Goal: Task Accomplishment & Management: Complete application form

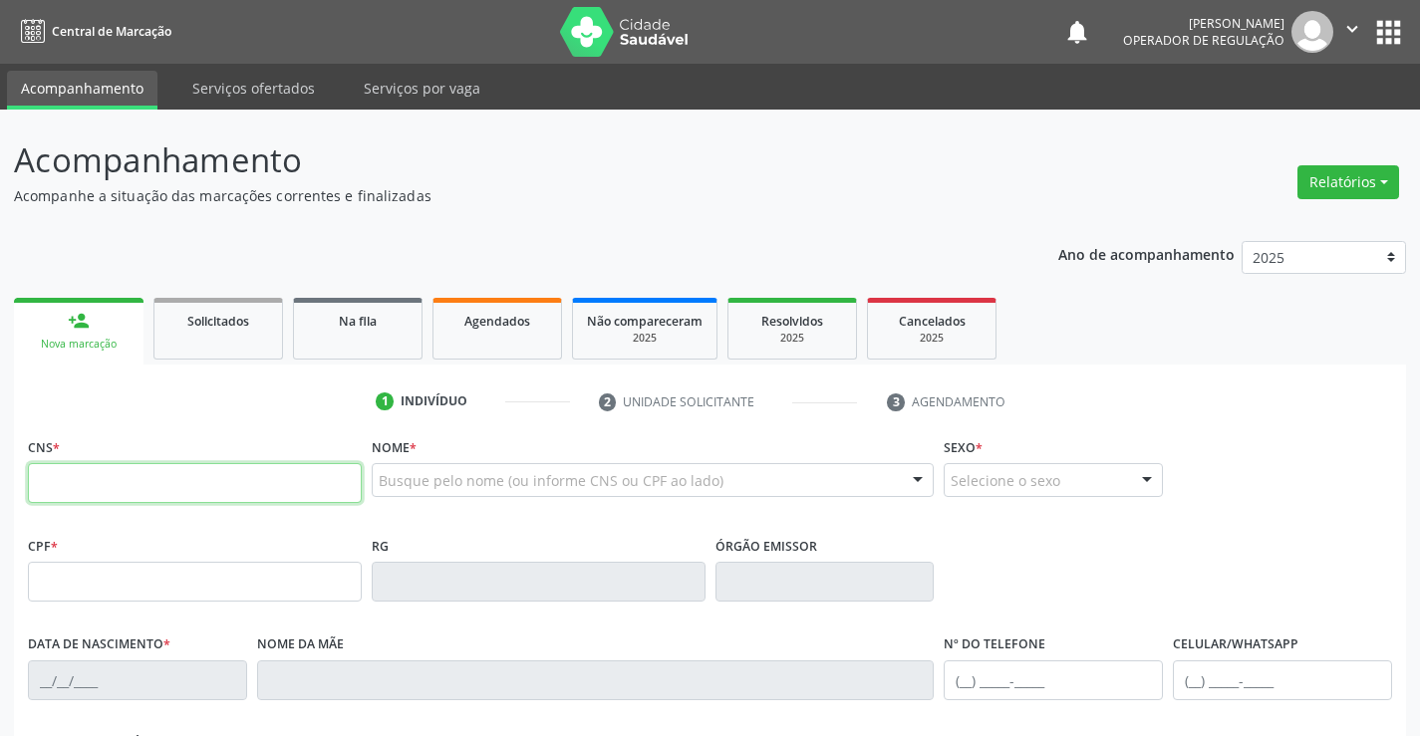
click at [131, 496] on input "text" at bounding box center [195, 483] width 334 height 40
type input "700 5041 0641 0354"
type input "0850164702"
type input "1[DATE]"
type input "[PHONE_NUMBER]"
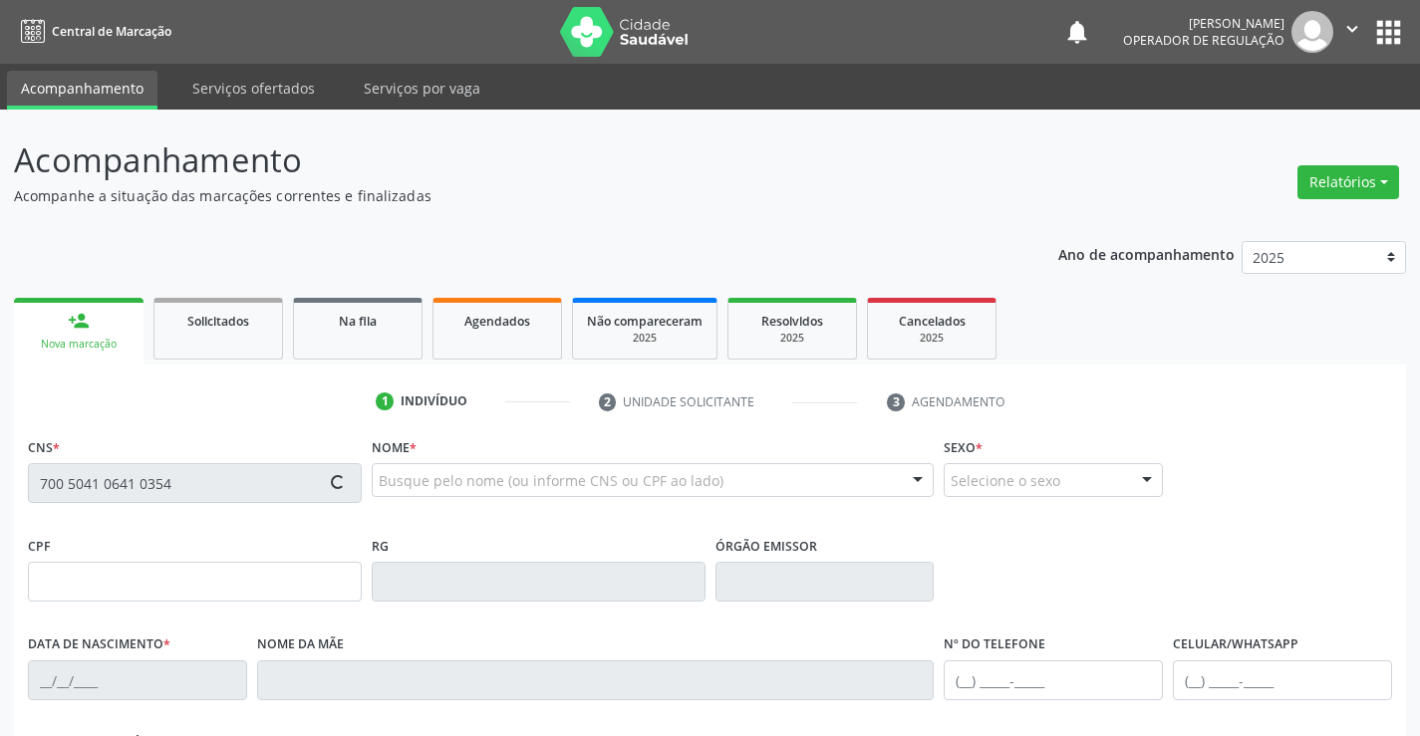
type input "[PHONE_NUMBER]"
type input "006.121.535-09"
type input "49"
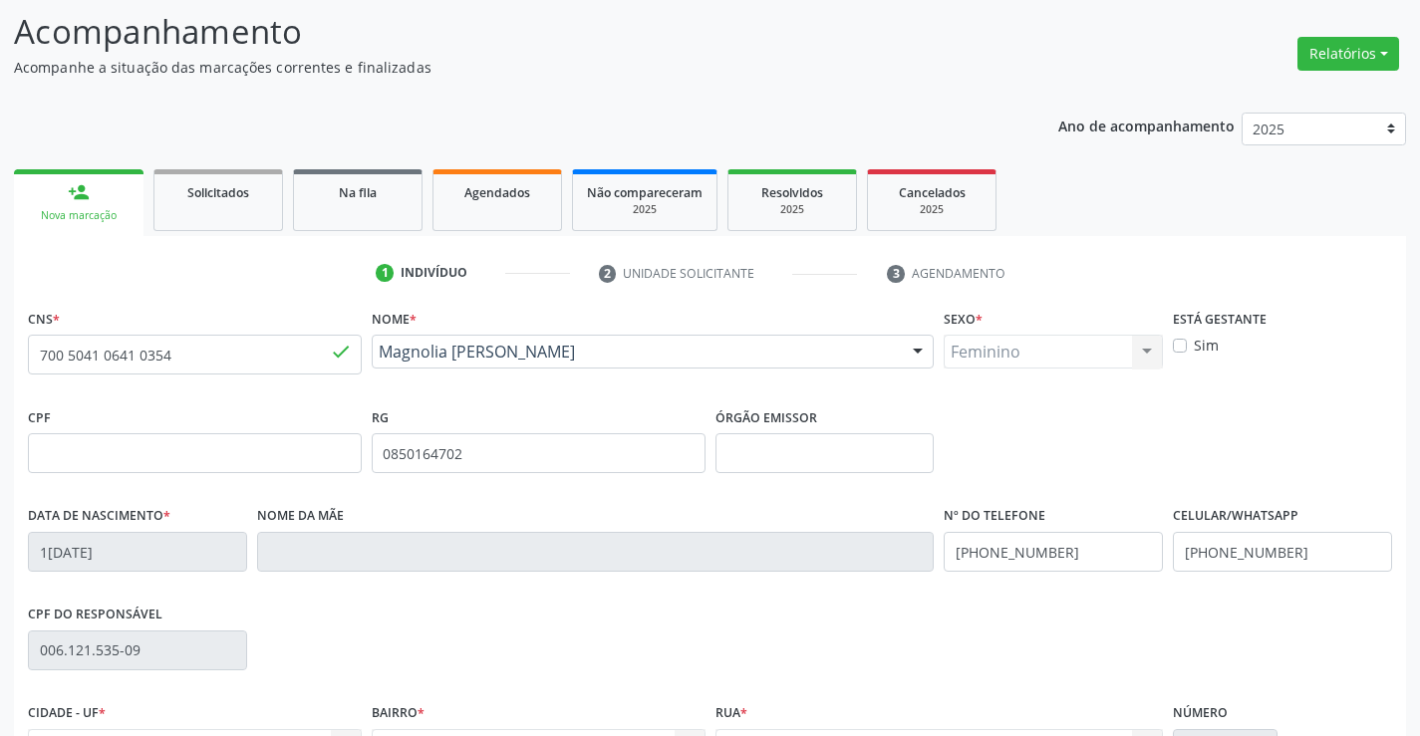
scroll to position [344, 0]
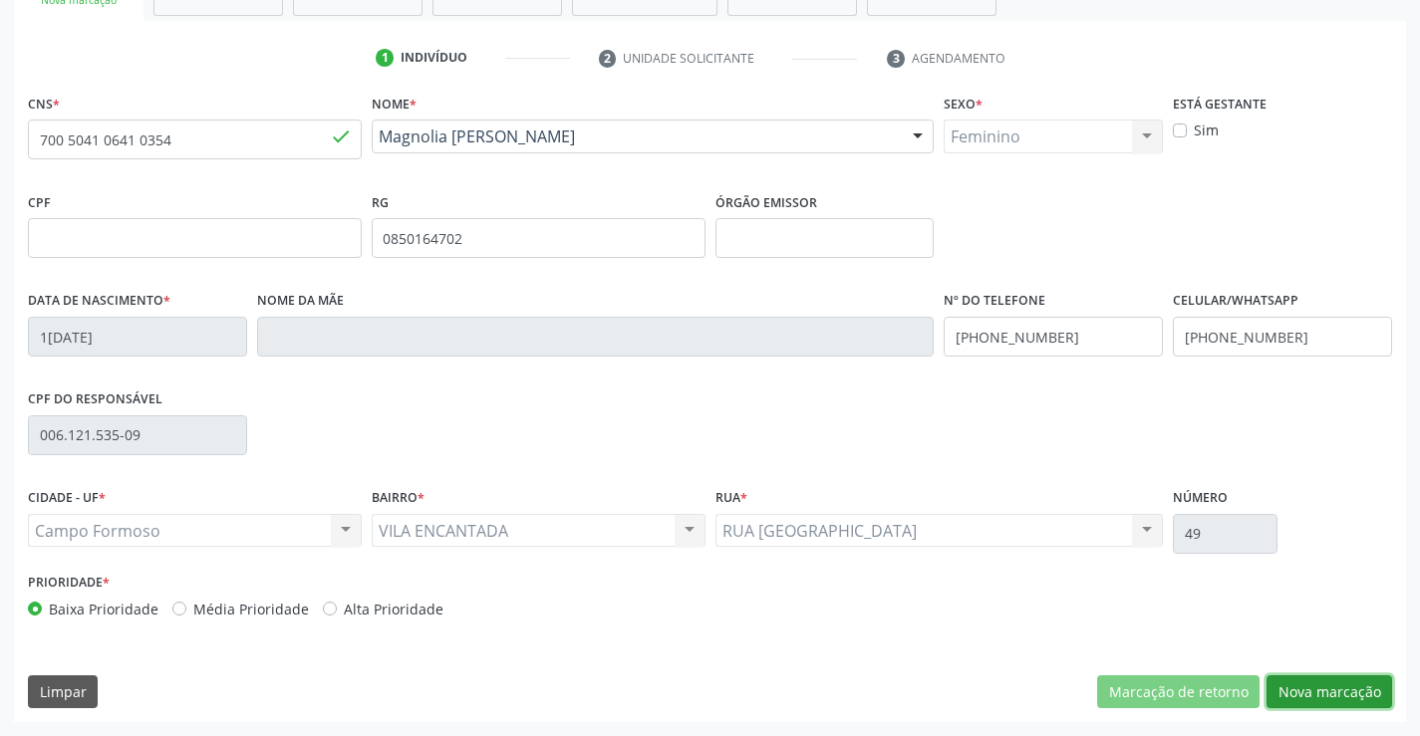
click at [1323, 690] on button "Nova marcação" at bounding box center [1329, 693] width 126 height 34
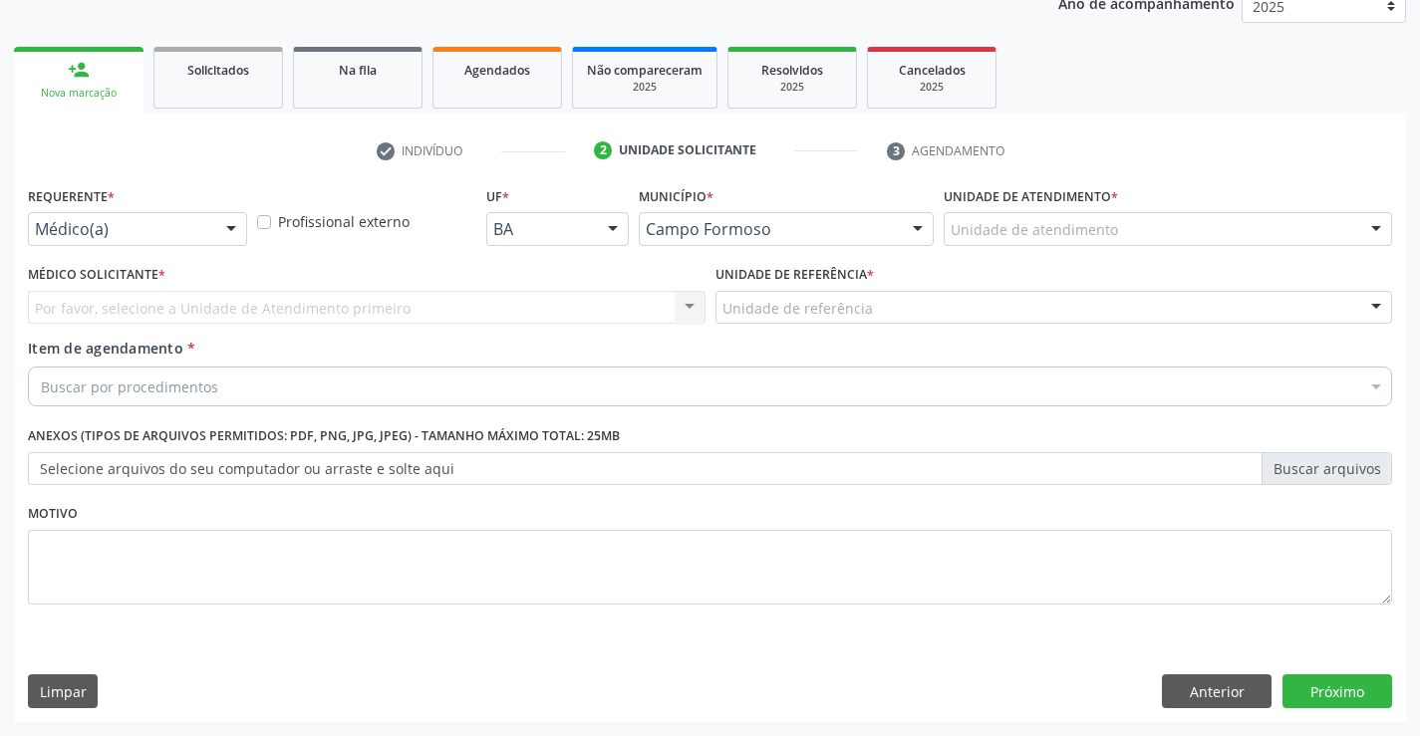
click at [187, 242] on div "Médico(a)" at bounding box center [137, 229] width 219 height 34
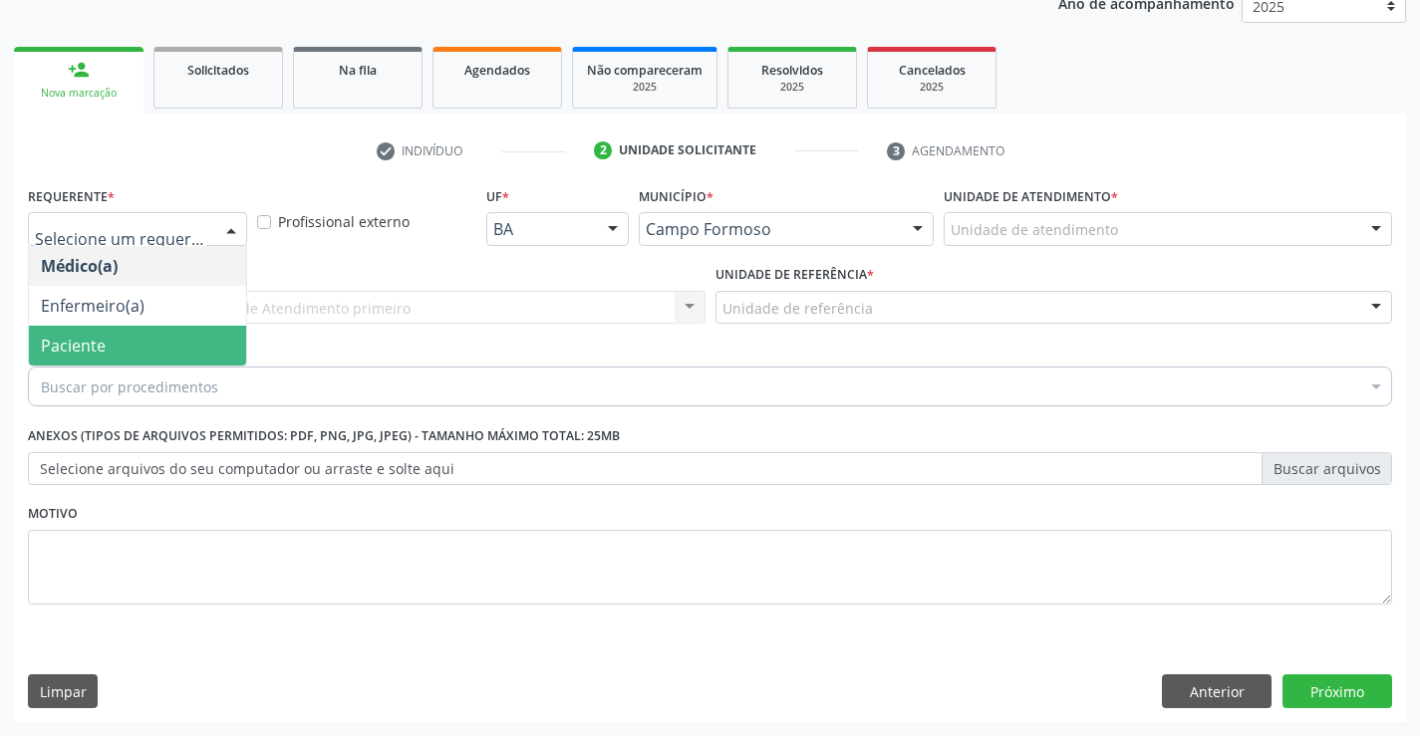
click at [106, 368] on div "Buscar por procedimentos" at bounding box center [710, 387] width 1364 height 40
click at [90, 340] on span "Paciente" at bounding box center [73, 346] width 65 height 22
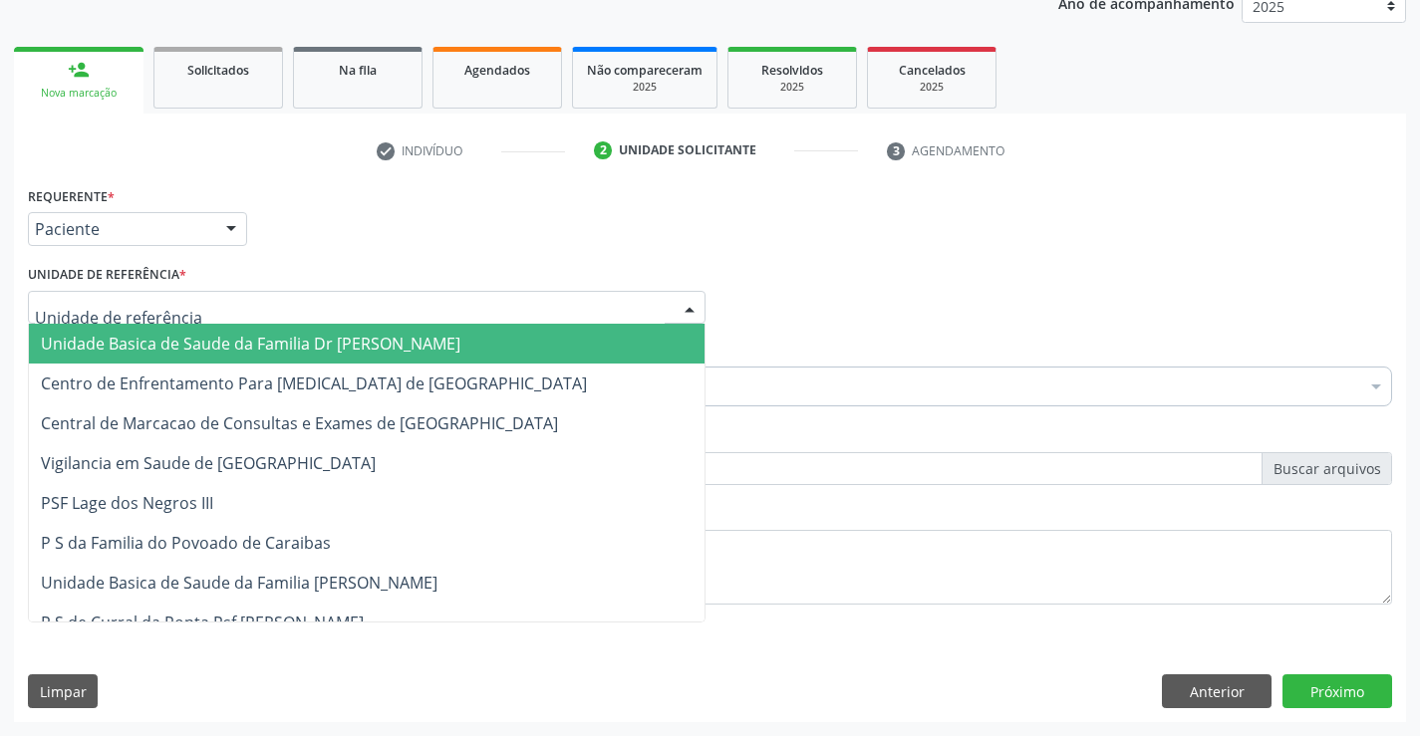
click at [294, 304] on div at bounding box center [367, 308] width 678 height 34
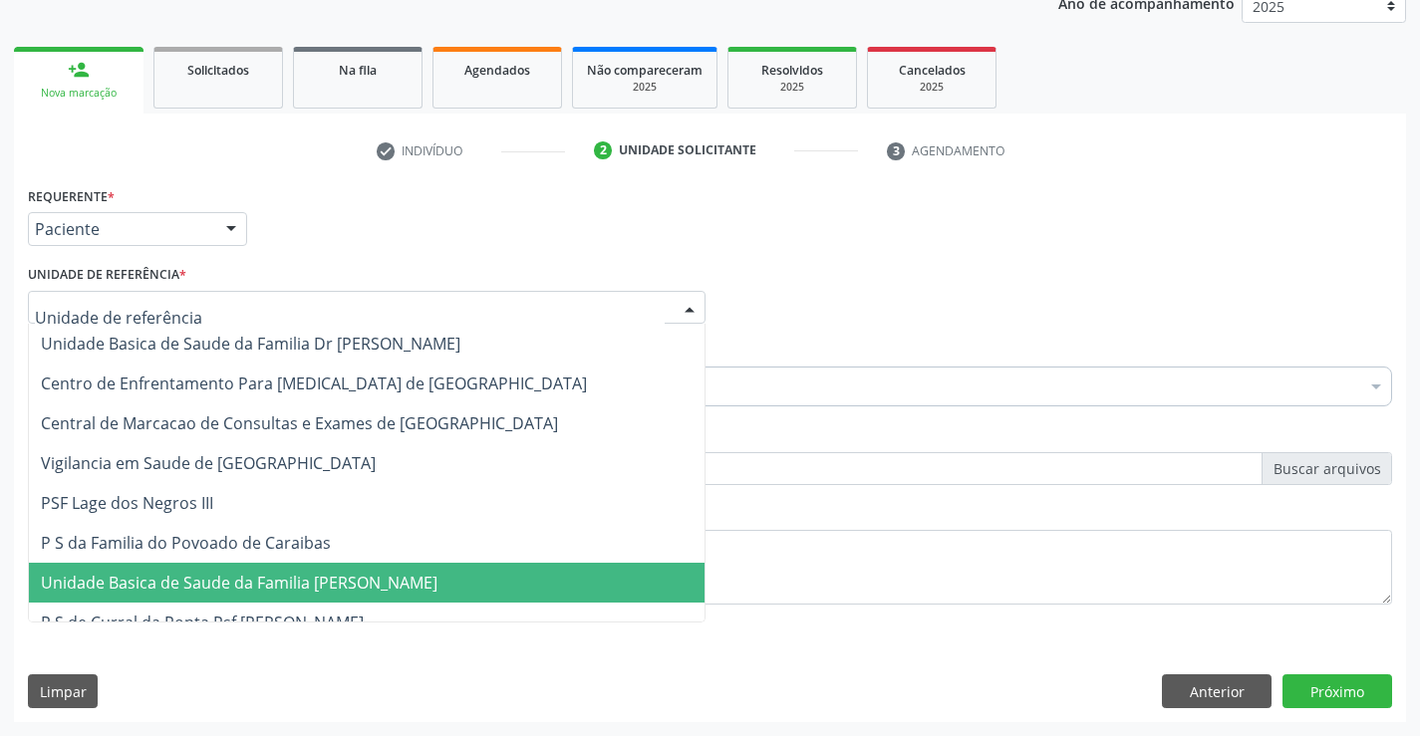
click at [320, 587] on span "Unidade Basica de Saude da Familia [PERSON_NAME]" at bounding box center [239, 583] width 397 height 22
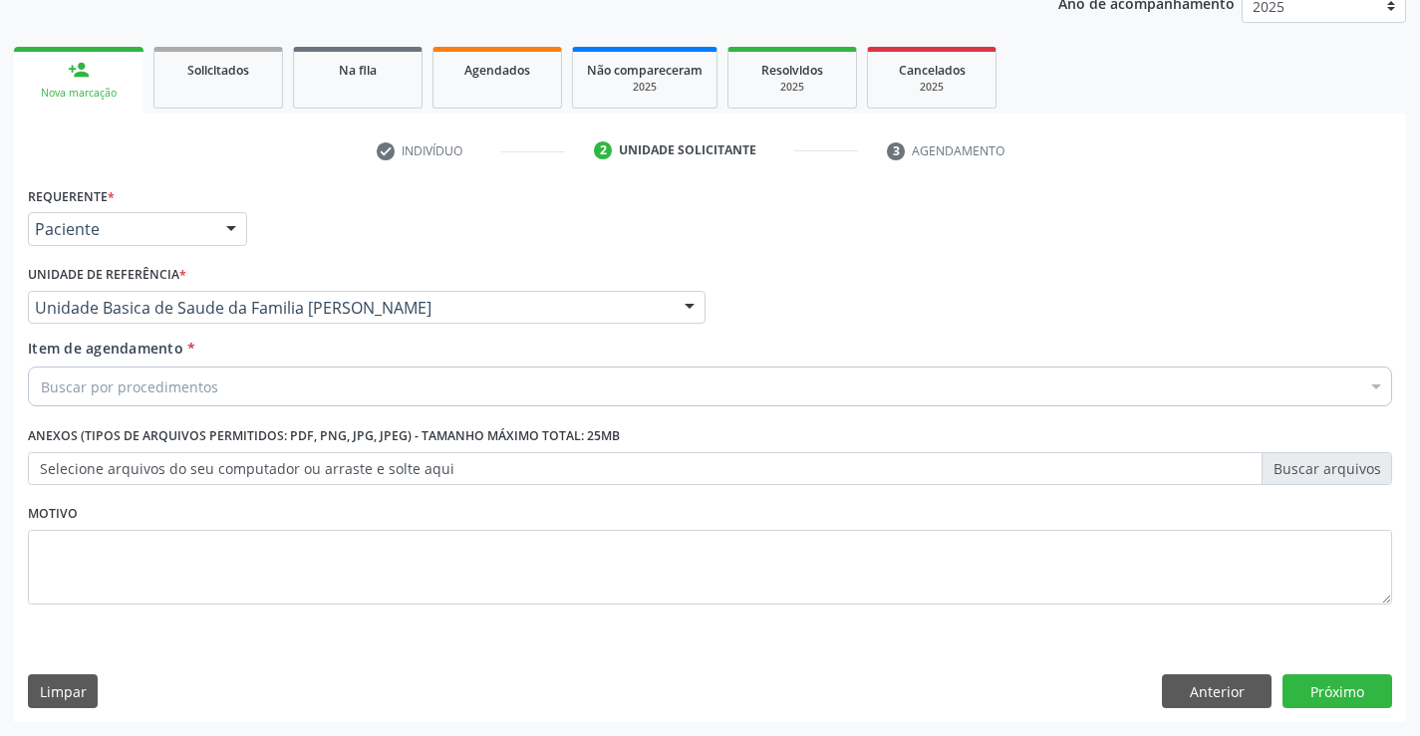
click at [249, 386] on div "Buscar por procedimentos" at bounding box center [710, 387] width 1364 height 40
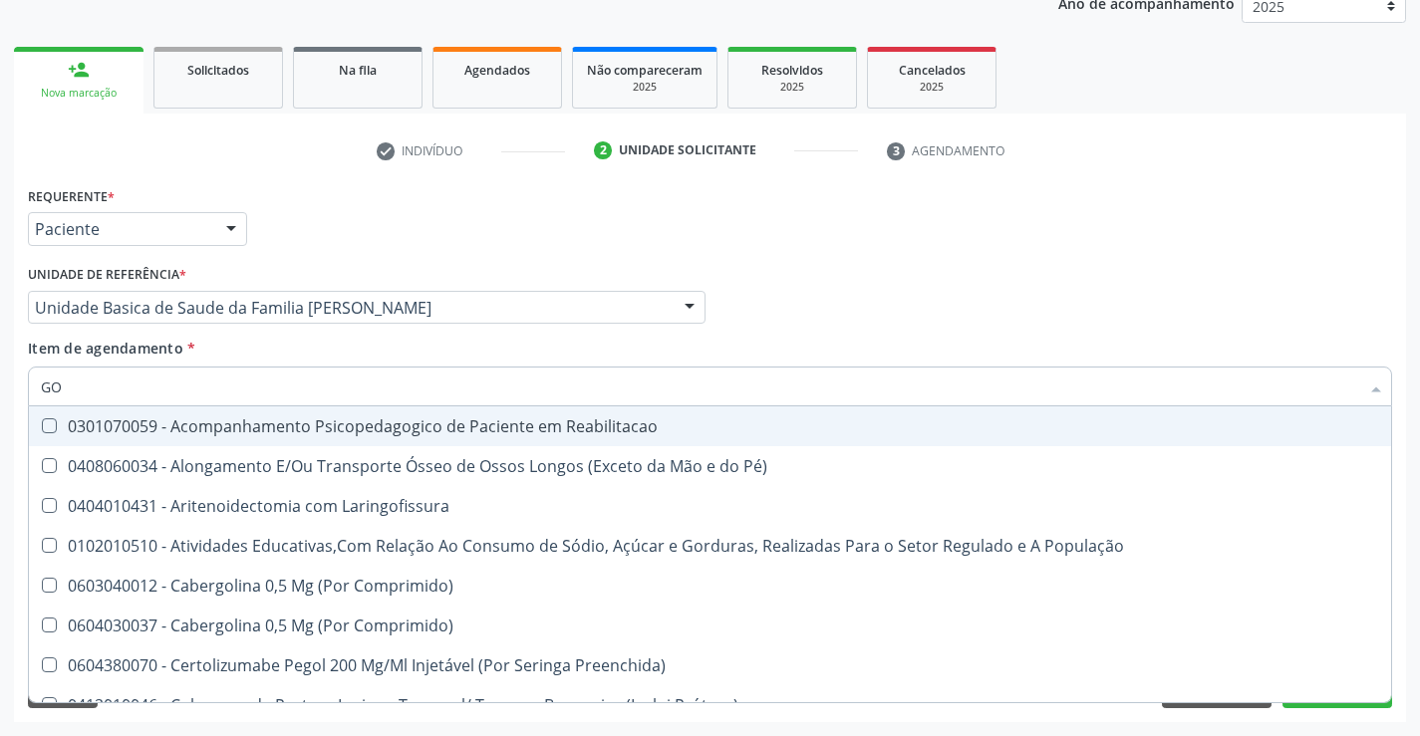
type input "G"
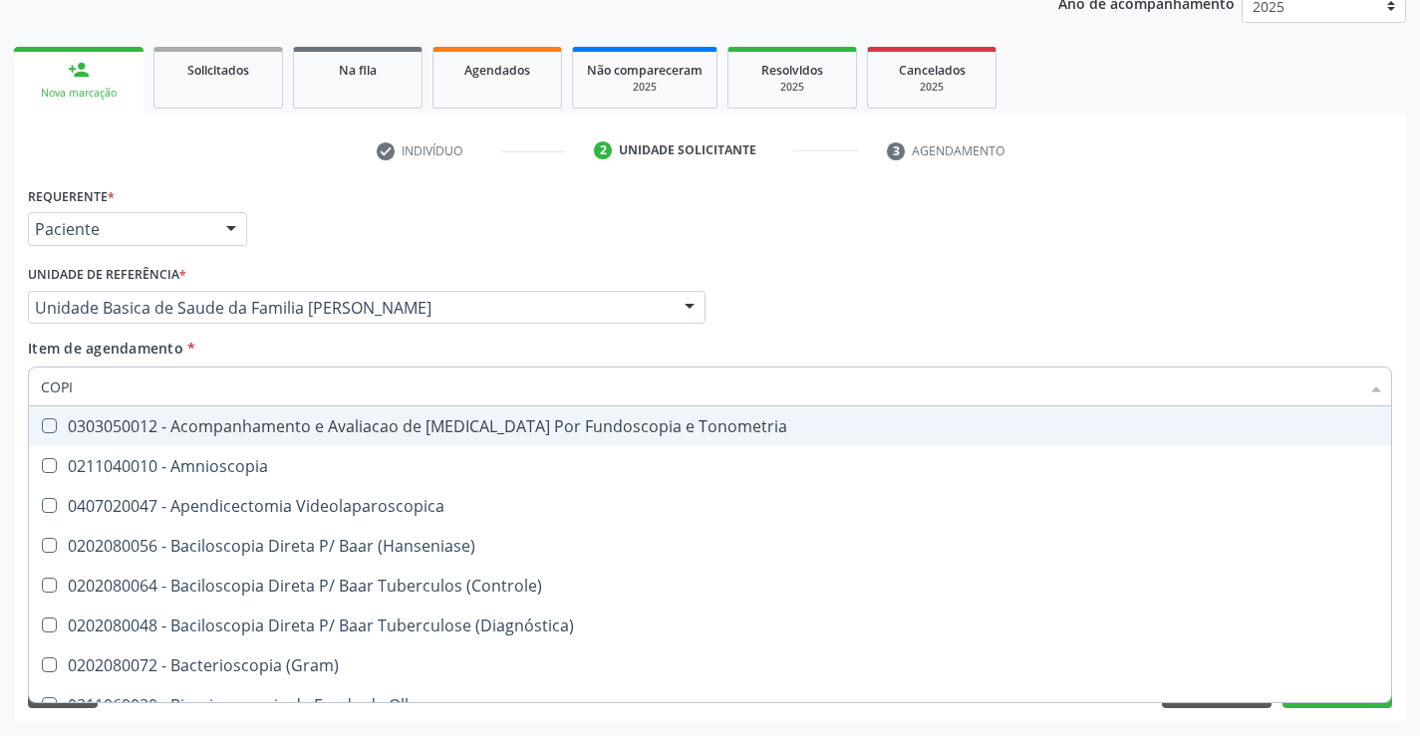
type input "COPIA"
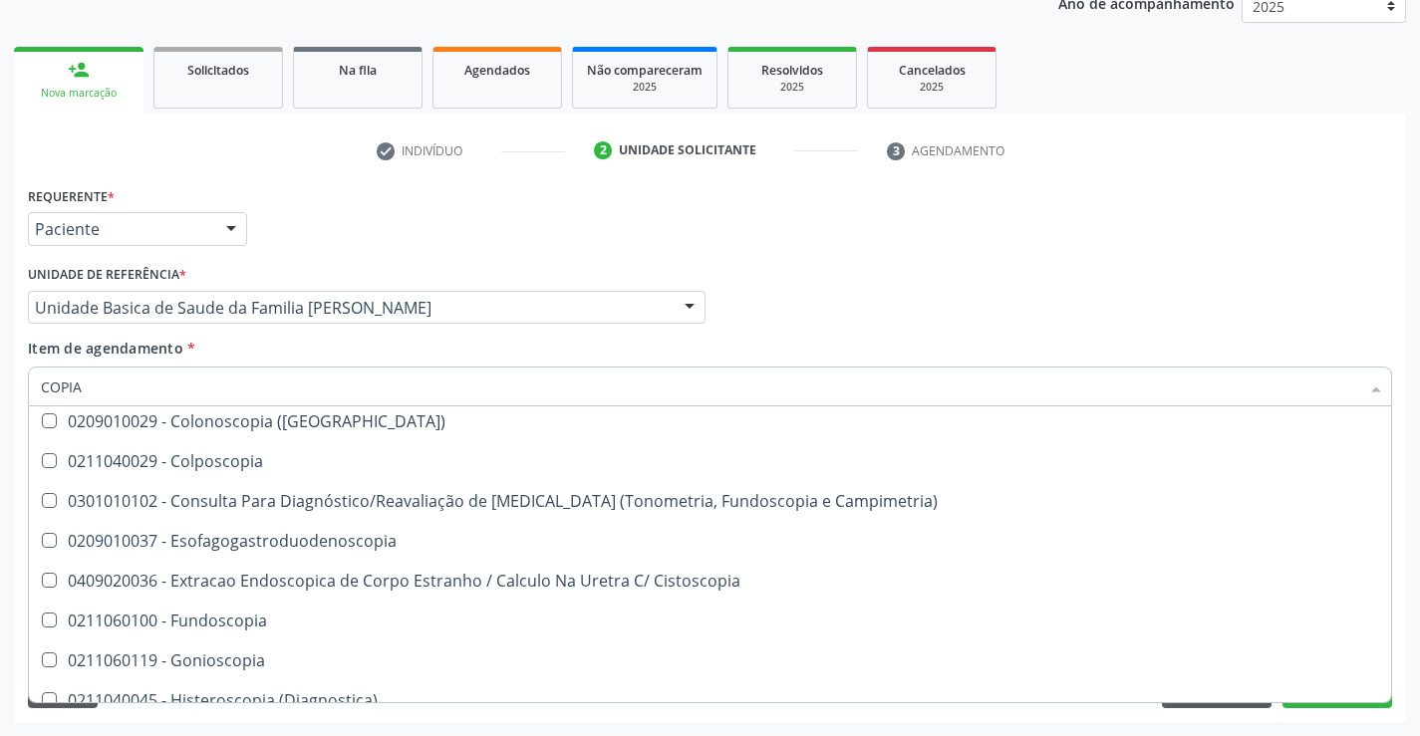
scroll to position [598, 0]
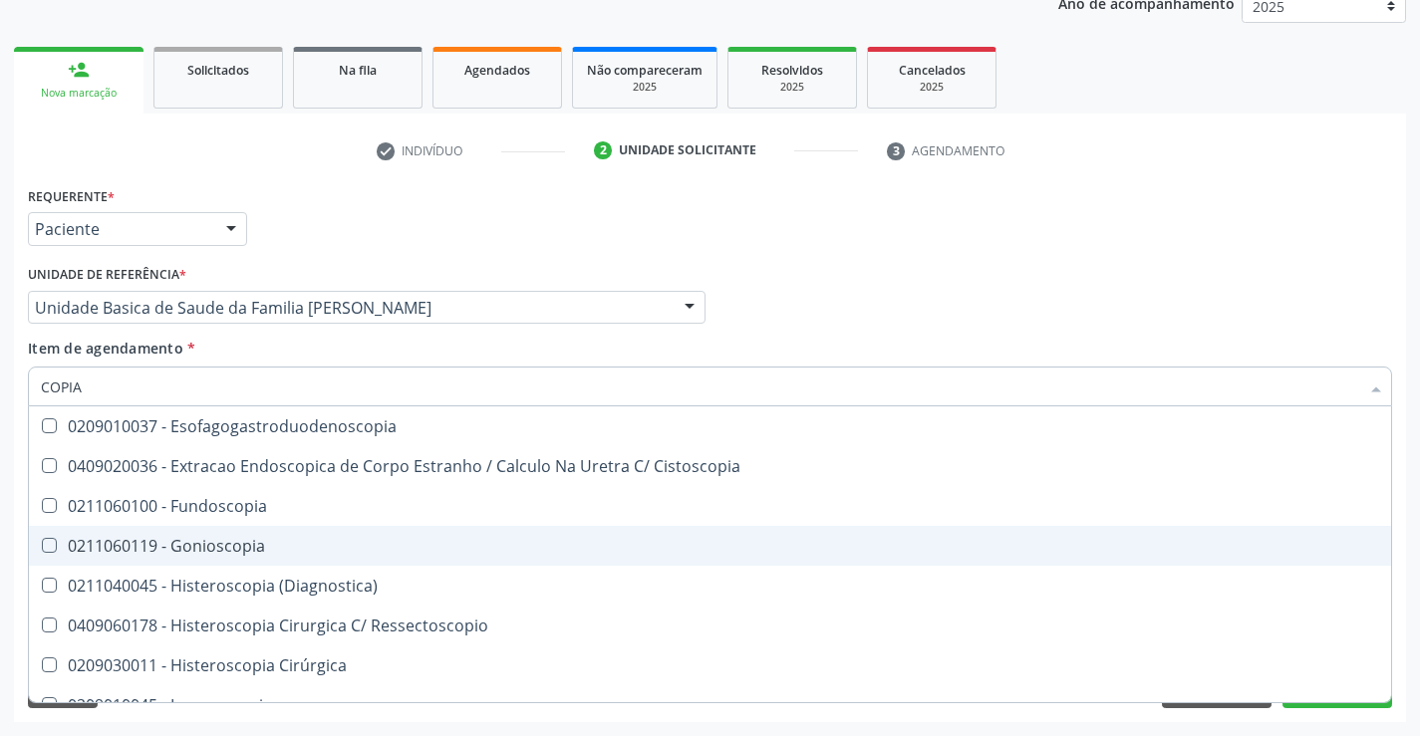
click at [320, 544] on div "0211060119 - Gonioscopia" at bounding box center [710, 546] width 1338 height 16
checkbox Gonioscopia "true"
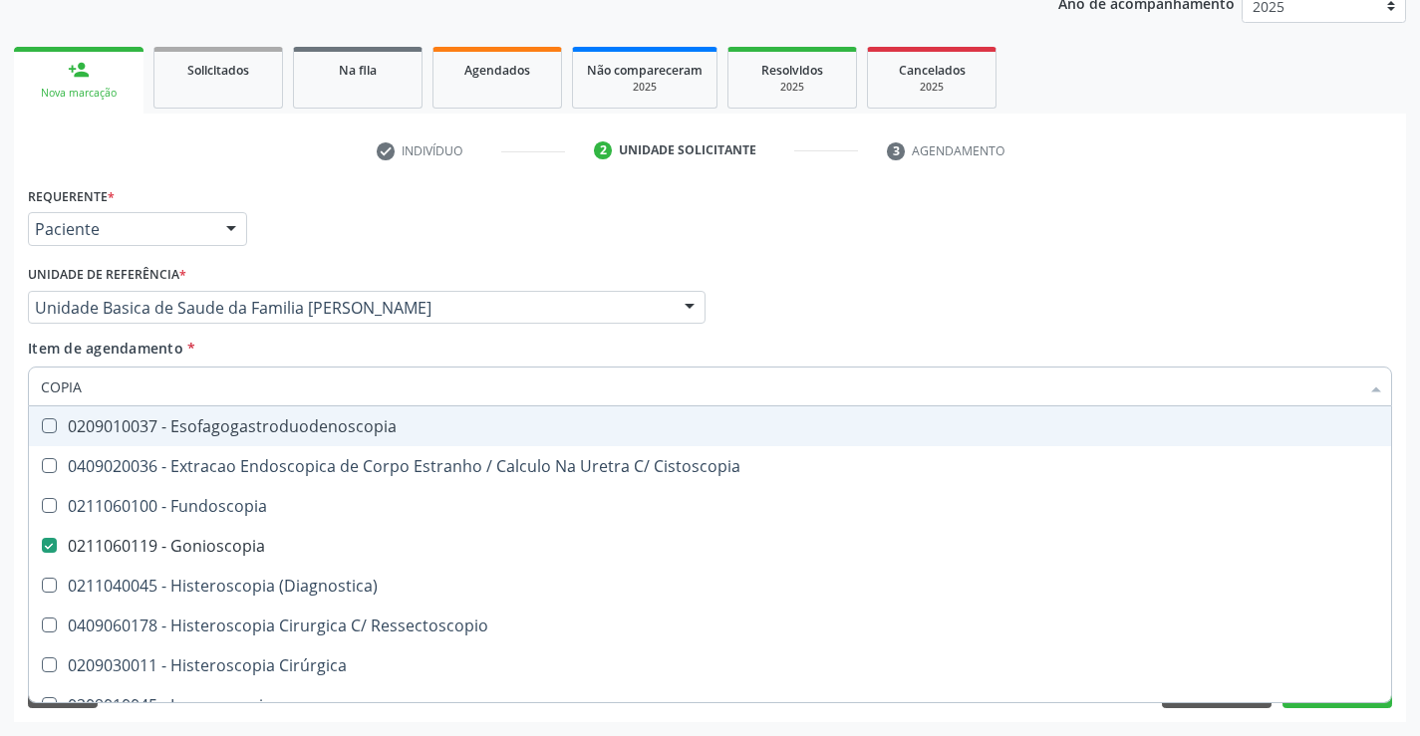
drag, startPoint x: 146, startPoint y: 389, endPoint x: 26, endPoint y: 399, distance: 121.0
click at [27, 398] on div "Item de agendamento * COPIA Desfazer seleção 0303050012 - Acompanhamento e Aval…" at bounding box center [710, 376] width 1374 height 77
type input "C"
checkbox Gonioscopia "false"
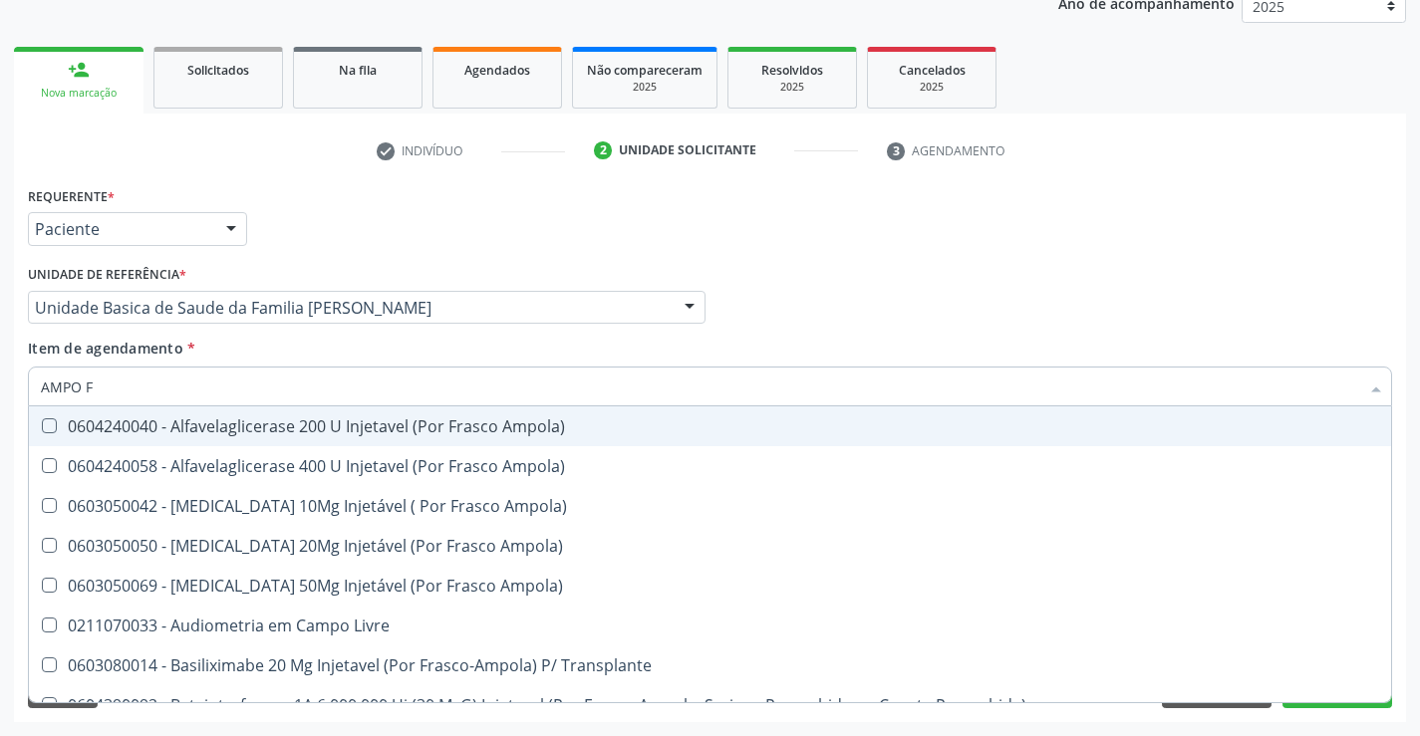
scroll to position [0, 0]
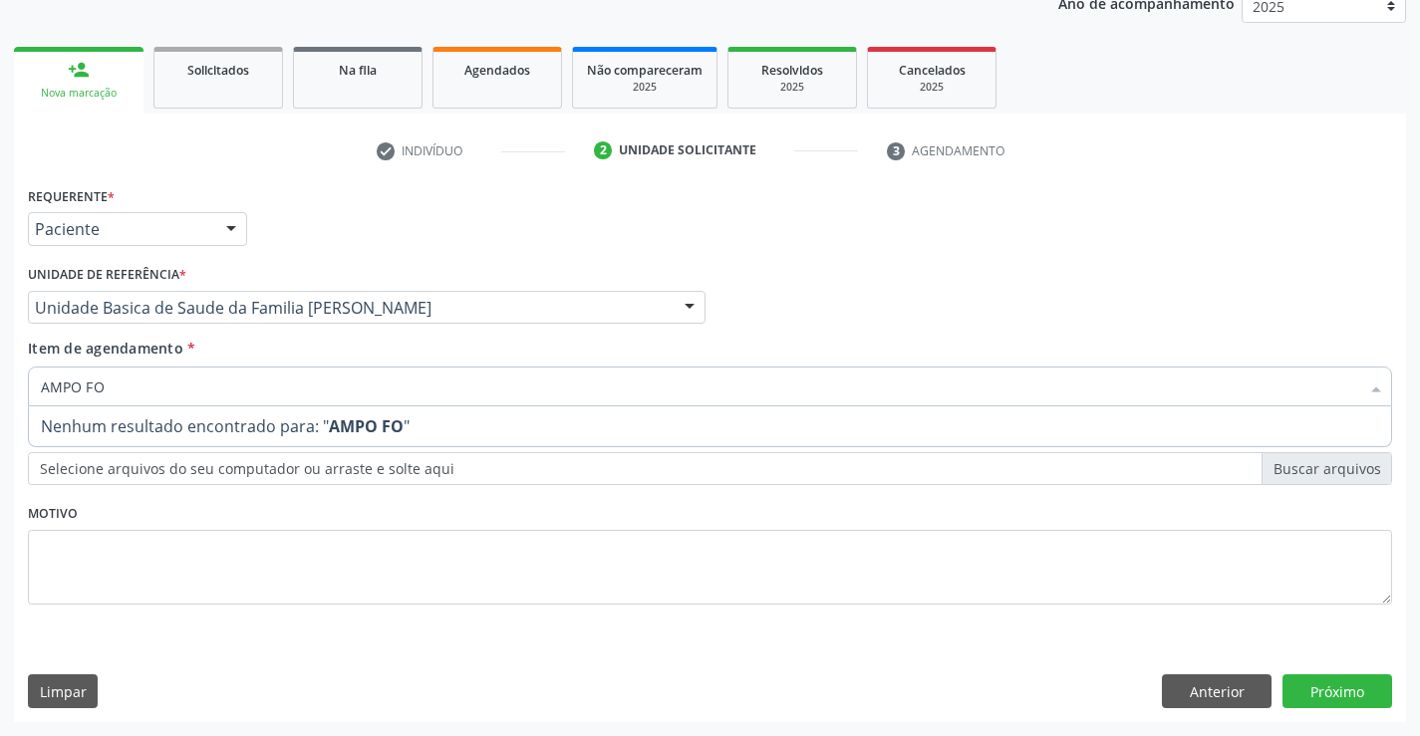
drag, startPoint x: 128, startPoint y: 399, endPoint x: 17, endPoint y: 394, distance: 110.7
click at [12, 396] on div "Acompanhamento Acompanhe a situação das marcações correntes e finalizadas Relat…" at bounding box center [710, 298] width 1420 height 878
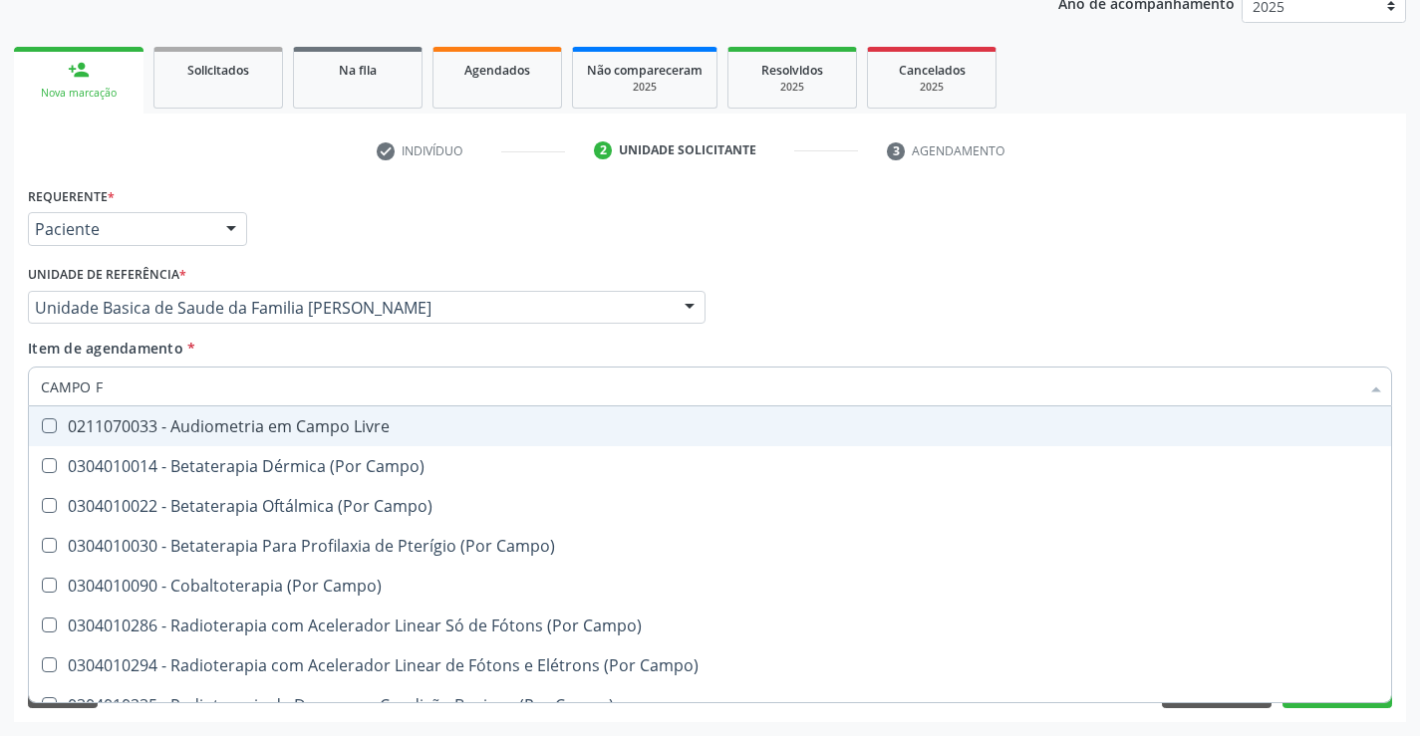
type input "CAMPO FO"
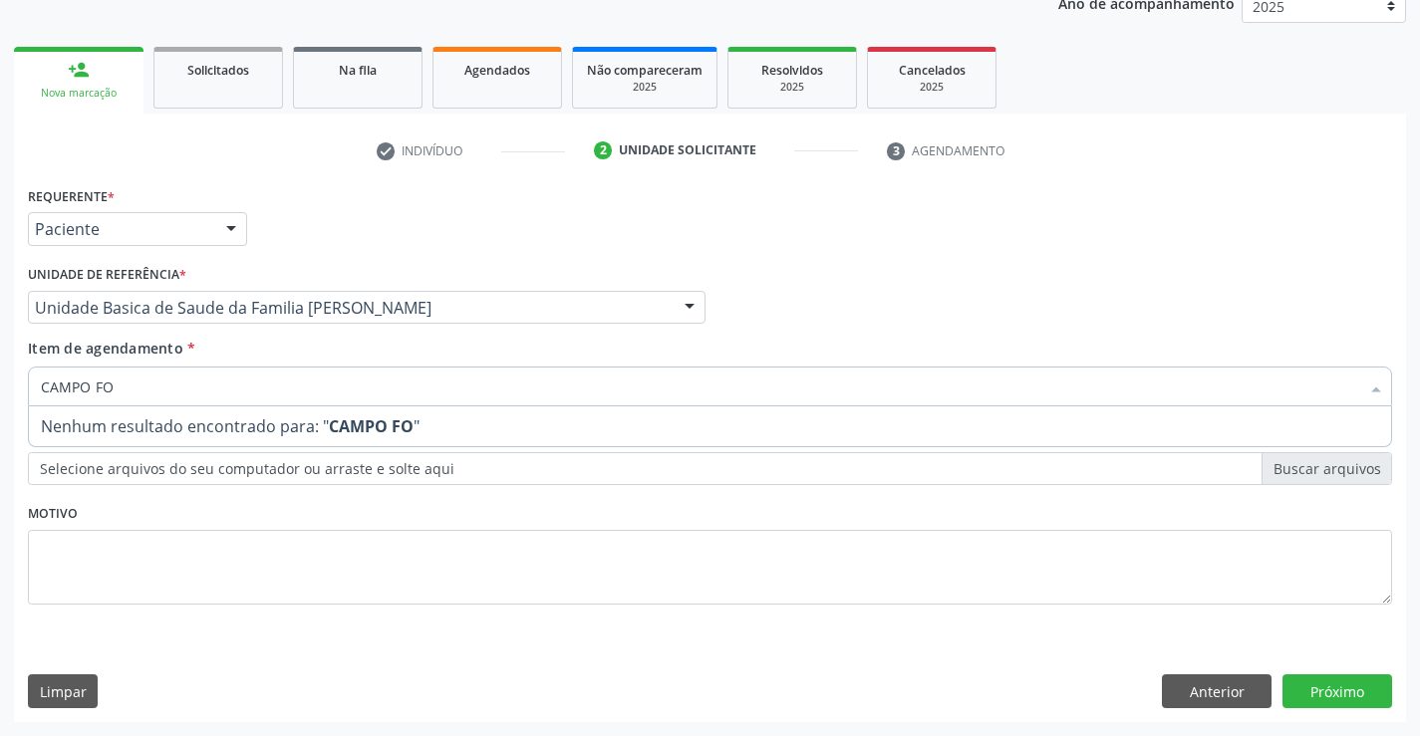
drag, startPoint x: 145, startPoint y: 384, endPoint x: 22, endPoint y: 384, distance: 123.6
click at [22, 384] on div "Requerente * Paciente Médico(a) Enfermeiro(a) Paciente Nenhum resultado encontr…" at bounding box center [710, 451] width 1392 height 541
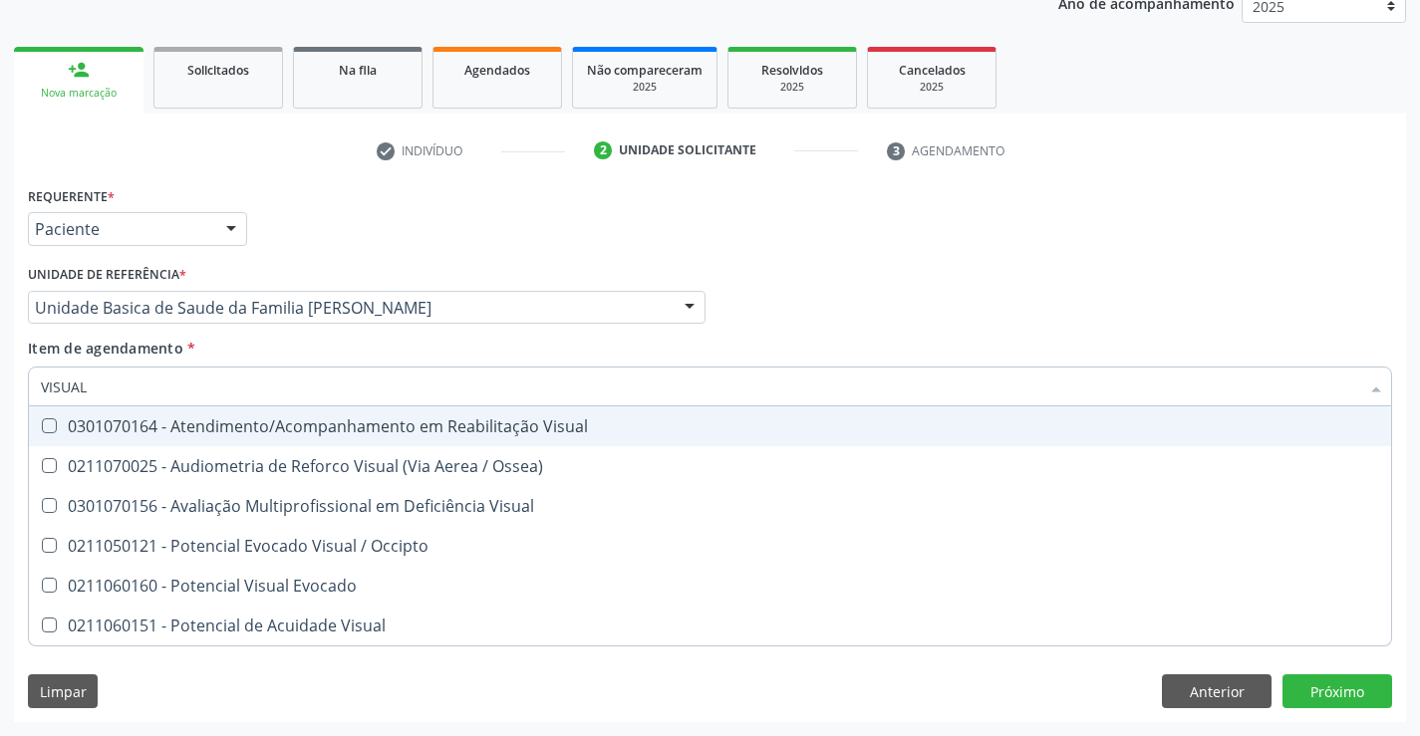
drag, startPoint x: 131, startPoint y: 397, endPoint x: 0, endPoint y: 402, distance: 130.6
click at [0, 402] on div "Acompanhamento Acompanhe a situação das marcações correntes e finalizadas Relat…" at bounding box center [710, 298] width 1420 height 878
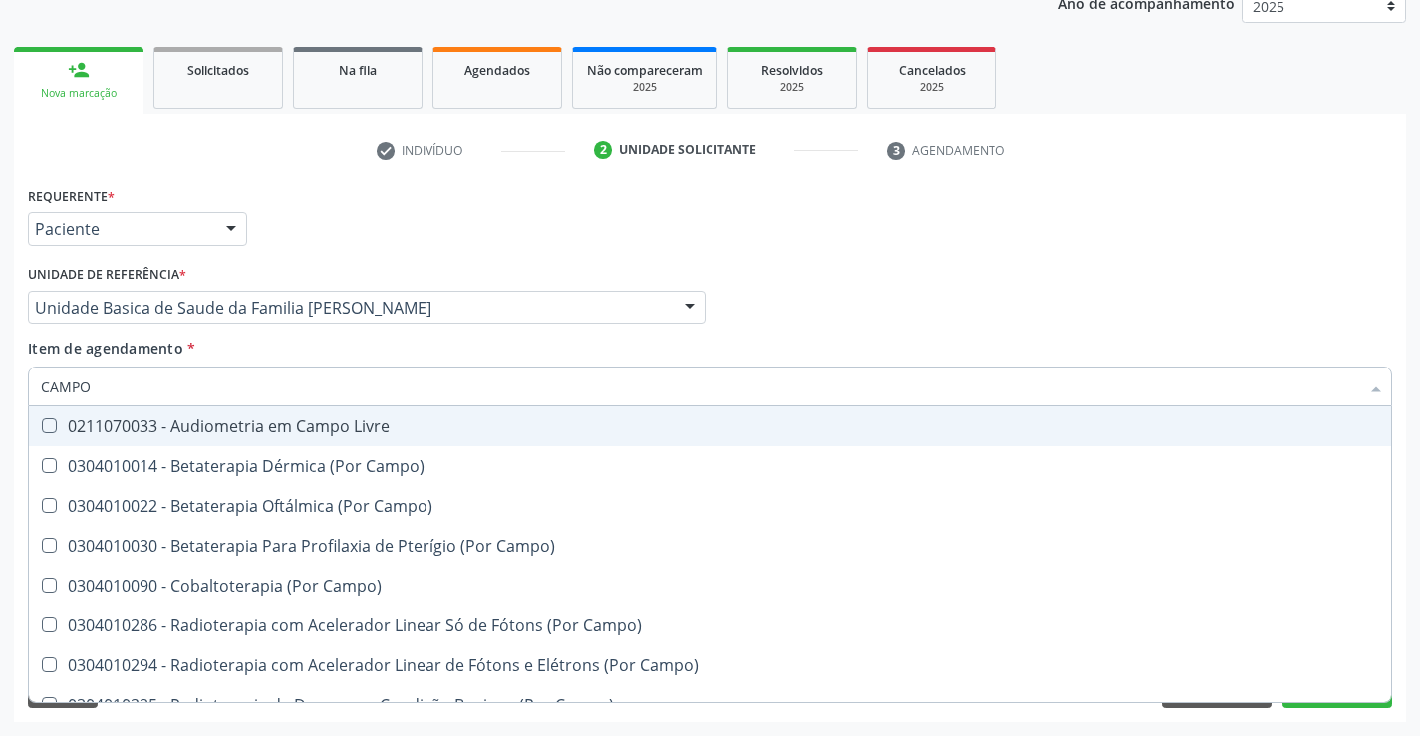
drag, startPoint x: 99, startPoint y: 392, endPoint x: 24, endPoint y: 388, distance: 74.8
click at [24, 388] on div "Item de agendamento * CAMPO Desfazer seleção 0211070033 - Audiometria em Campo …" at bounding box center [710, 376] width 1374 height 77
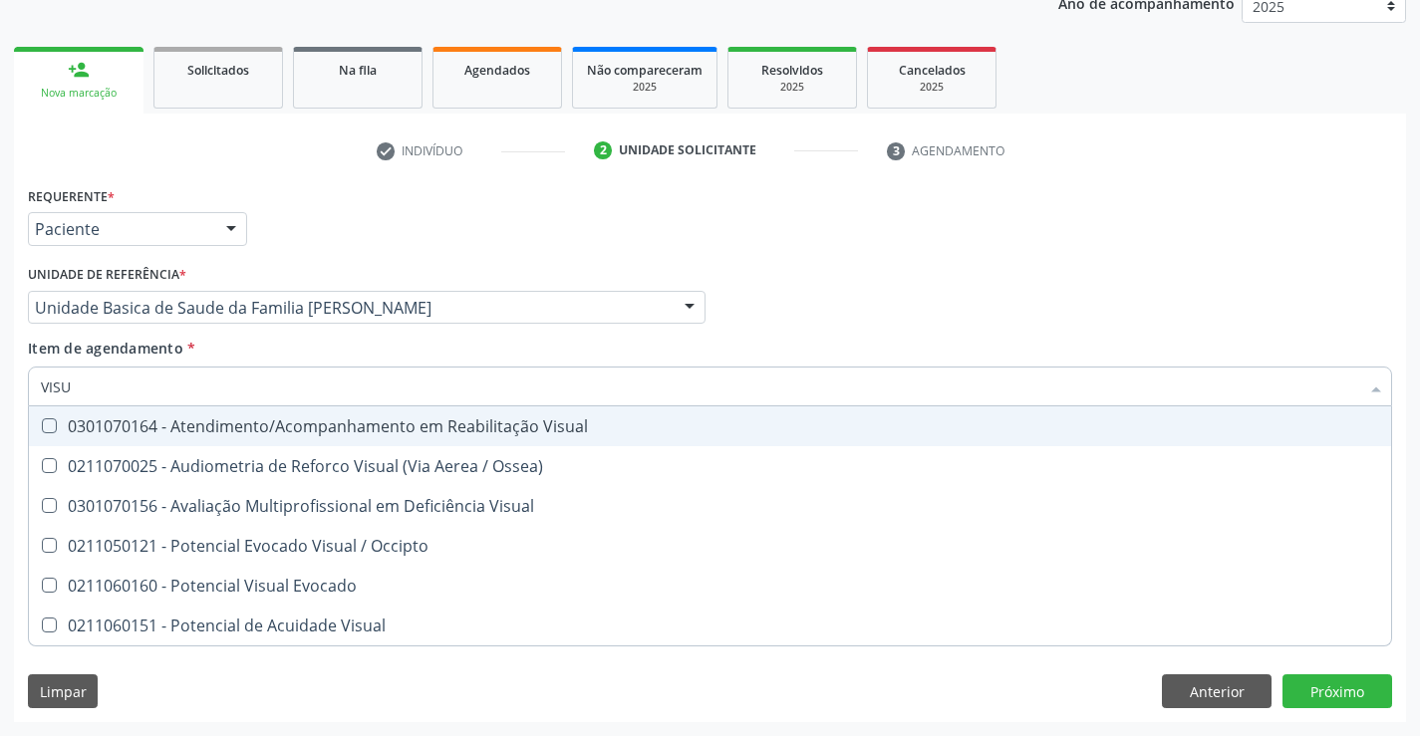
type input "VISUA"
drag, startPoint x: 128, startPoint y: 392, endPoint x: 279, endPoint y: 377, distance: 152.2
click at [125, 390] on input "VISUA" at bounding box center [700, 387] width 1318 height 40
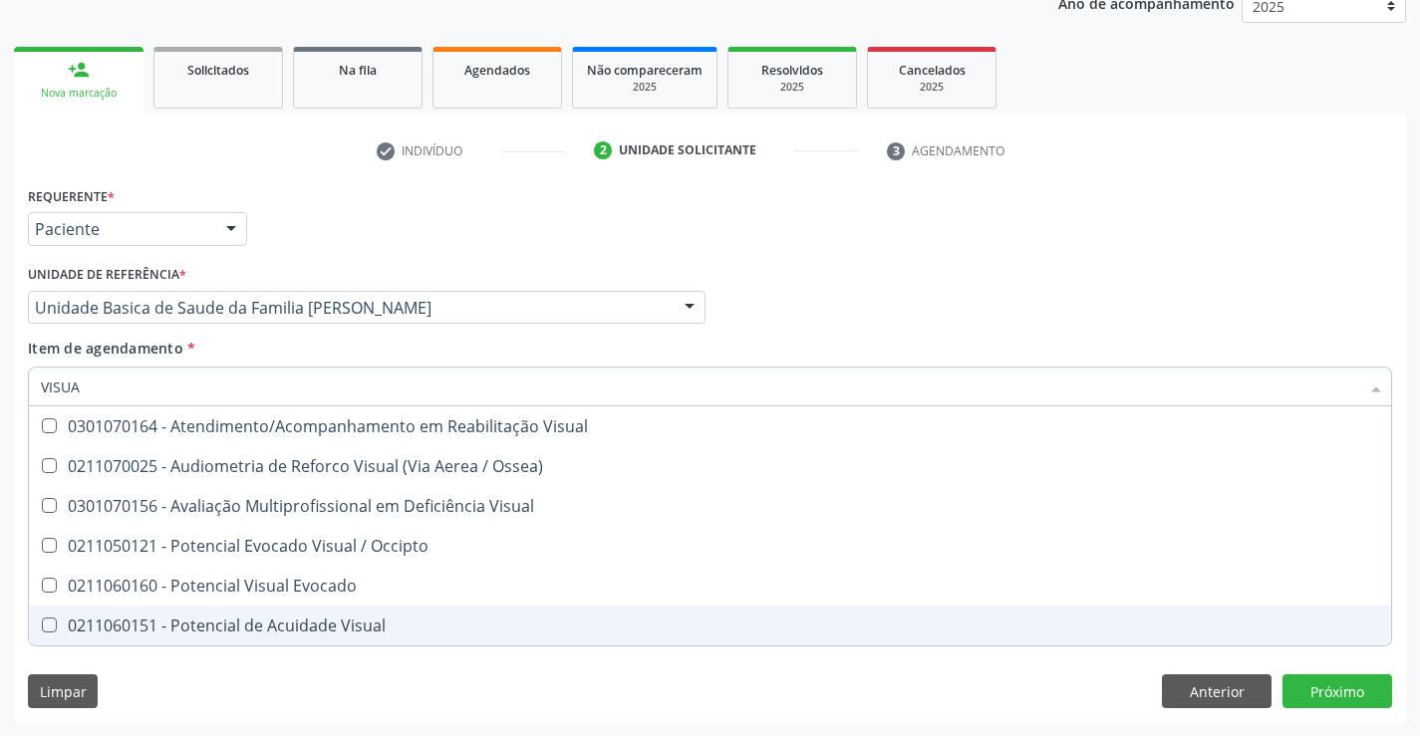
click at [267, 628] on div "0211060151 - Potencial de Acuidade Visual" at bounding box center [710, 626] width 1338 height 16
checkbox Visual "true"
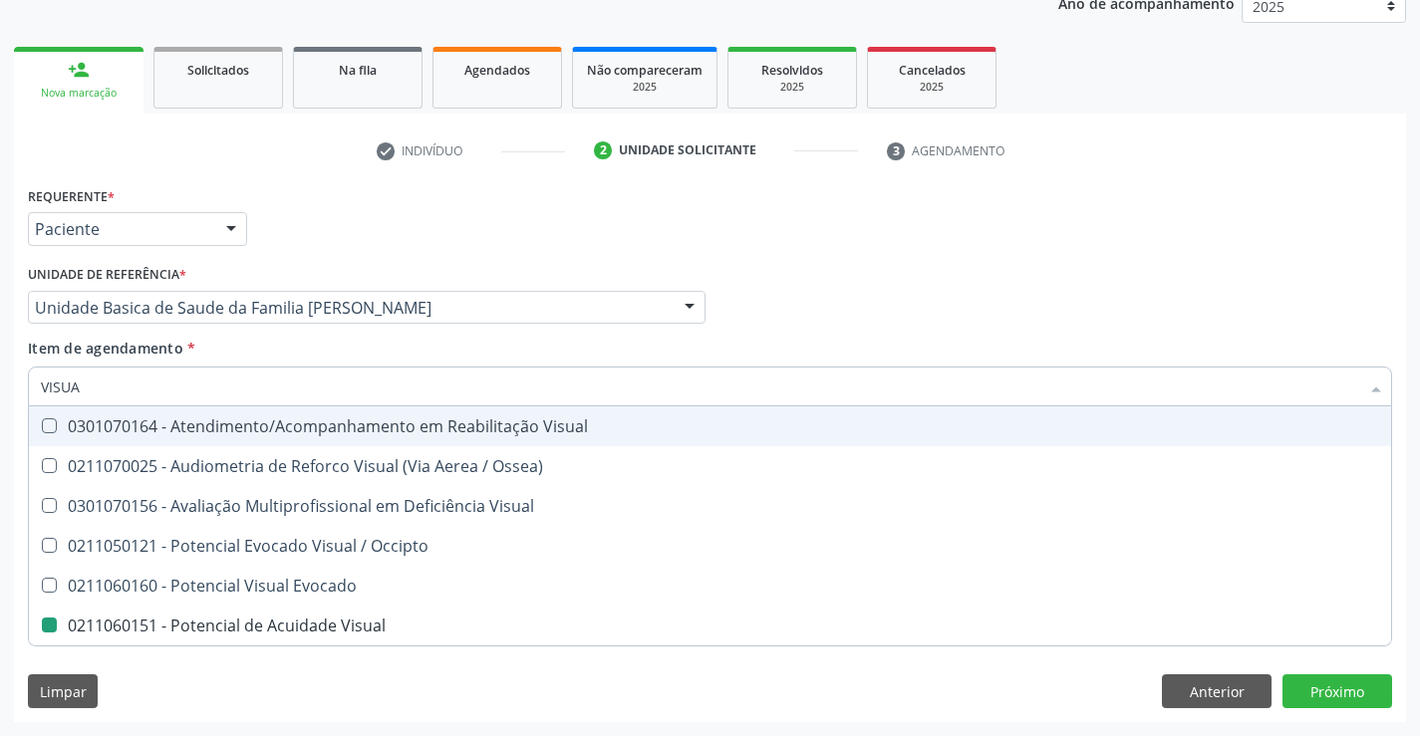
click at [288, 178] on div "check Indivíduo 2 Unidade solicitante 3 Agendamento CNS * 700 5041 0641 0354 do…" at bounding box center [710, 429] width 1392 height 588
checkbox Ossea\) "true"
checkbox Visual "true"
checkbox Visual "false"
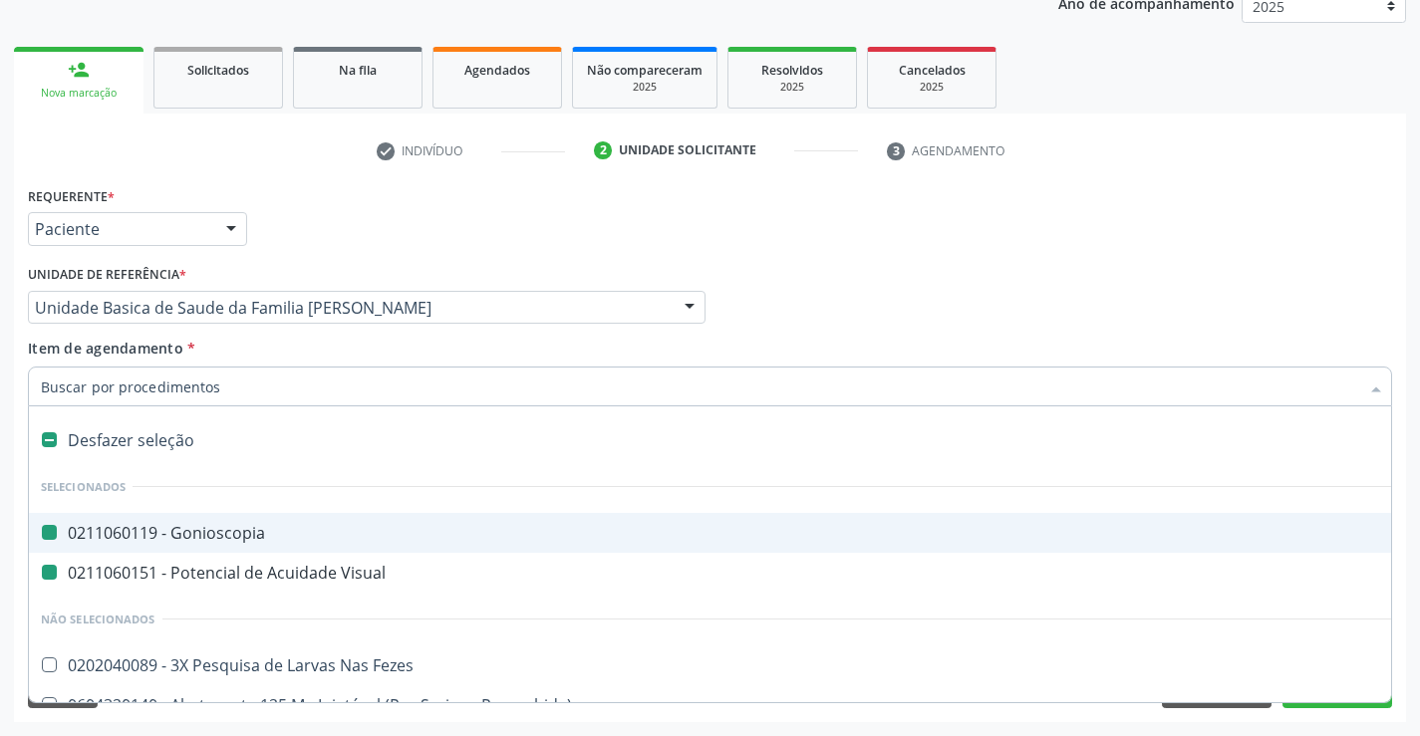
type input "R"
checkbox Gonioscopia "false"
checkbox Visual "false"
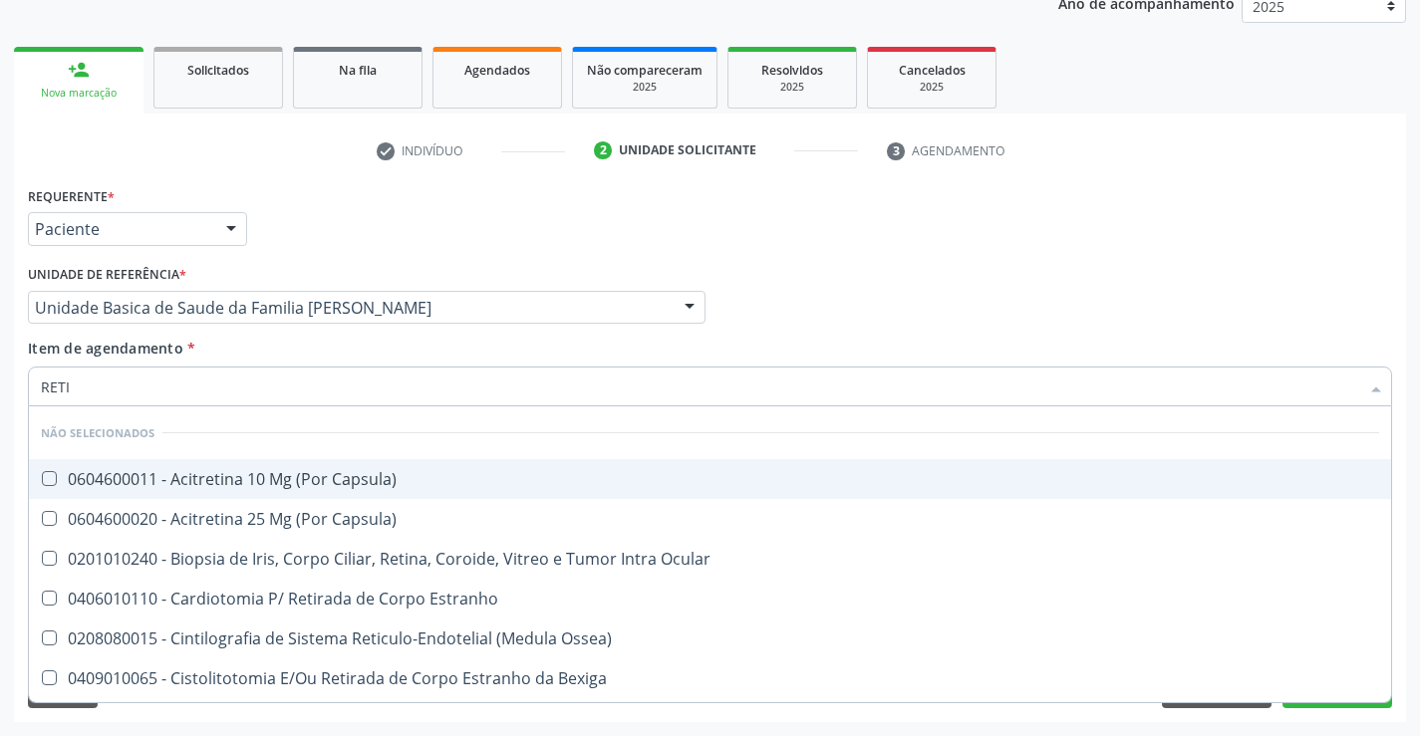
type input "RETIN"
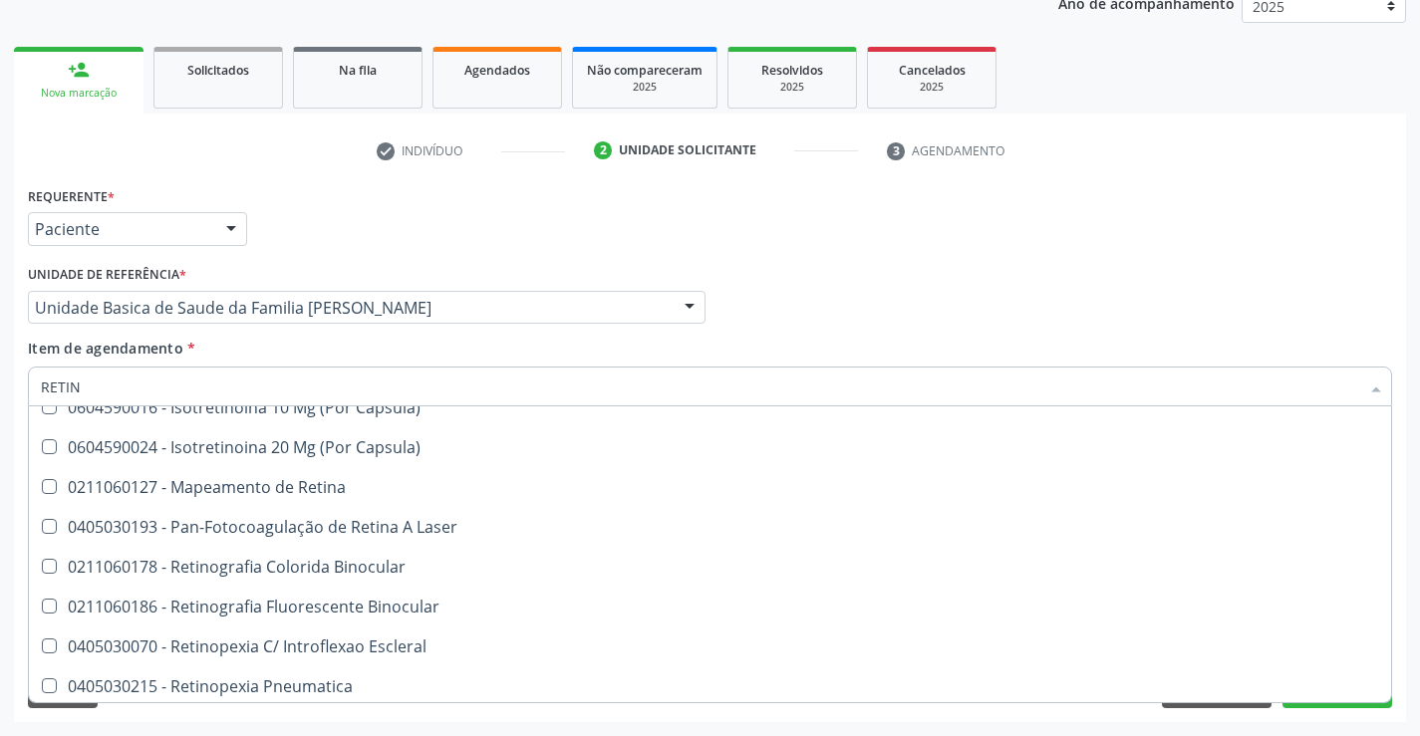
scroll to position [235, 0]
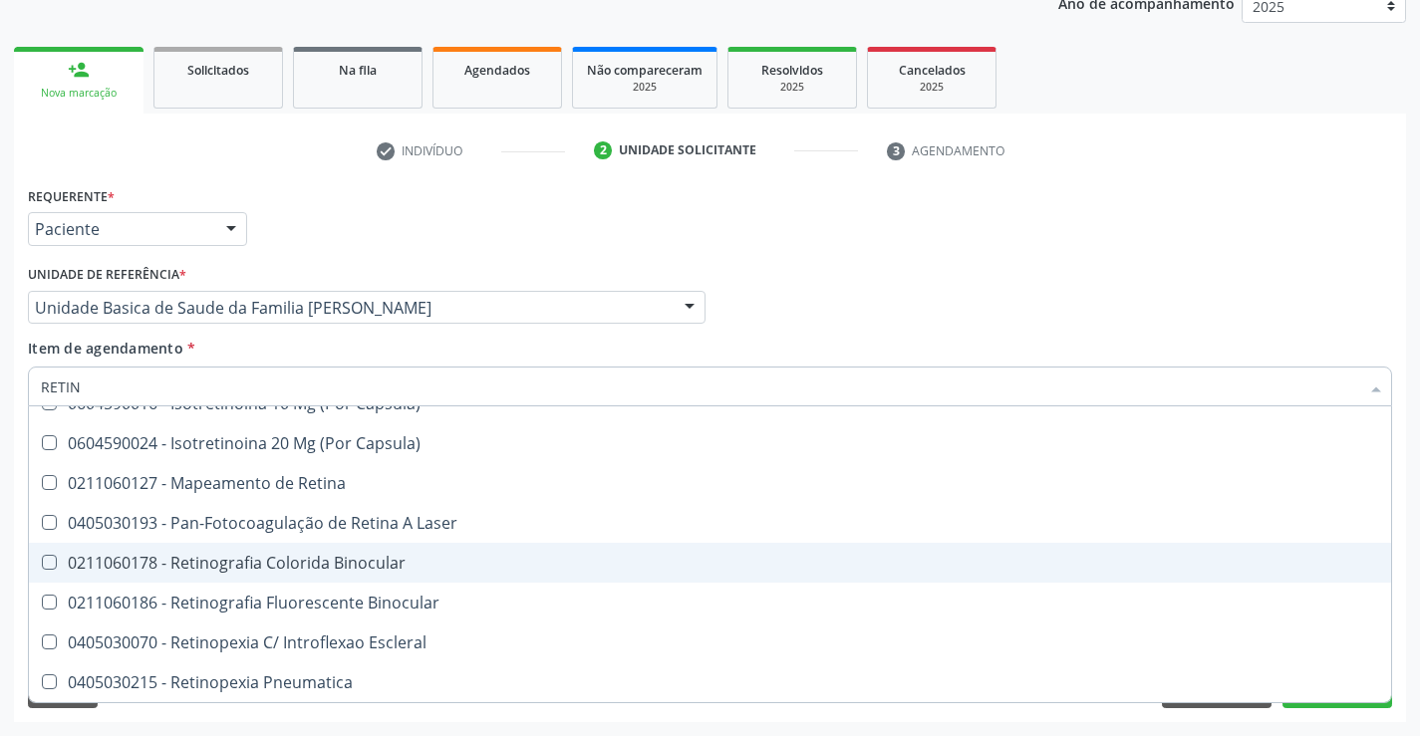
click at [414, 559] on div "0211060178 - Retinografia Colorida Binocular" at bounding box center [710, 563] width 1338 height 16
checkbox Binocular "true"
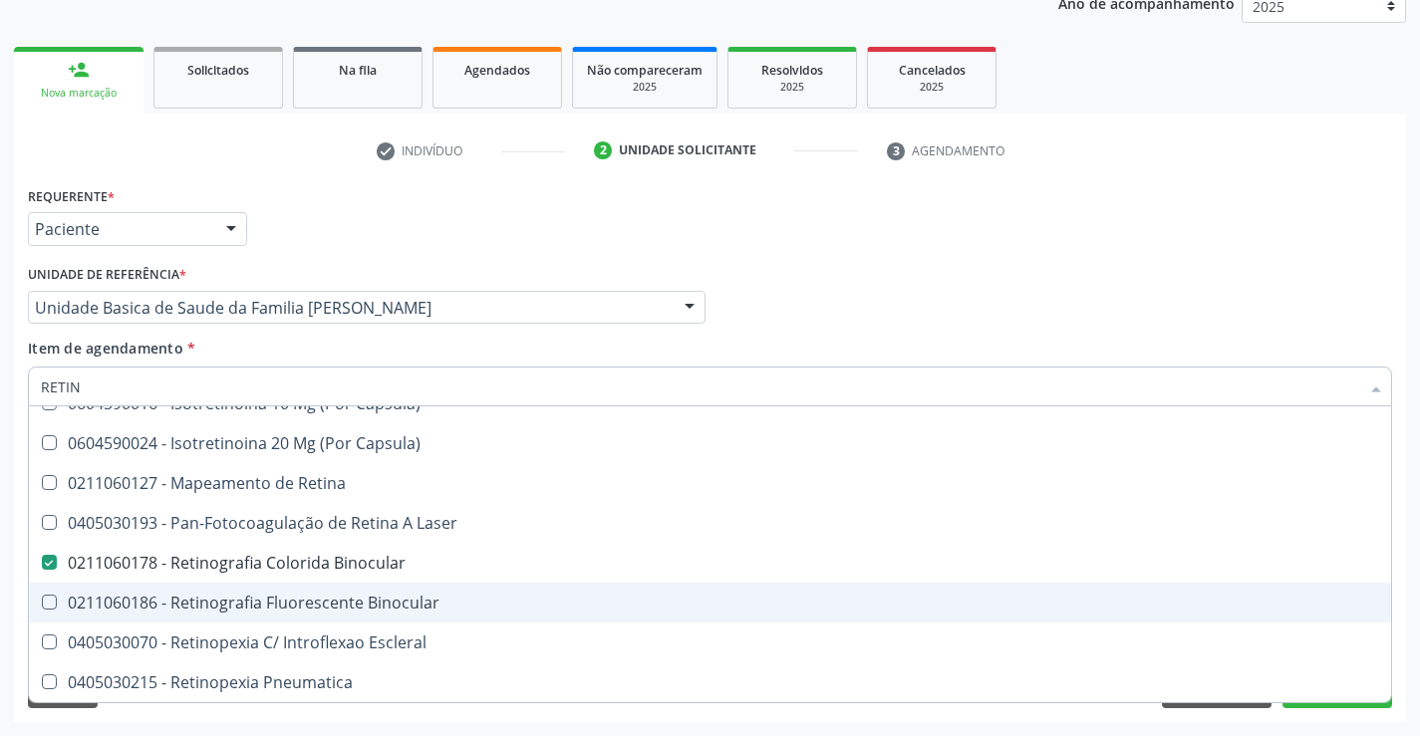
drag, startPoint x: 369, startPoint y: 606, endPoint x: 349, endPoint y: 561, distance: 49.1
click at [368, 604] on div "0211060186 - Retinografia Fluorescente Binocular" at bounding box center [710, 603] width 1338 height 16
checkbox Binocular "true"
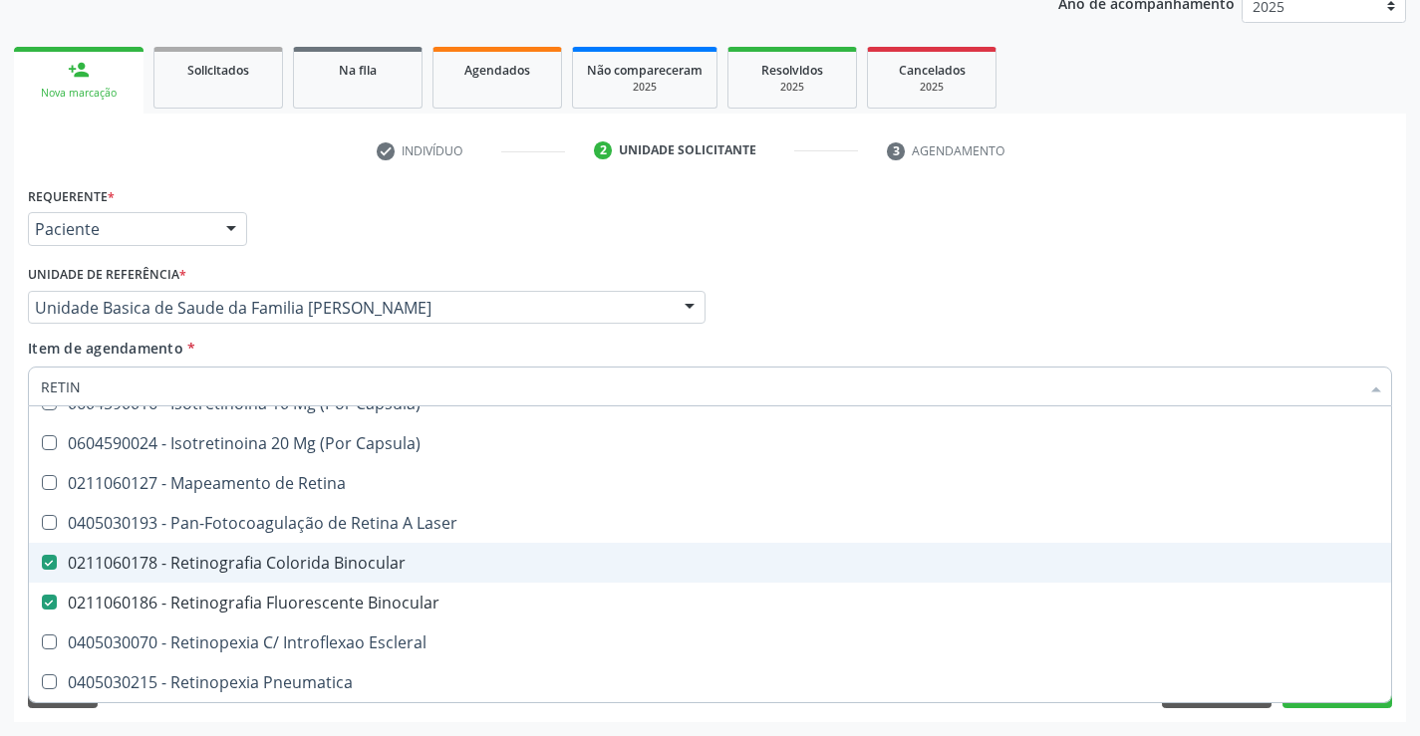
click at [349, 561] on div "0211060178 - Retinografia Colorida Binocular" at bounding box center [710, 563] width 1338 height 16
checkbox Binocular "false"
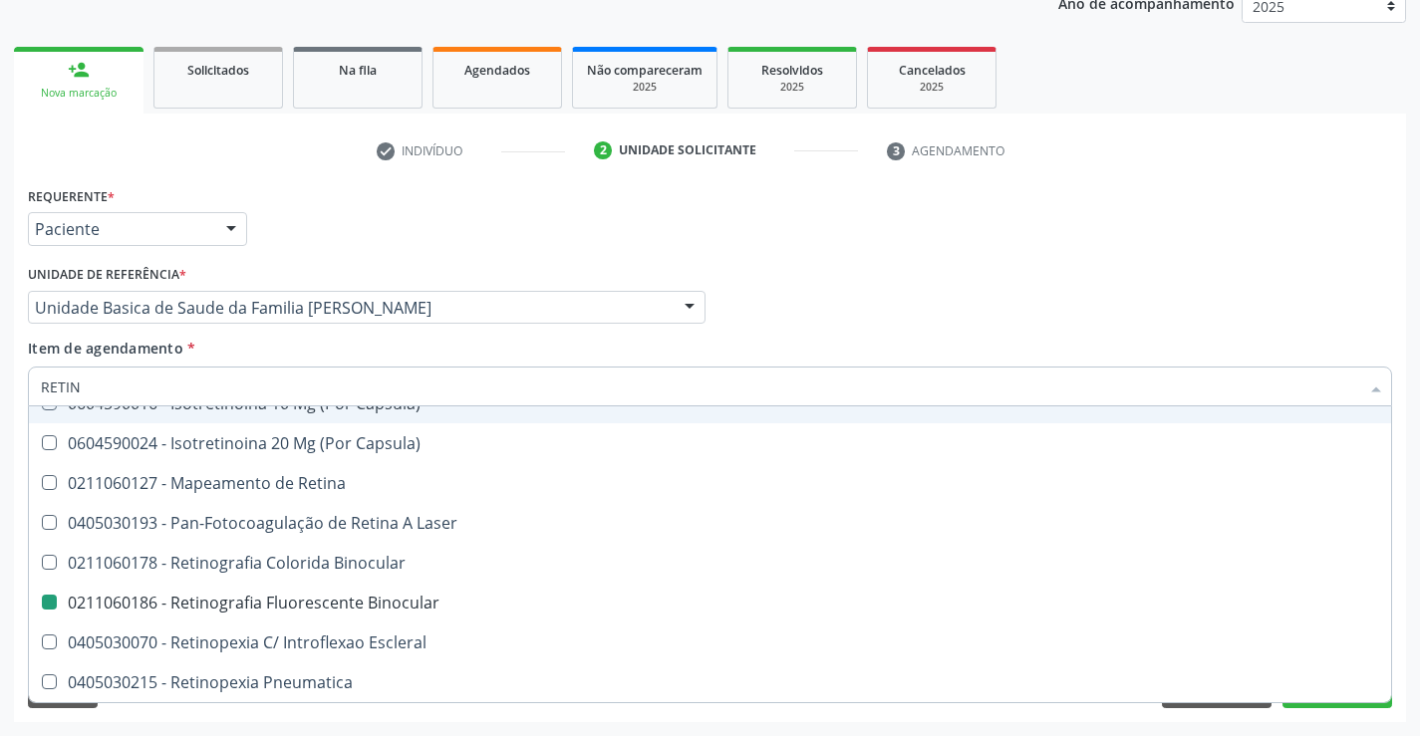
click at [373, 239] on div "Requerente * Paciente Médico(a) Enfermeiro(a) Paciente Nenhum resultado encontr…" at bounding box center [710, 220] width 1374 height 78
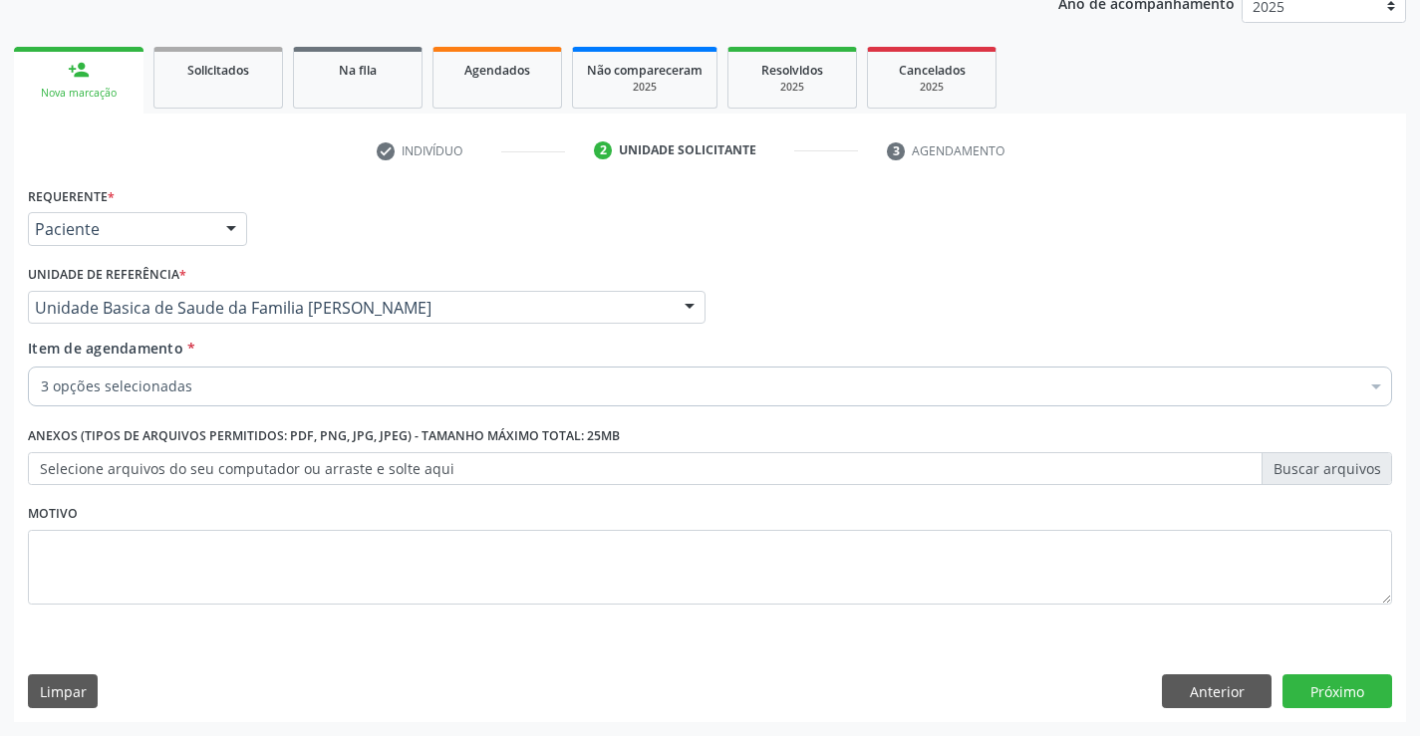
scroll to position [0, 0]
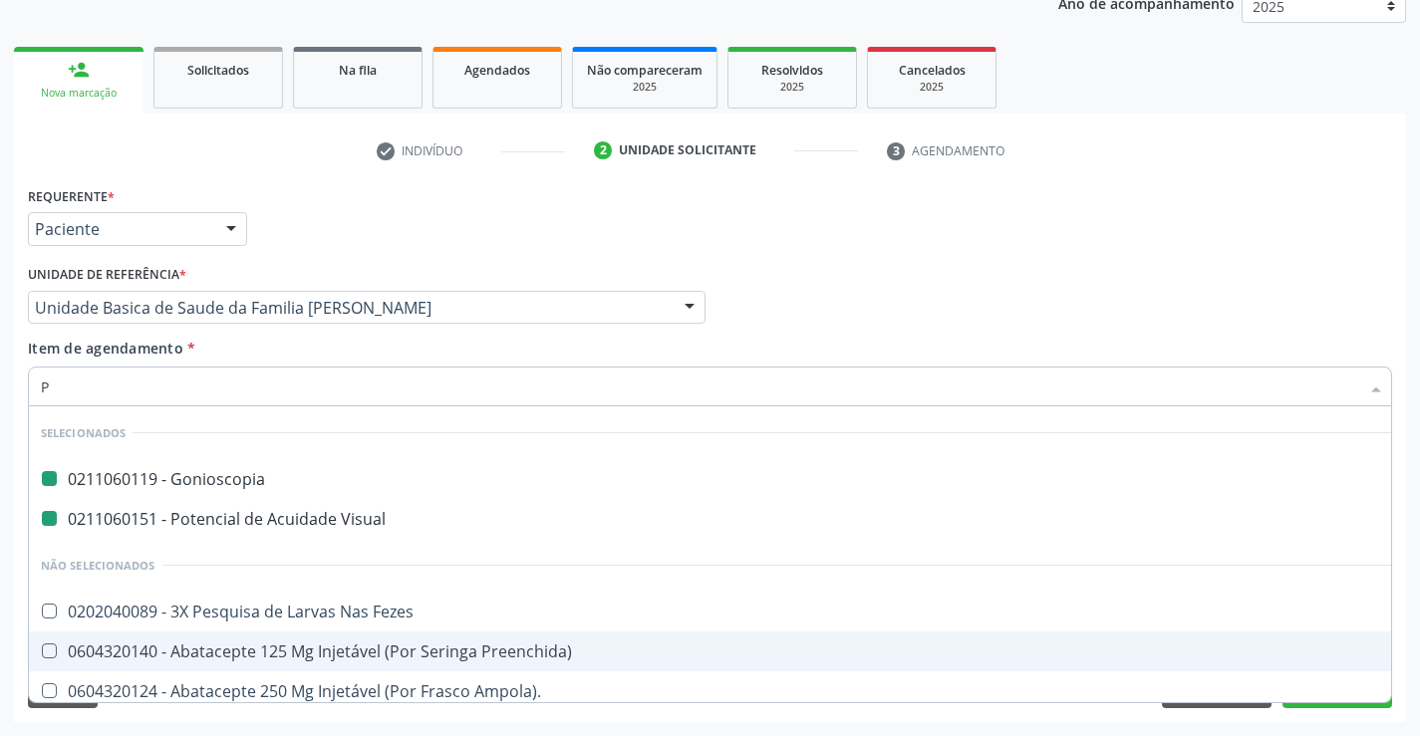
type input "PA"
checkbox Gonioscopia "false"
checkbox Visual "false"
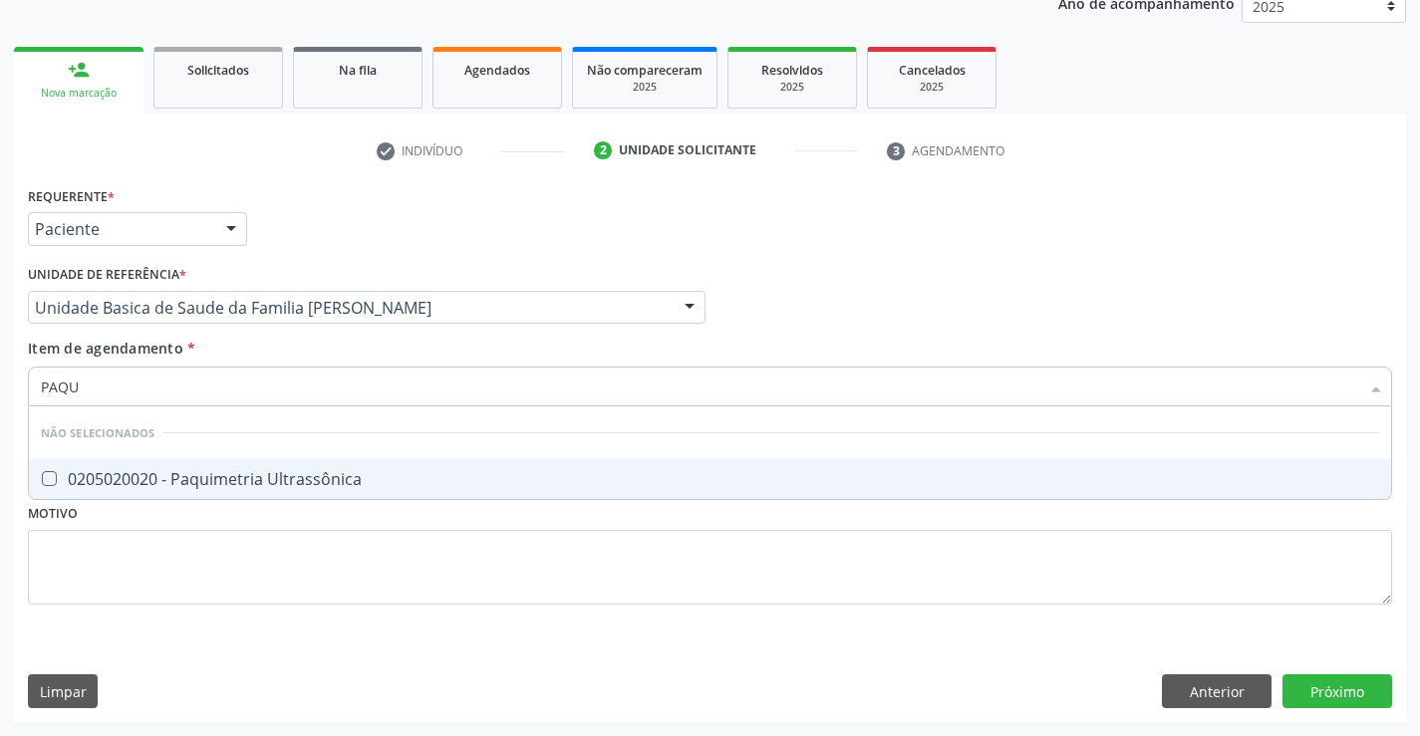
type input "PAQUI"
click at [277, 478] on div "0205020020 - Paquimetria Ultrassônica" at bounding box center [710, 479] width 1338 height 16
checkbox Ultrassônica "true"
click at [420, 196] on div "Requerente * Paciente Médico(a) Enfermeiro(a) Paciente Nenhum resultado encontr…" at bounding box center [710, 220] width 1374 height 78
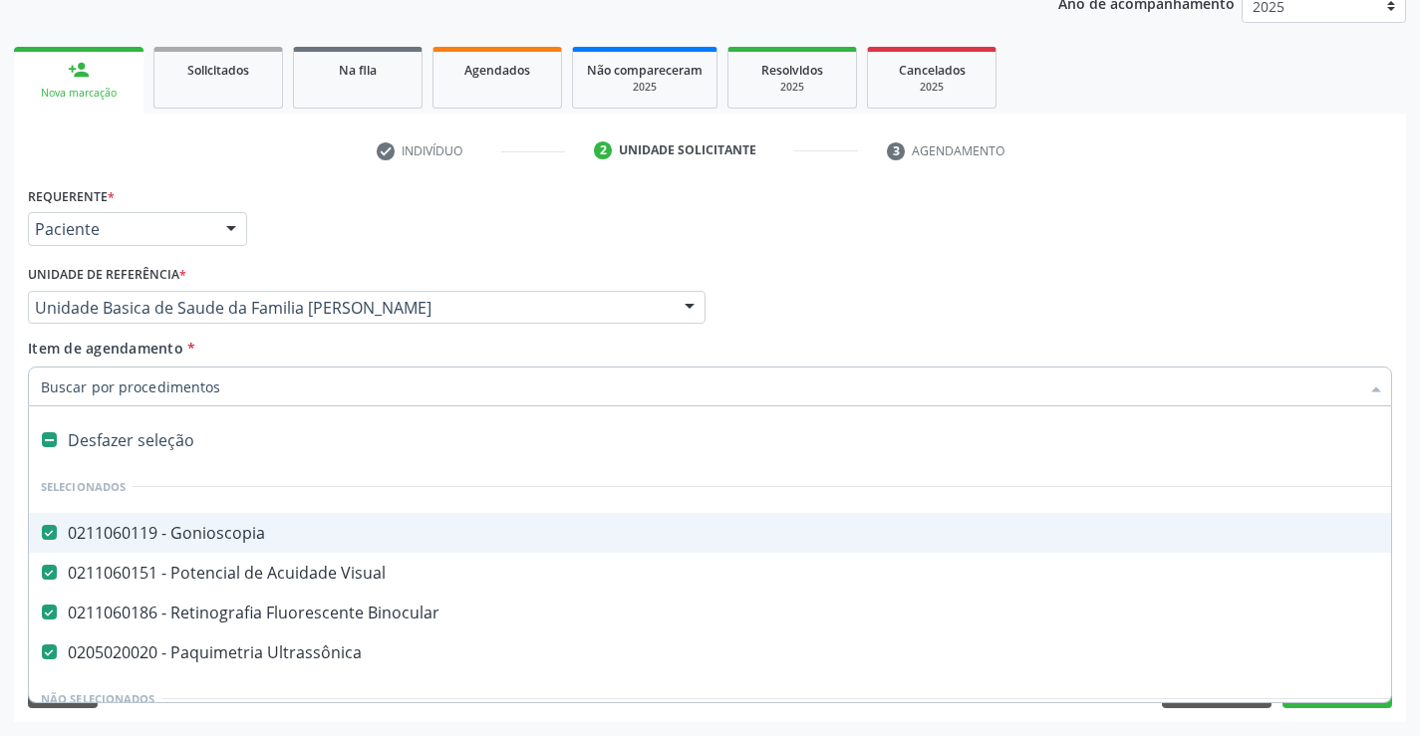
click at [152, 384] on input "Item de agendamento *" at bounding box center [700, 387] width 1318 height 40
click at [497, 224] on div "Requerente * Paciente Médico(a) Enfermeiro(a) Paciente Nenhum resultado encontr…" at bounding box center [710, 220] width 1374 height 78
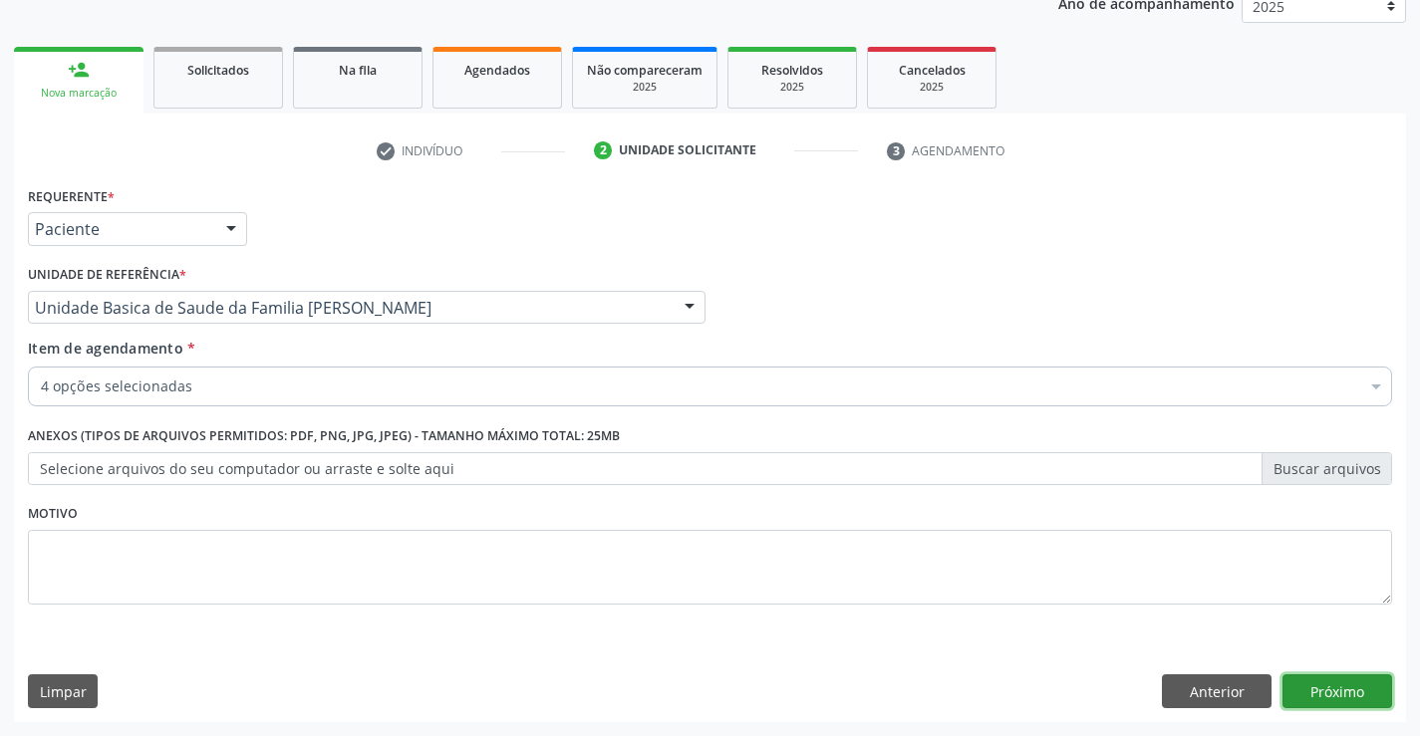
click at [1347, 703] on button "Próximo" at bounding box center [1337, 692] width 110 height 34
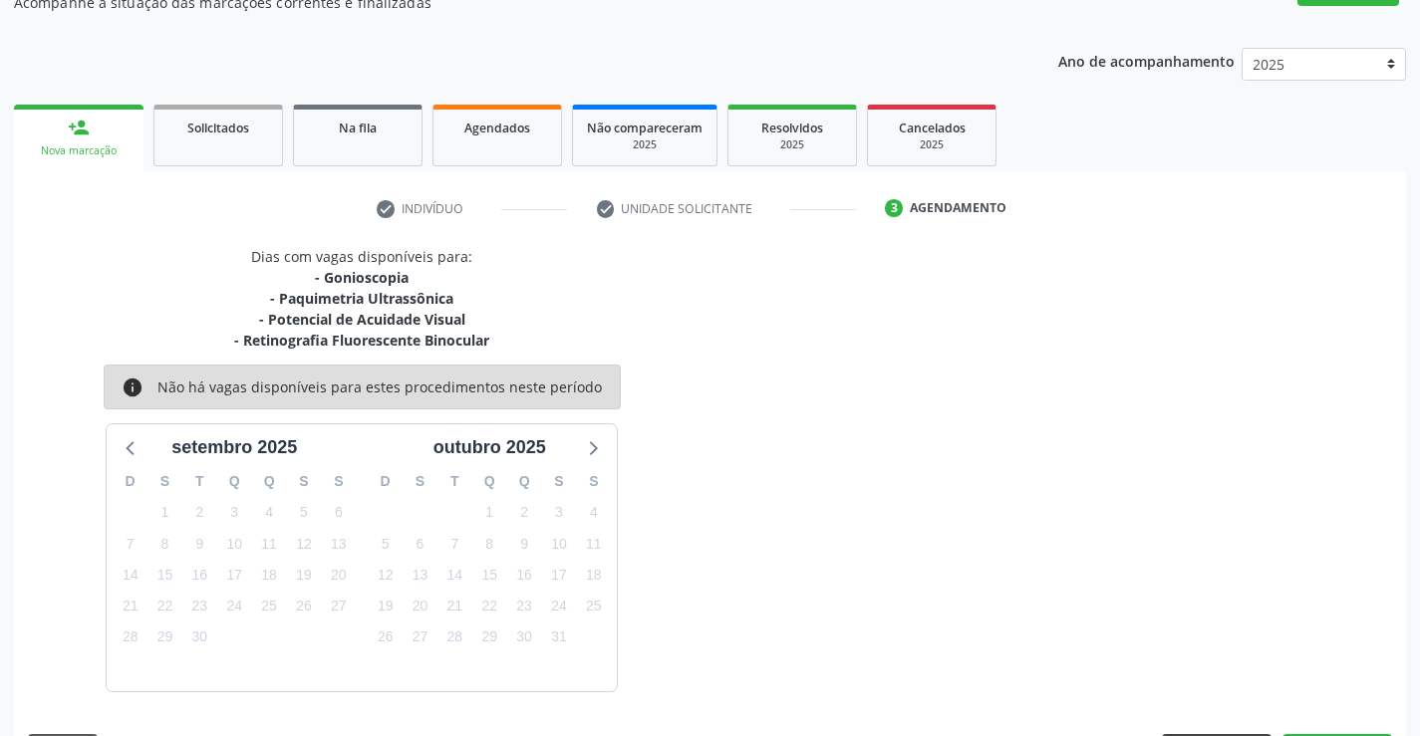
scroll to position [251, 0]
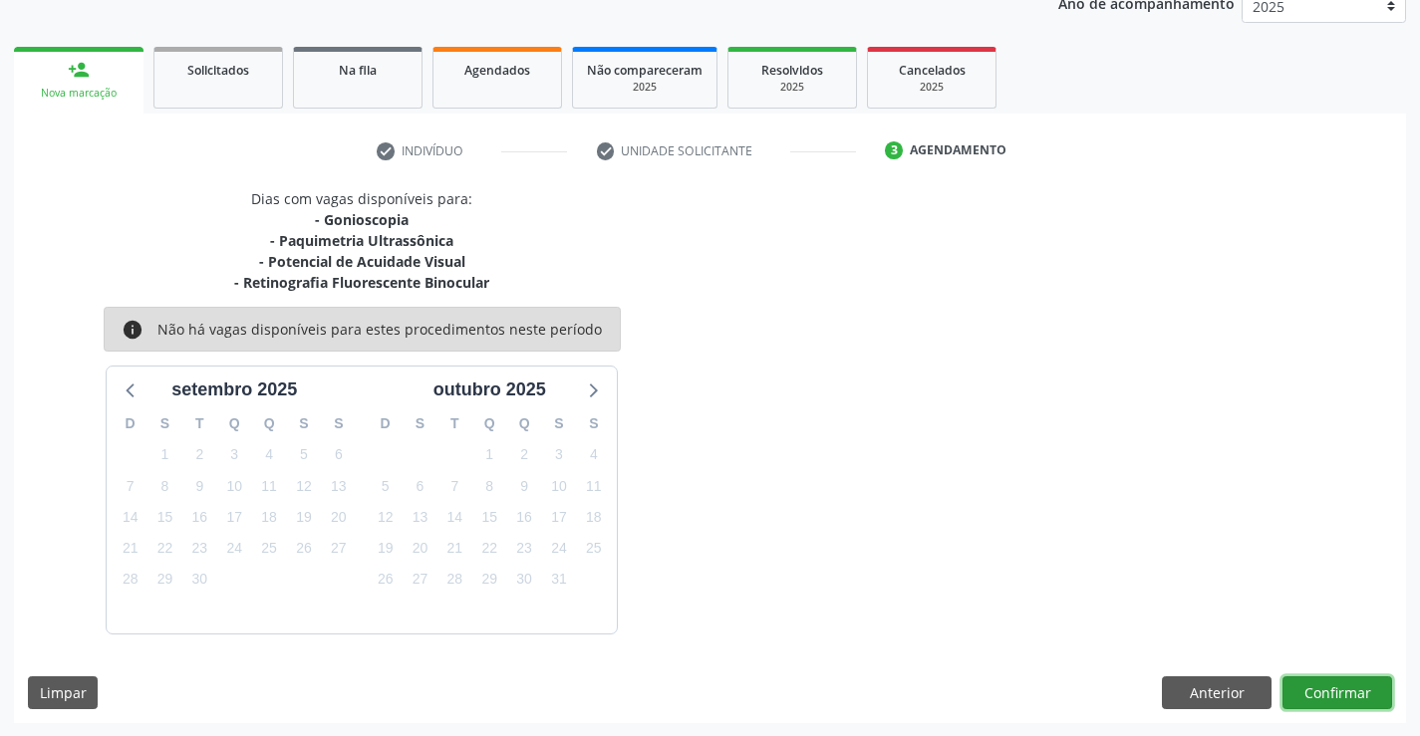
click at [1322, 681] on button "Confirmar" at bounding box center [1337, 694] width 110 height 34
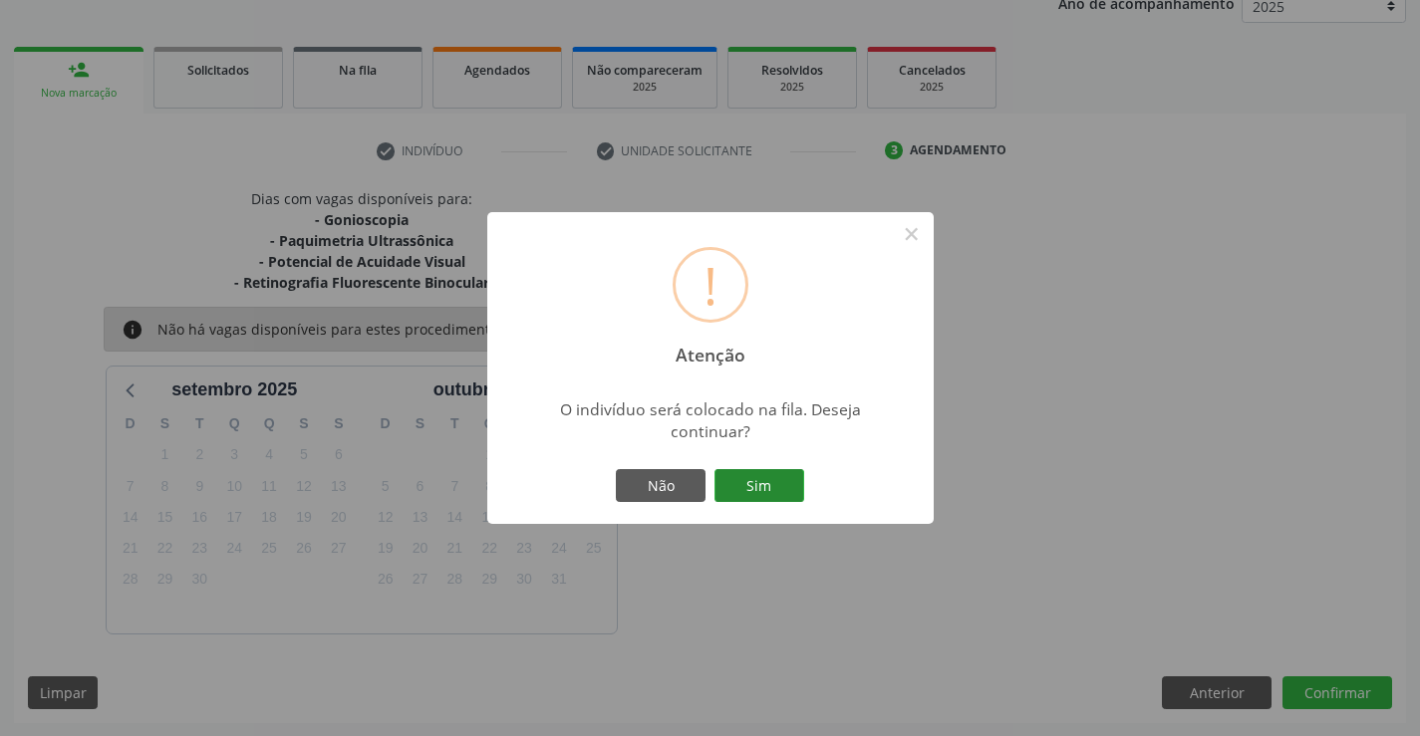
click at [748, 493] on button "Sim" at bounding box center [759, 486] width 90 height 34
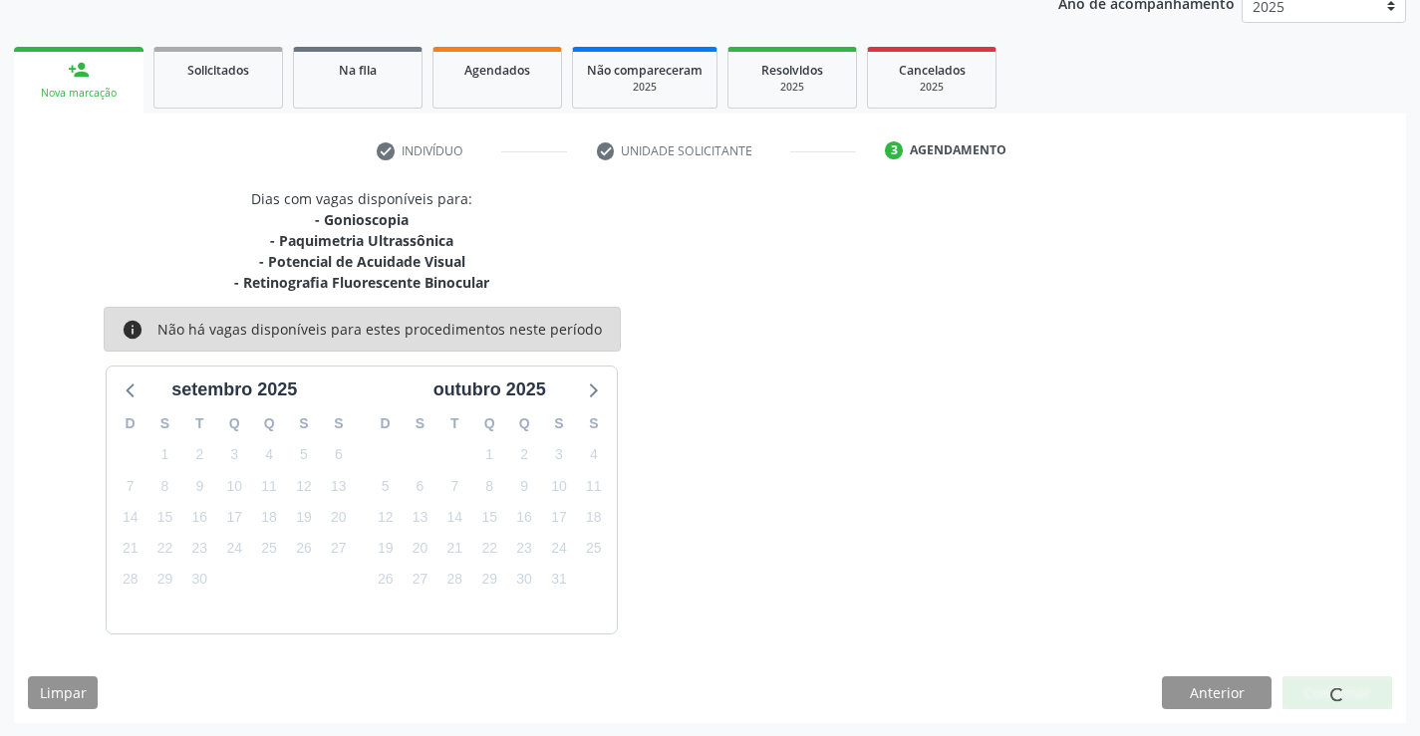
scroll to position [0, 0]
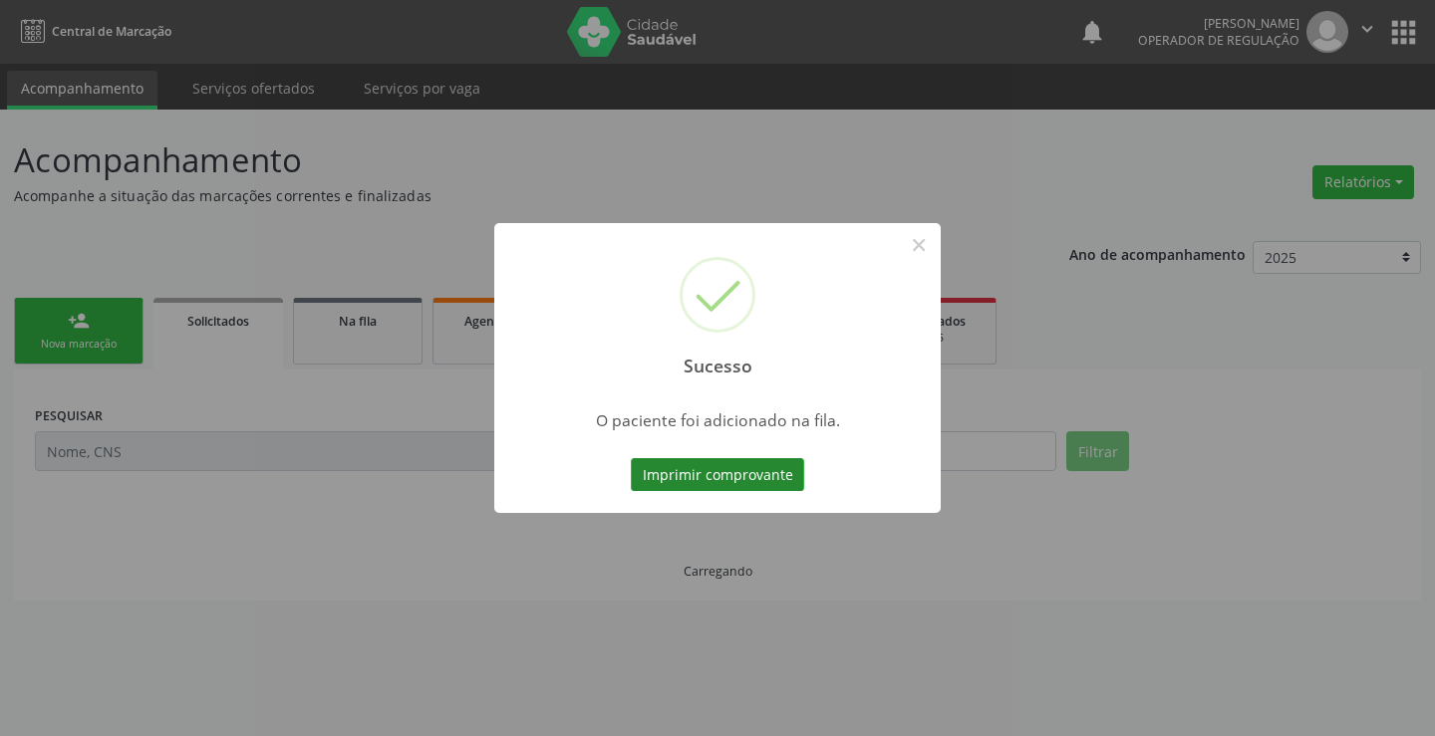
click at [754, 476] on button "Imprimir comprovante" at bounding box center [717, 475] width 173 height 34
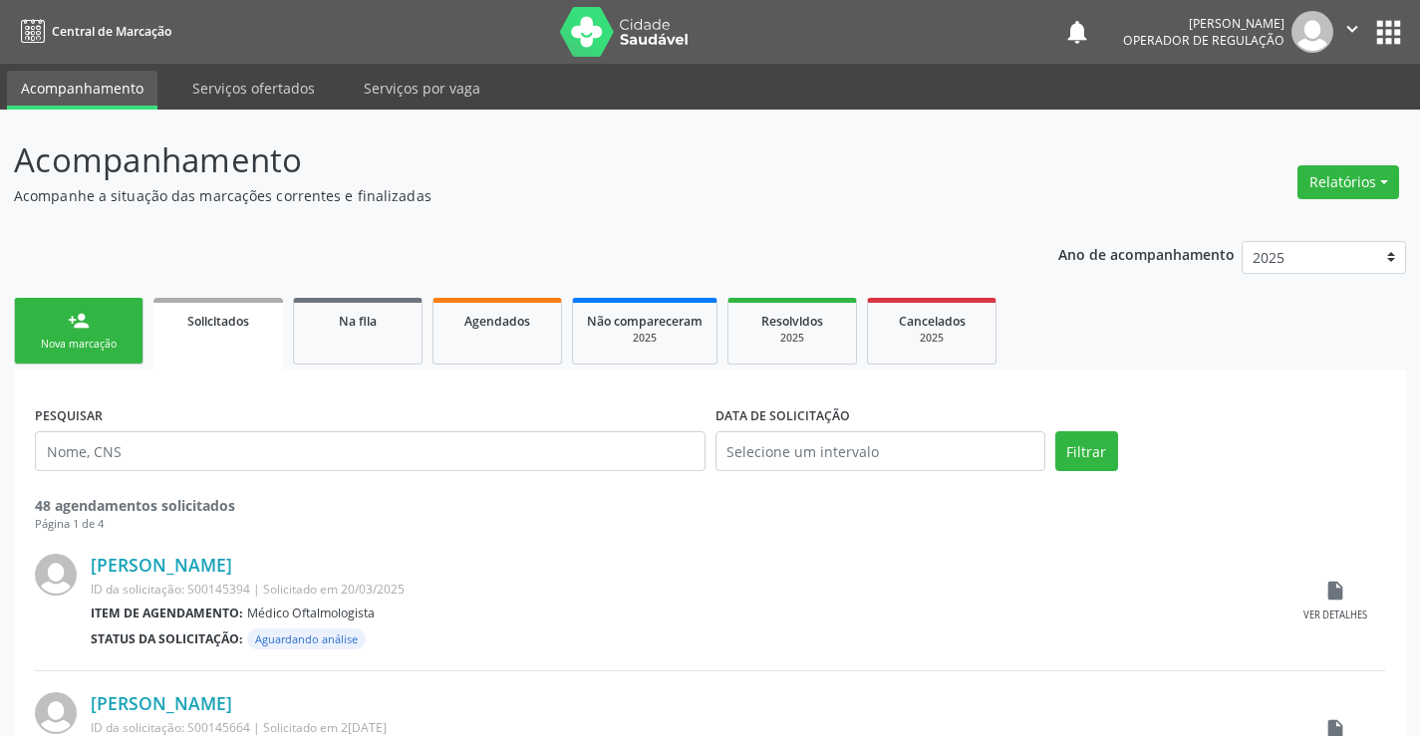
click at [82, 342] on div "Nova marcação" at bounding box center [79, 344] width 100 height 15
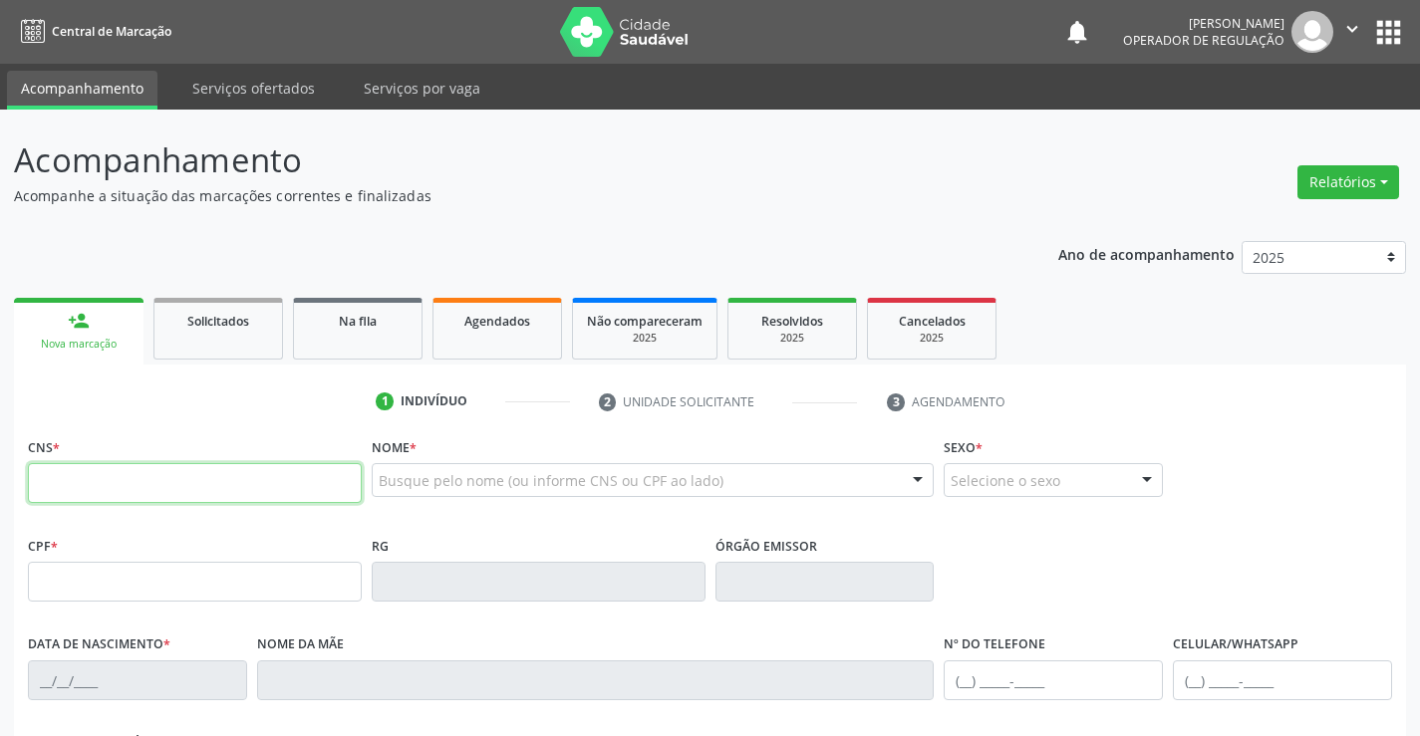
click at [100, 485] on input "text" at bounding box center [195, 483] width 334 height 40
type input "702 0043 4924 2180"
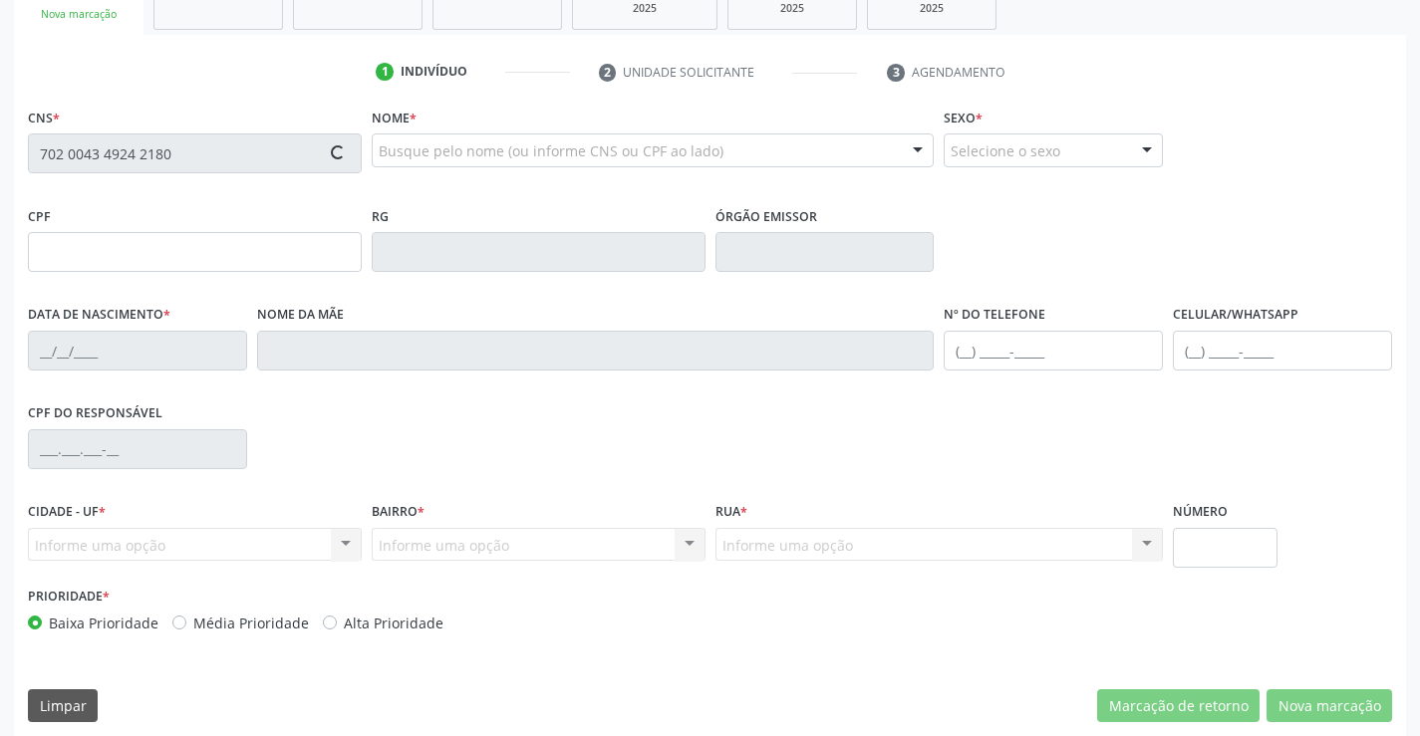
scroll to position [344, 0]
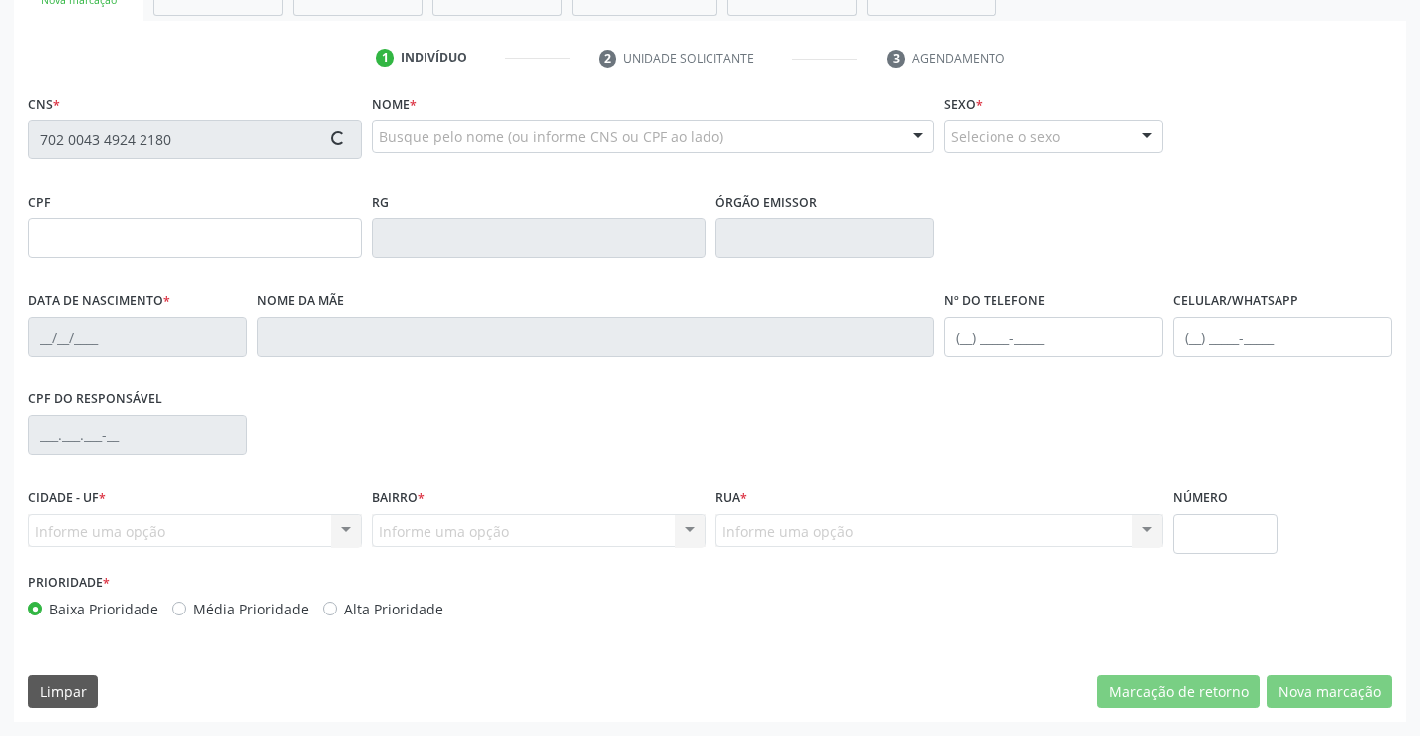
type input "1438008252"
type input "SSP"
type input "[DATE]"
type input "[PERSON_NAME]"
type input "[PHONE_NUMBER]"
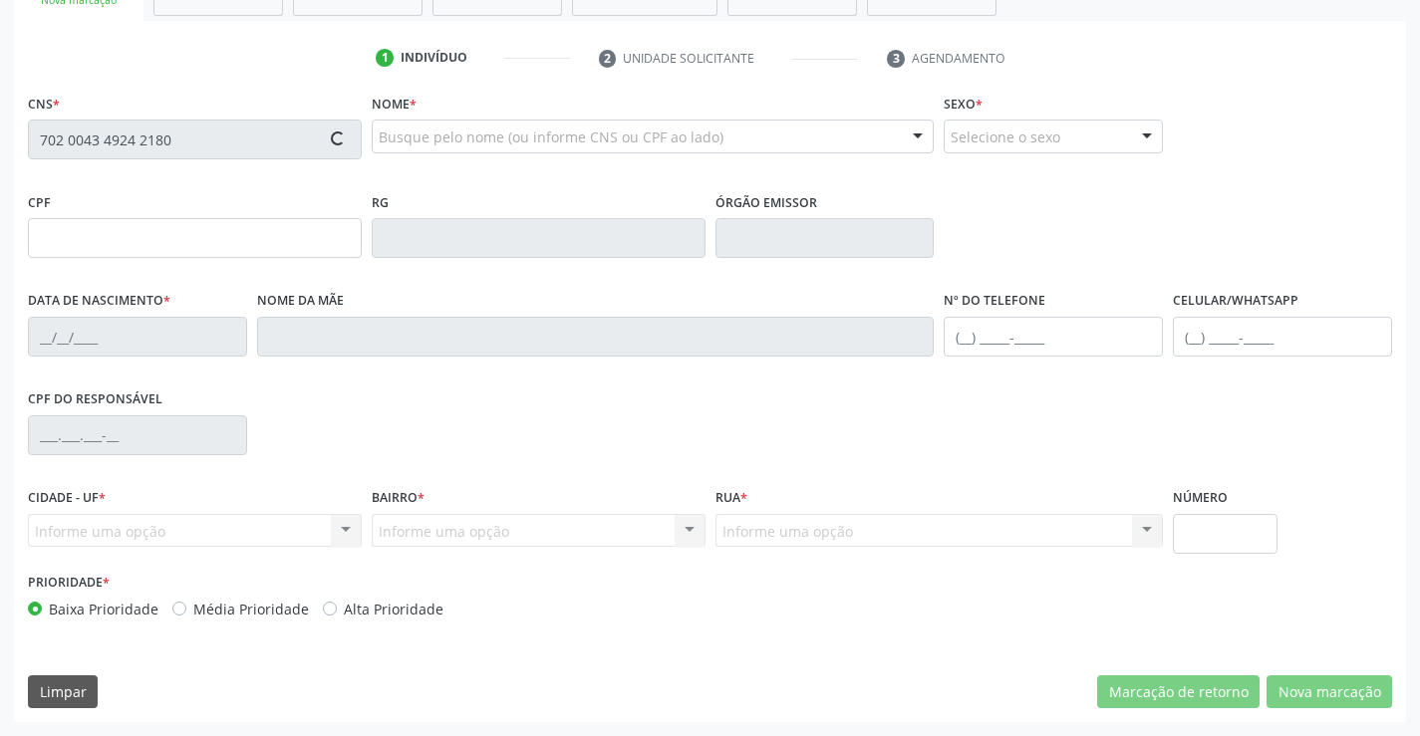
type input "S/N"
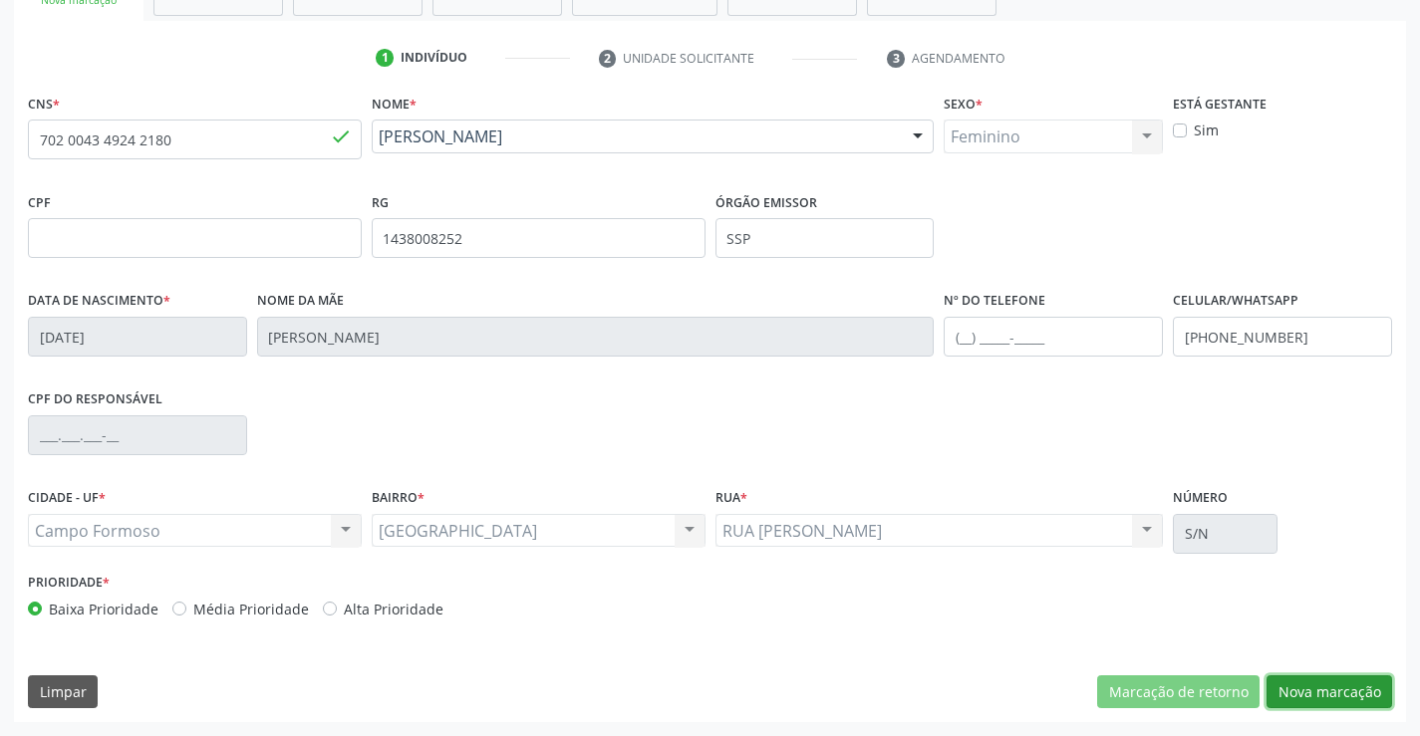
click at [1307, 695] on button "Nova marcação" at bounding box center [1329, 693] width 126 height 34
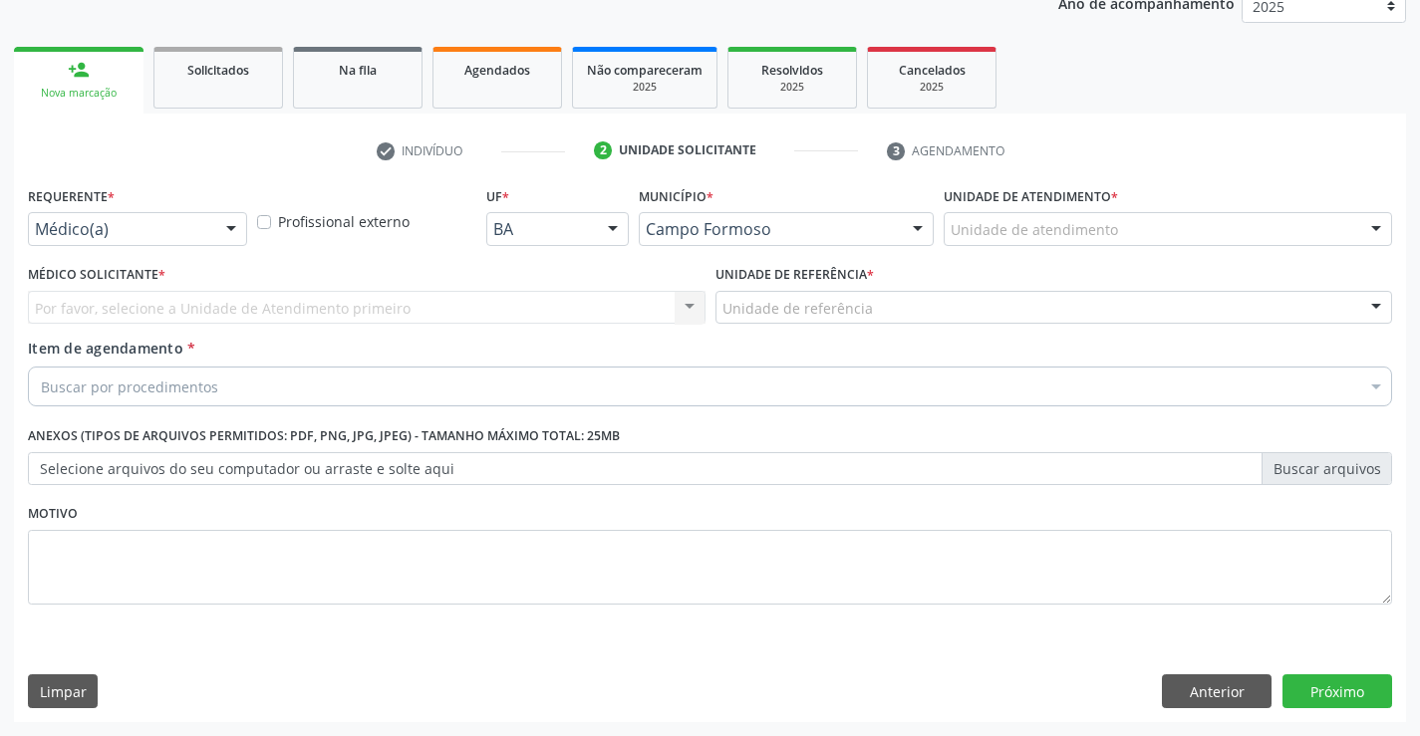
scroll to position [251, 0]
drag, startPoint x: 134, startPoint y: 214, endPoint x: 116, endPoint y: 260, distance: 49.2
click at [130, 216] on div at bounding box center [137, 229] width 219 height 34
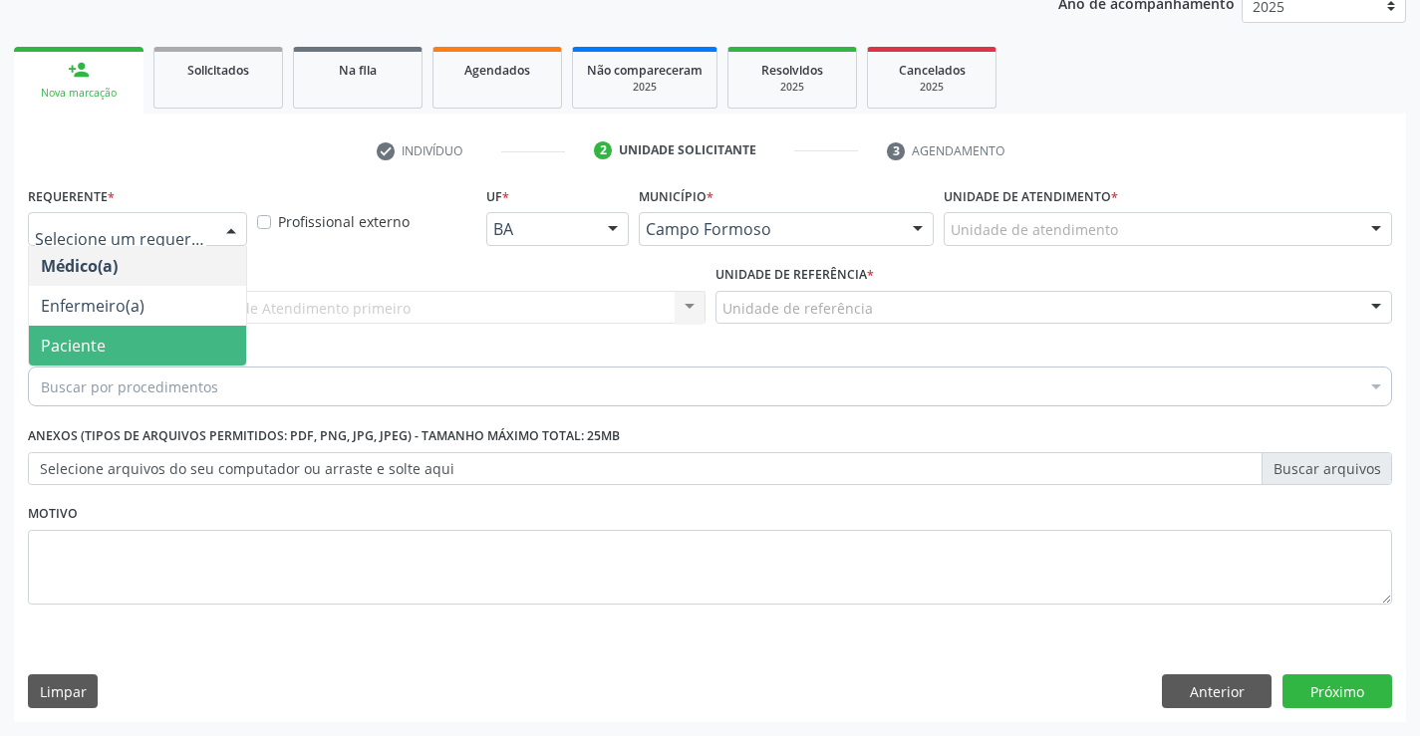
click at [104, 340] on span "Paciente" at bounding box center [73, 346] width 65 height 22
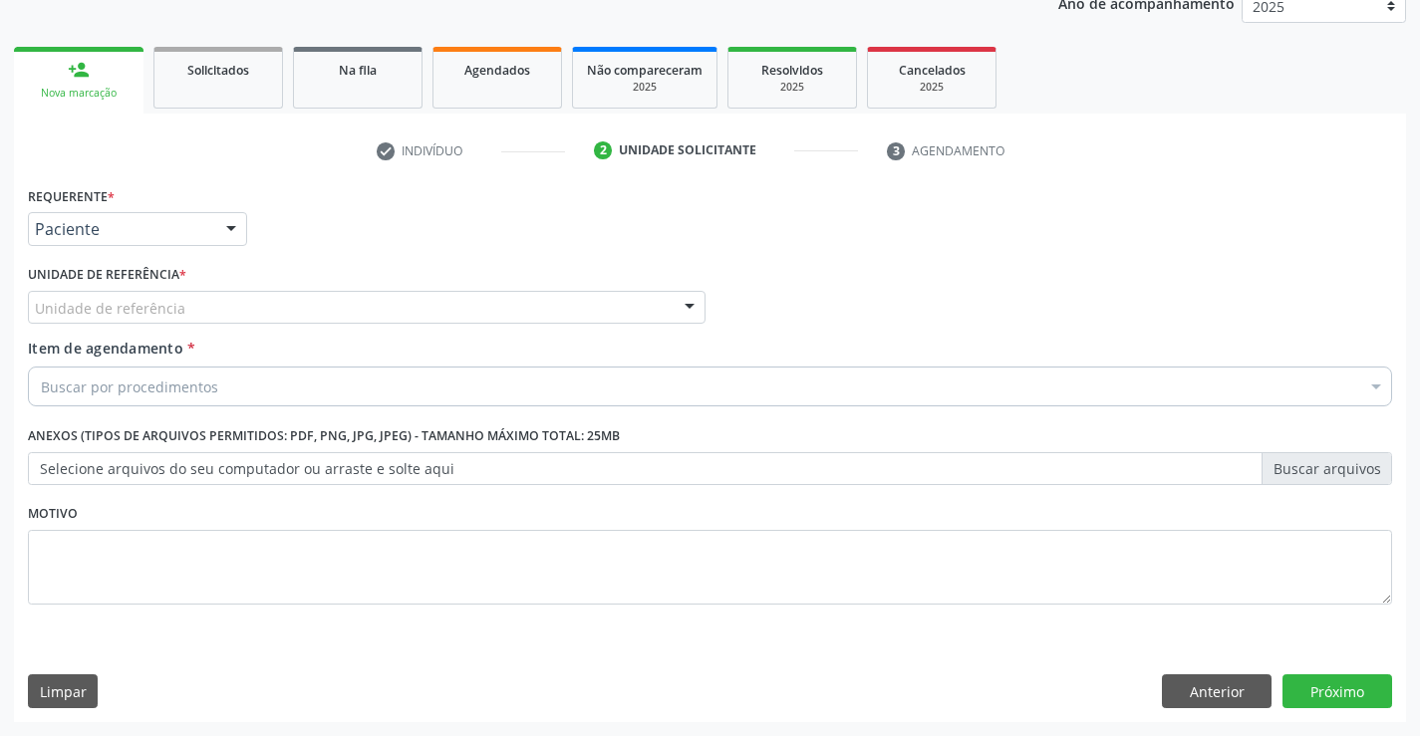
click at [200, 309] on div "Unidade de referência" at bounding box center [367, 308] width 678 height 34
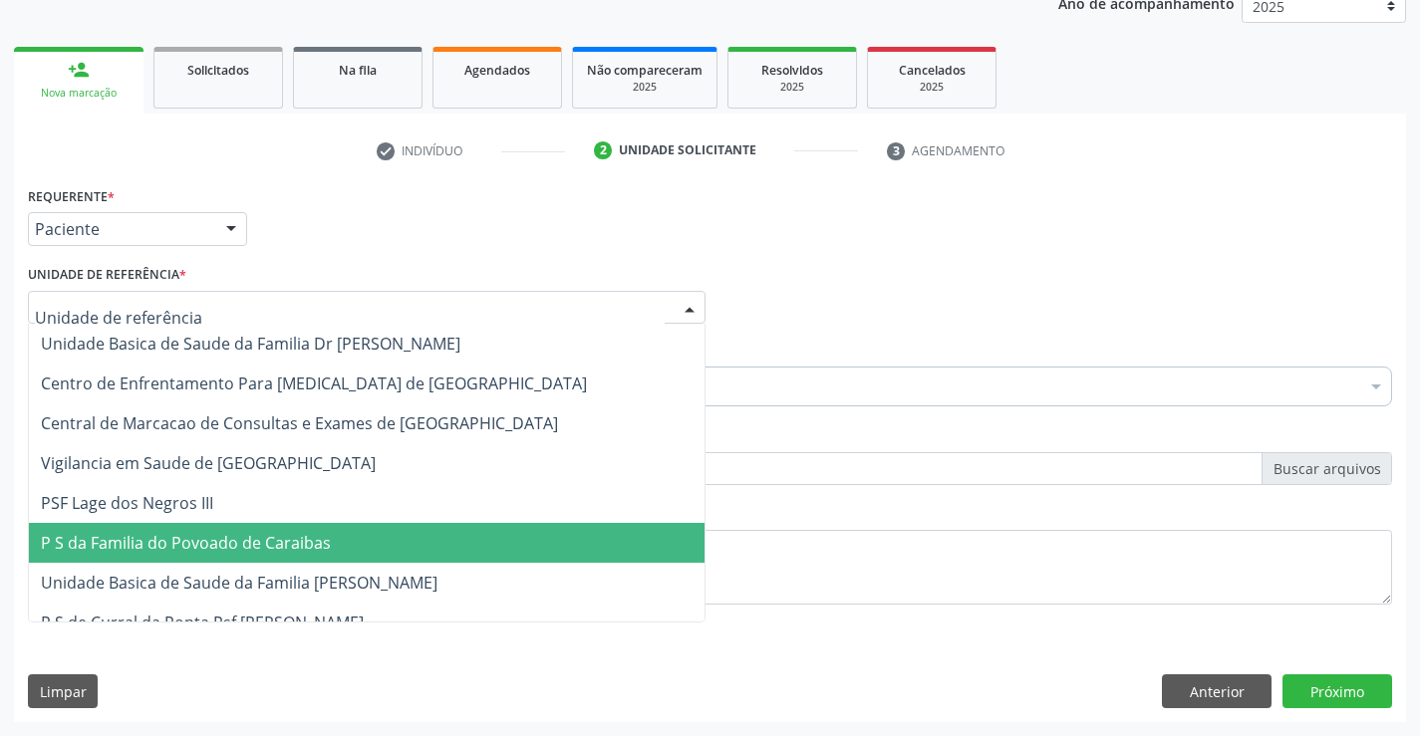
click at [213, 527] on span "P S da Familia do Povoado de Caraibas" at bounding box center [367, 543] width 676 height 40
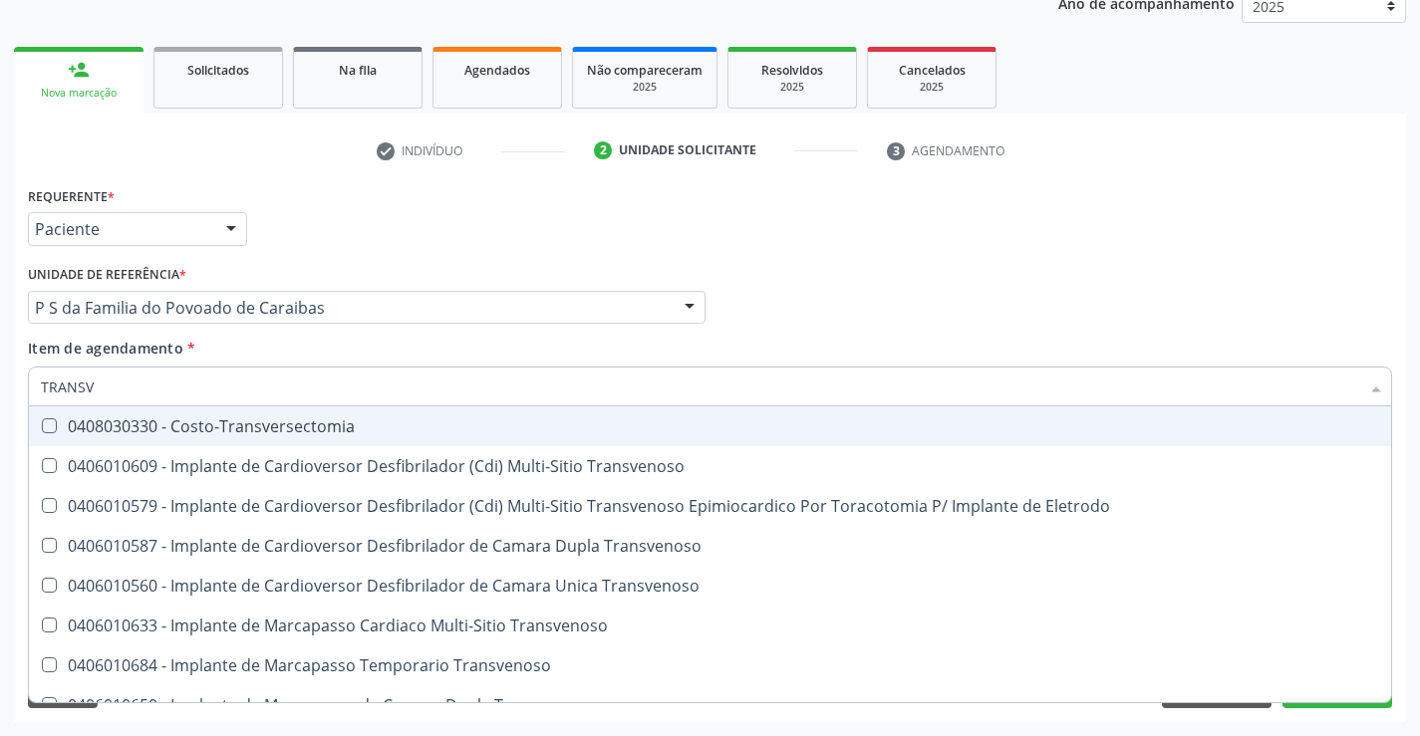
type input "TRANSVA"
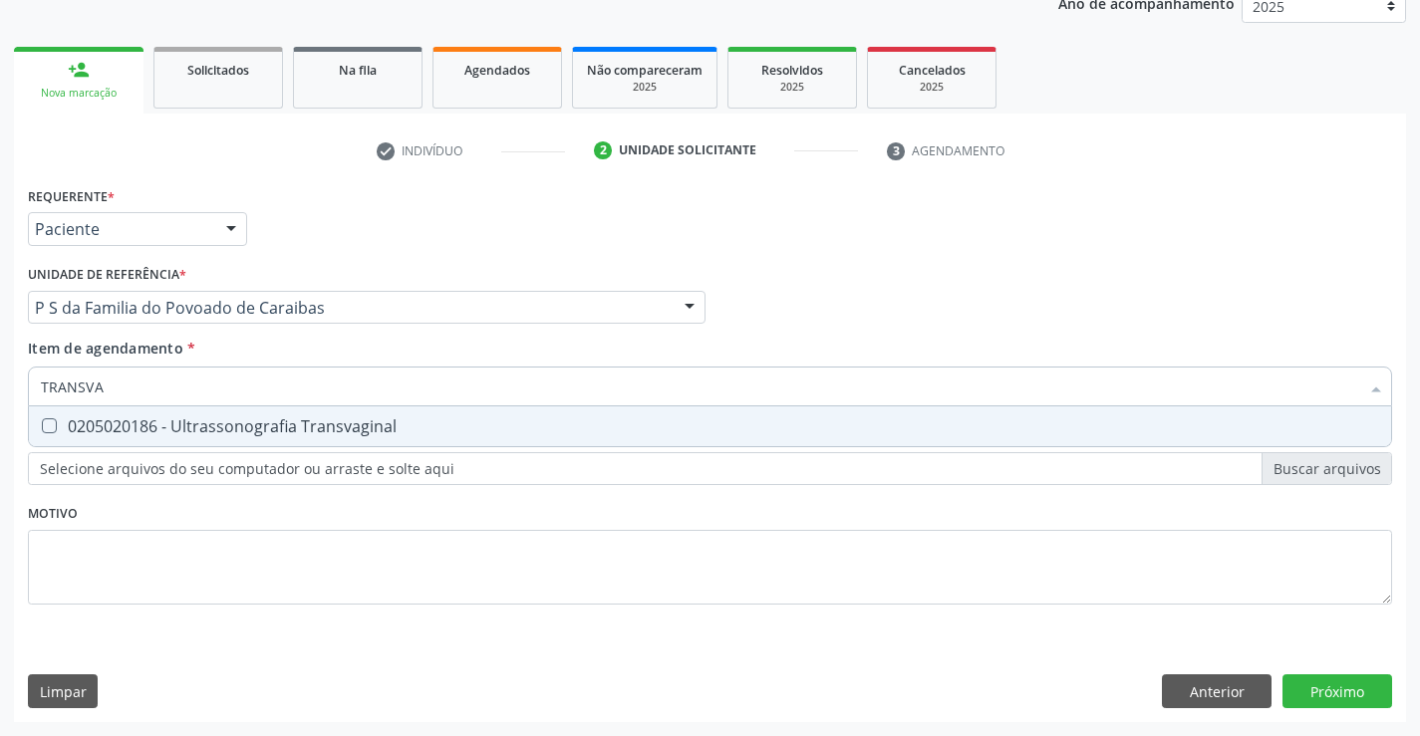
click at [194, 429] on div "0205020186 - Ultrassonografia Transvaginal" at bounding box center [710, 427] width 1338 height 16
checkbox Transvaginal "true"
click at [1321, 694] on div "Requerente * Paciente Médico(a) Enfermeiro(a) Paciente Nenhum resultado encontr…" at bounding box center [710, 451] width 1392 height 541
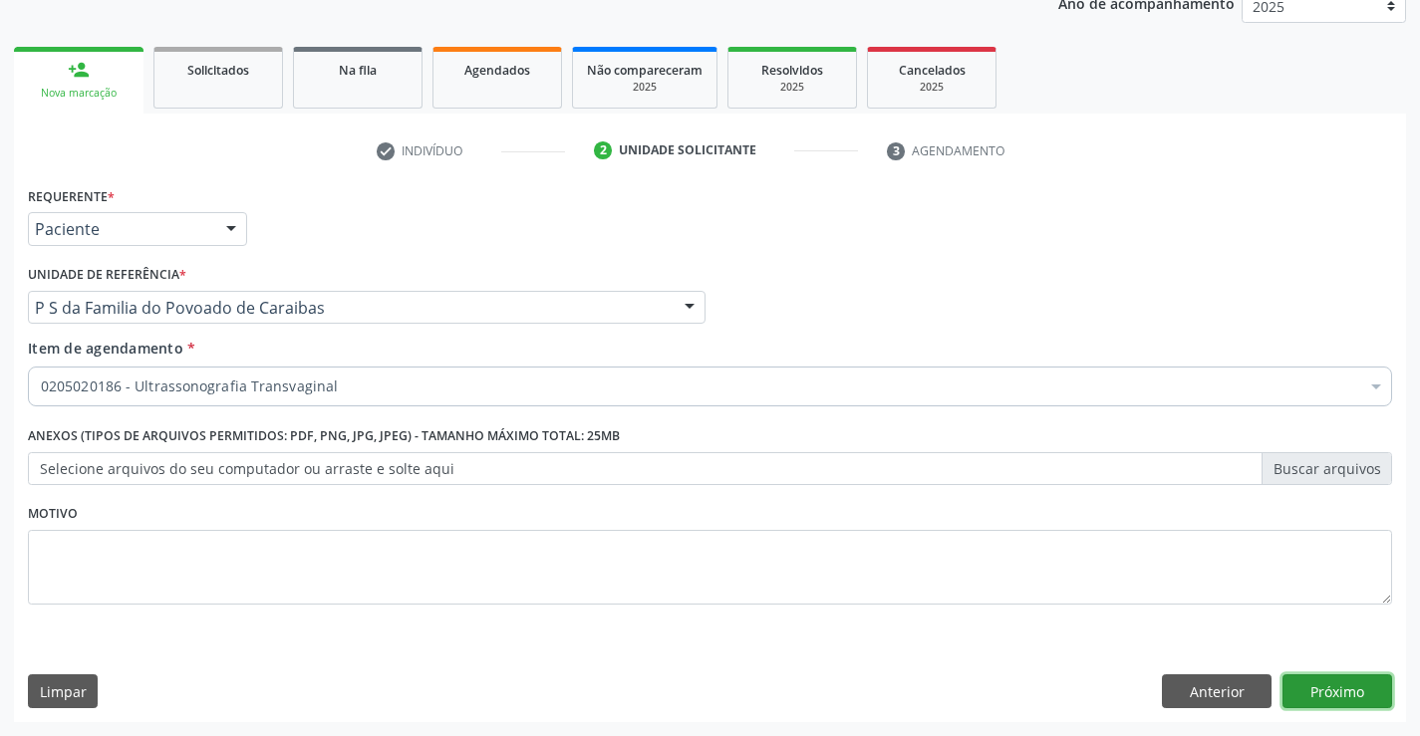
click at [1365, 706] on button "Próximo" at bounding box center [1337, 692] width 110 height 34
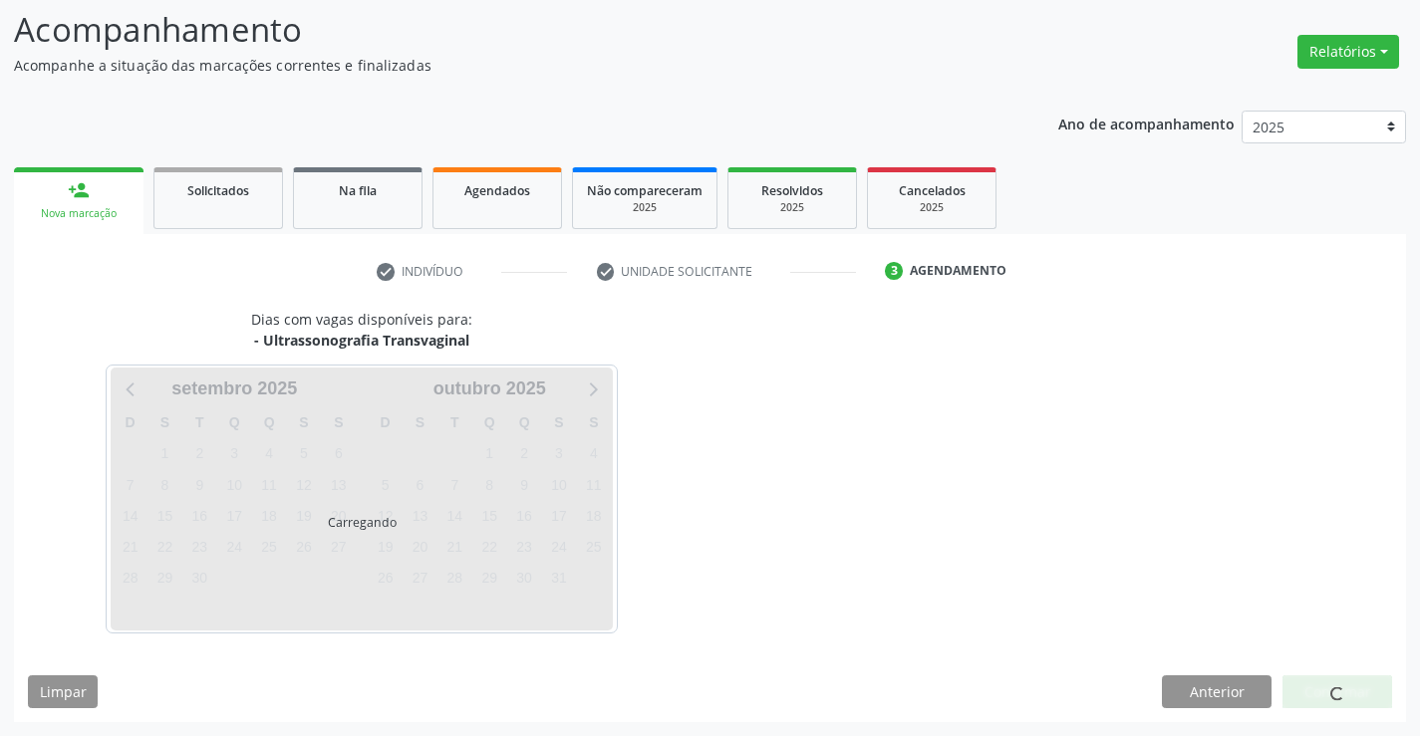
scroll to position [131, 0]
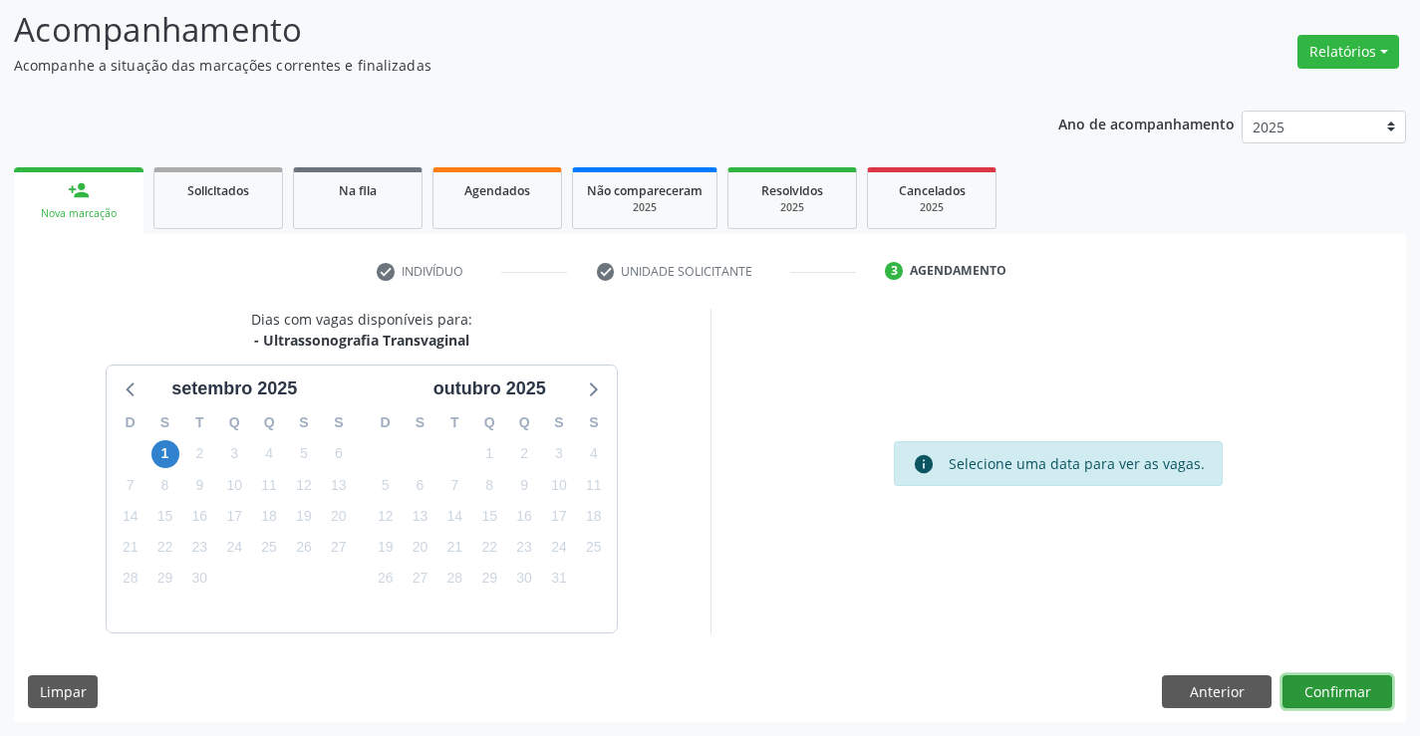
click at [1326, 689] on button "Confirmar" at bounding box center [1337, 693] width 110 height 34
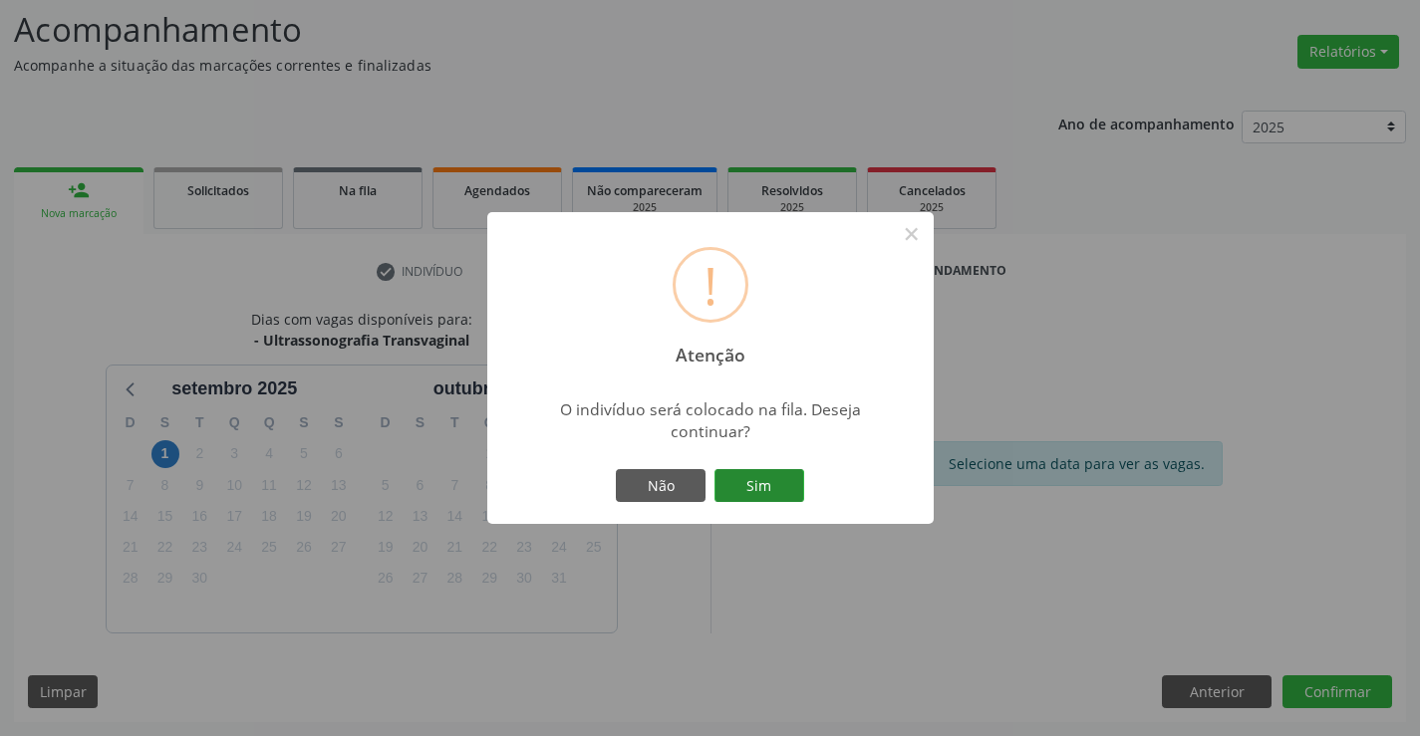
click at [772, 492] on button "Sim" at bounding box center [759, 486] width 90 height 34
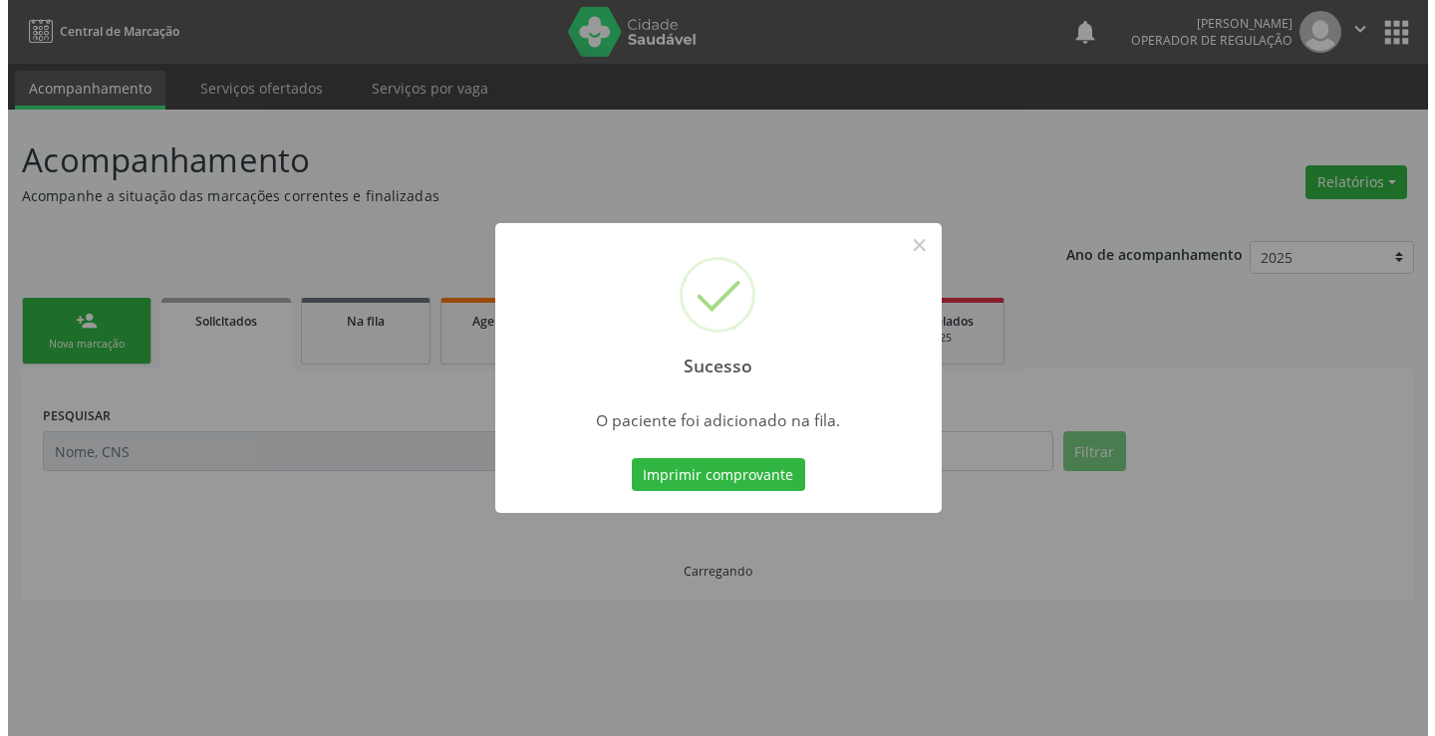
scroll to position [0, 0]
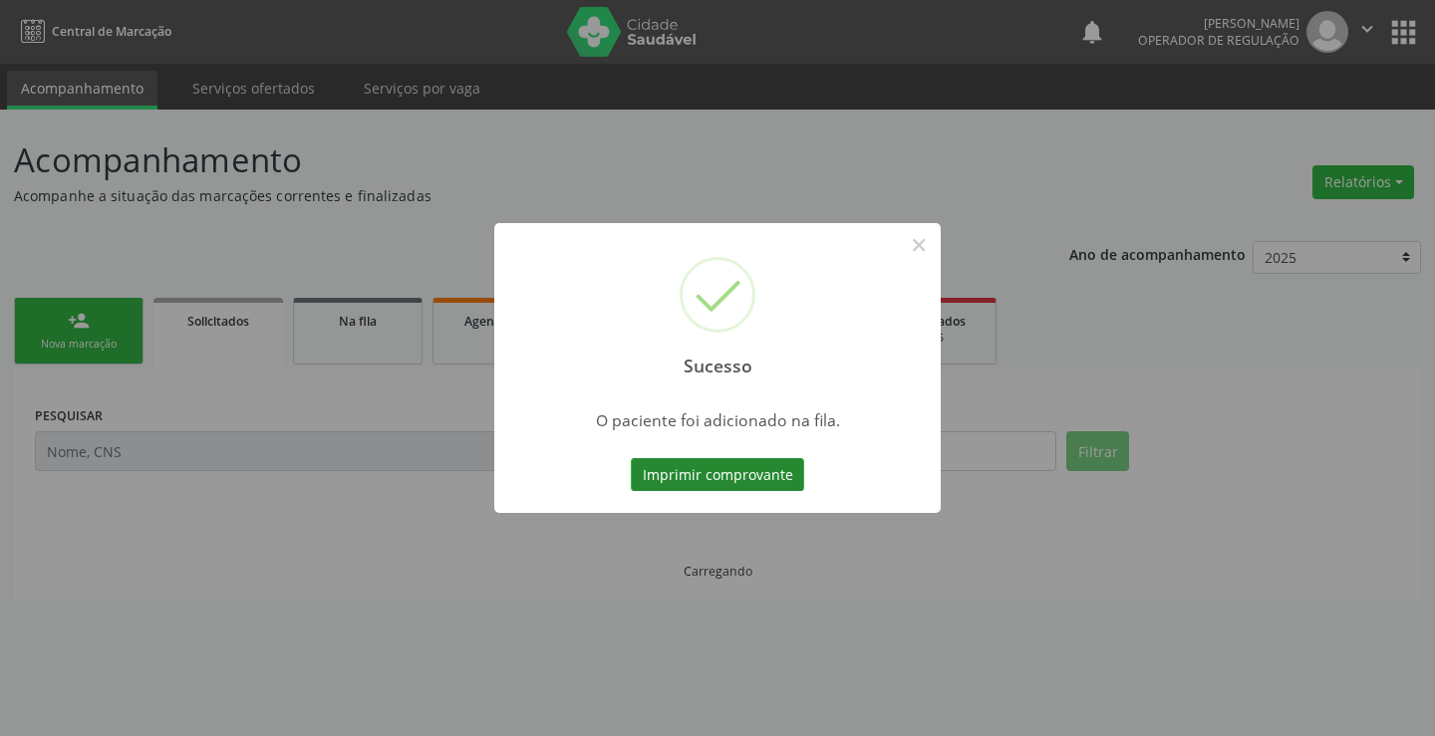
click at [759, 481] on button "Imprimir comprovante" at bounding box center [717, 475] width 173 height 34
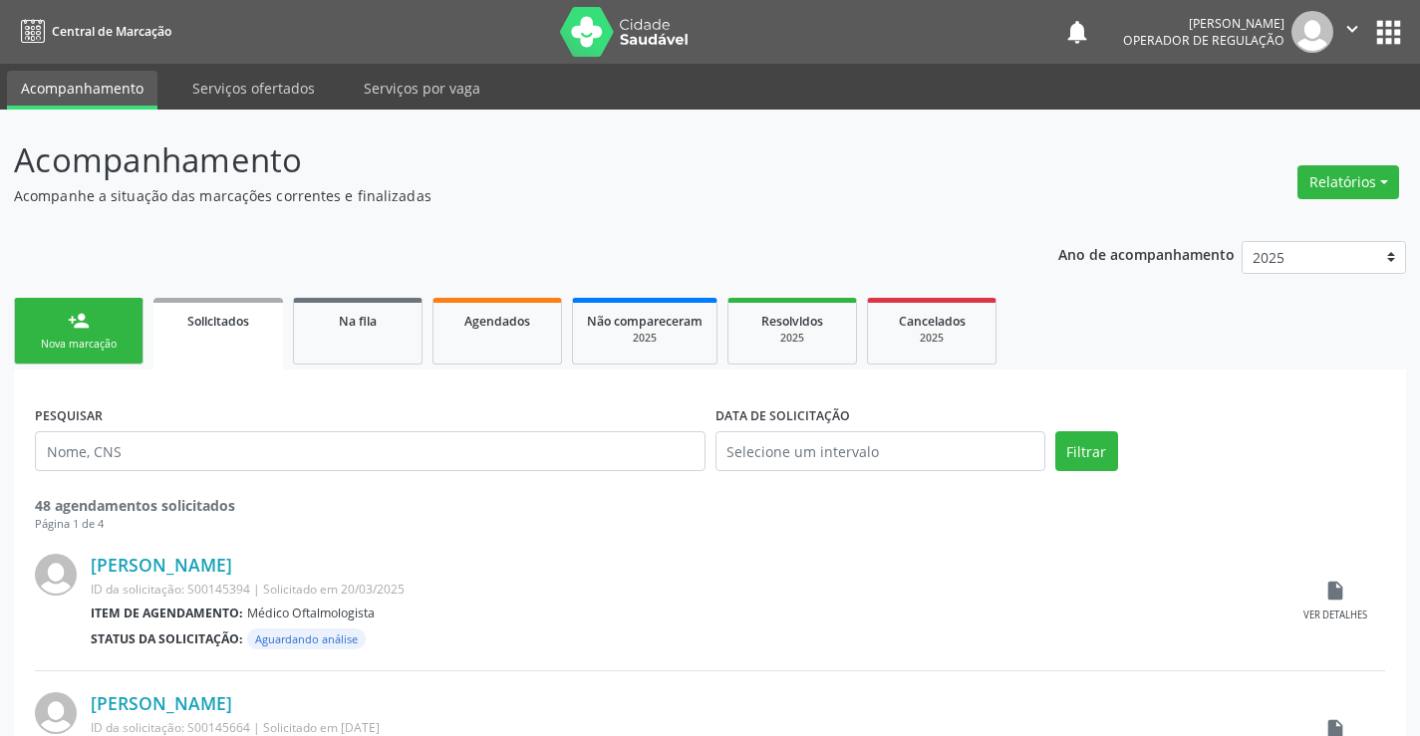
click at [691, 161] on p "Acompanhamento" at bounding box center [501, 161] width 975 height 50
click at [99, 339] on div "Nova marcação" at bounding box center [79, 344] width 100 height 15
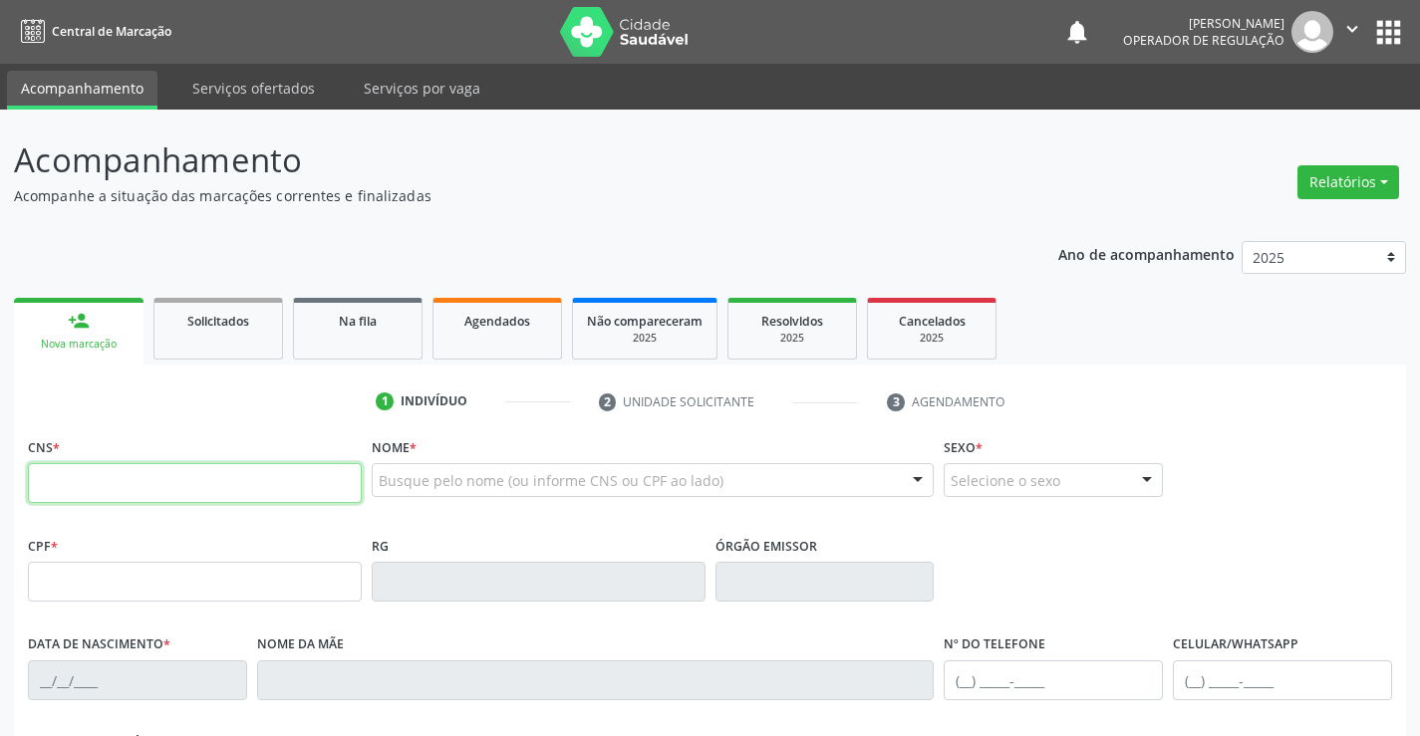
click at [72, 493] on input "text" at bounding box center [195, 483] width 334 height 40
type input "706 5083 0948 5793"
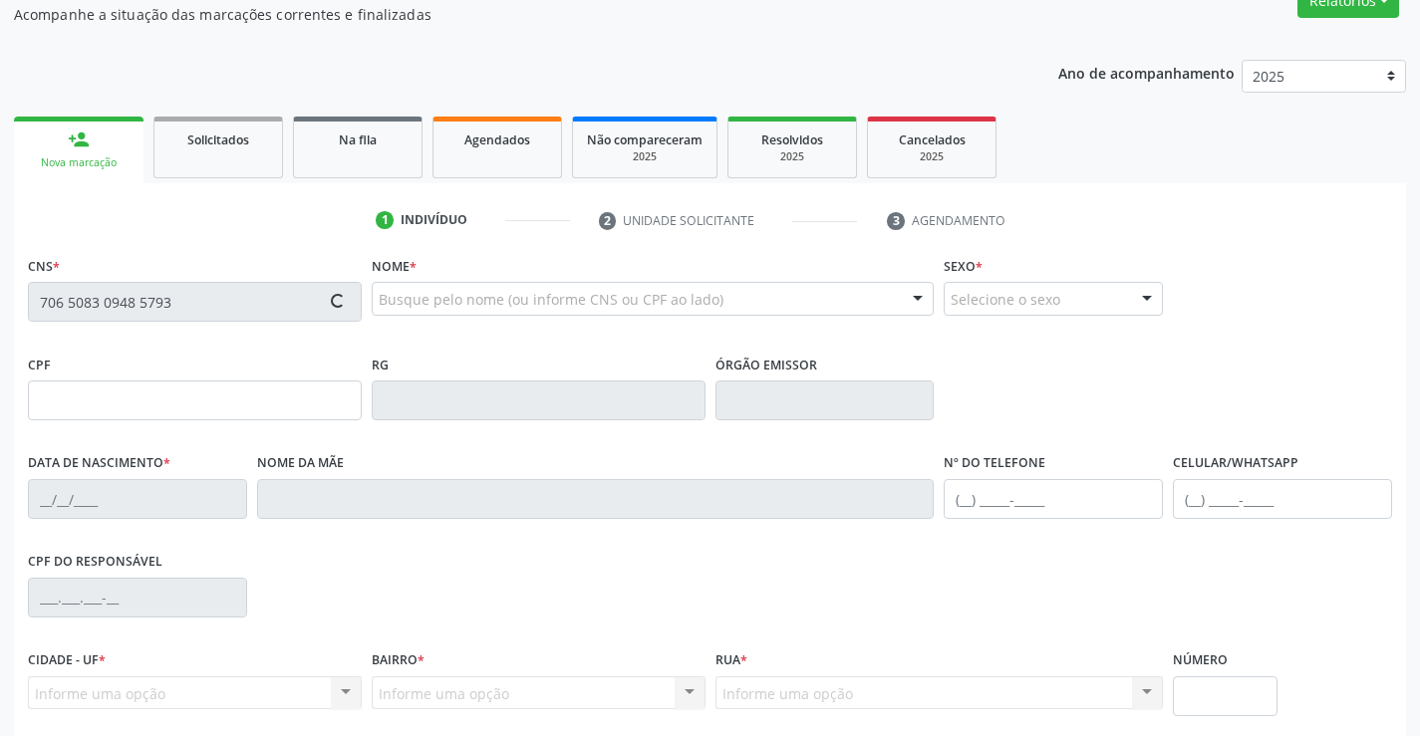
scroll to position [344, 0]
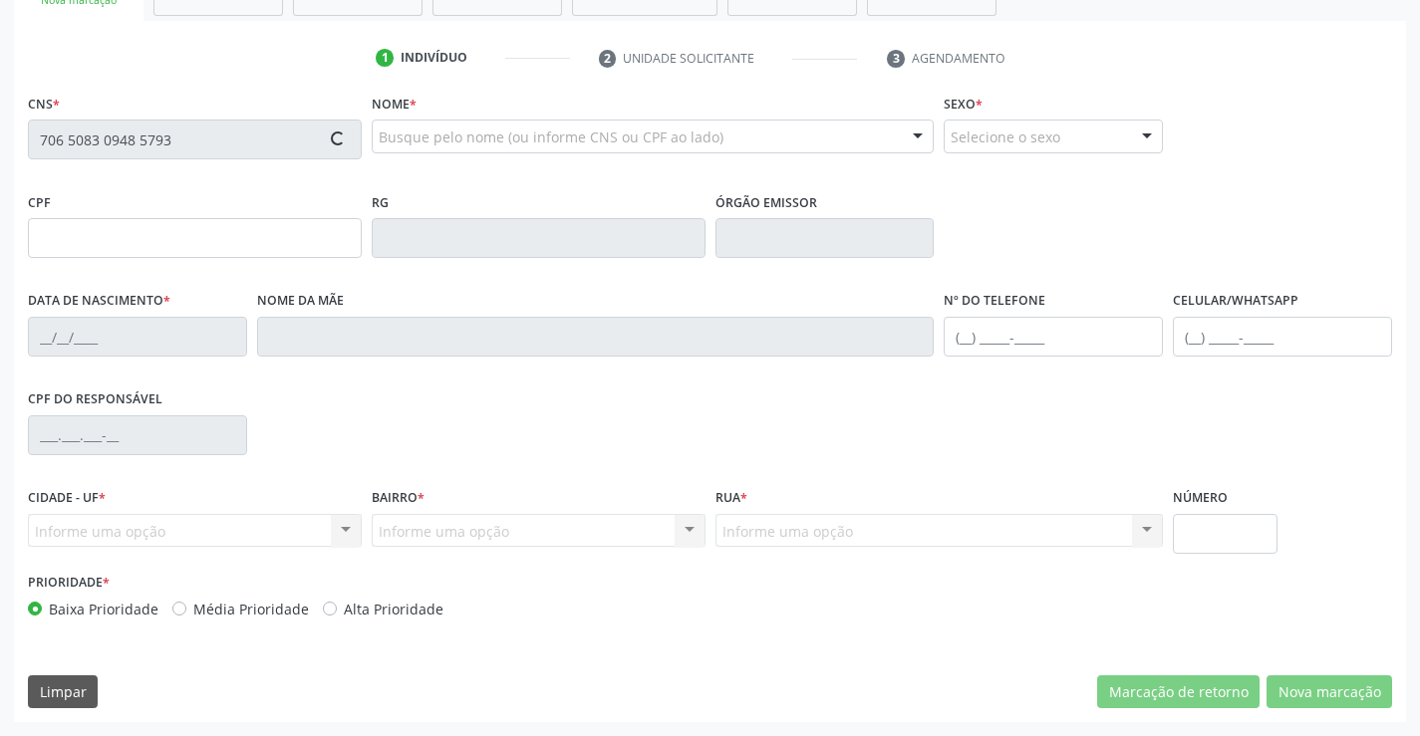
type input "19/05/1987"
type input "S/N"
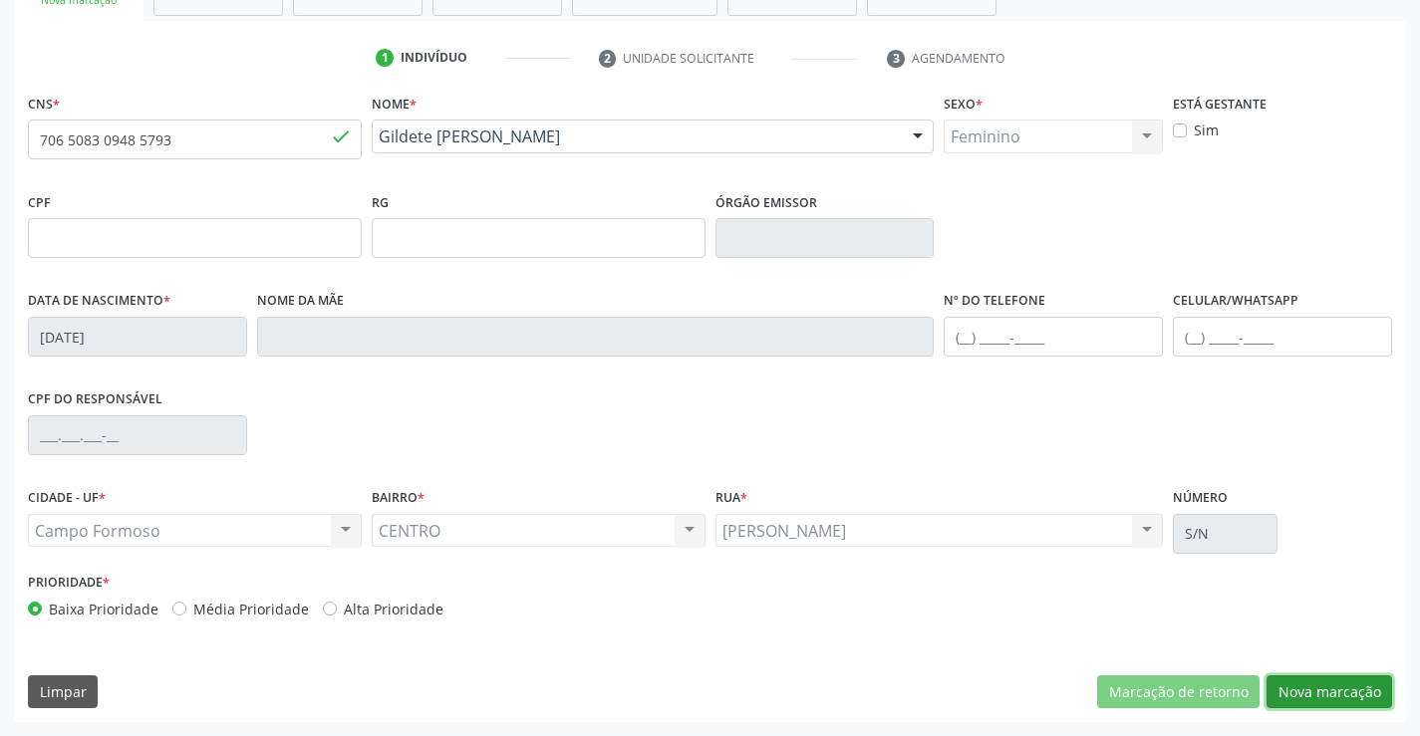
click at [1315, 699] on button "Nova marcação" at bounding box center [1329, 693] width 126 height 34
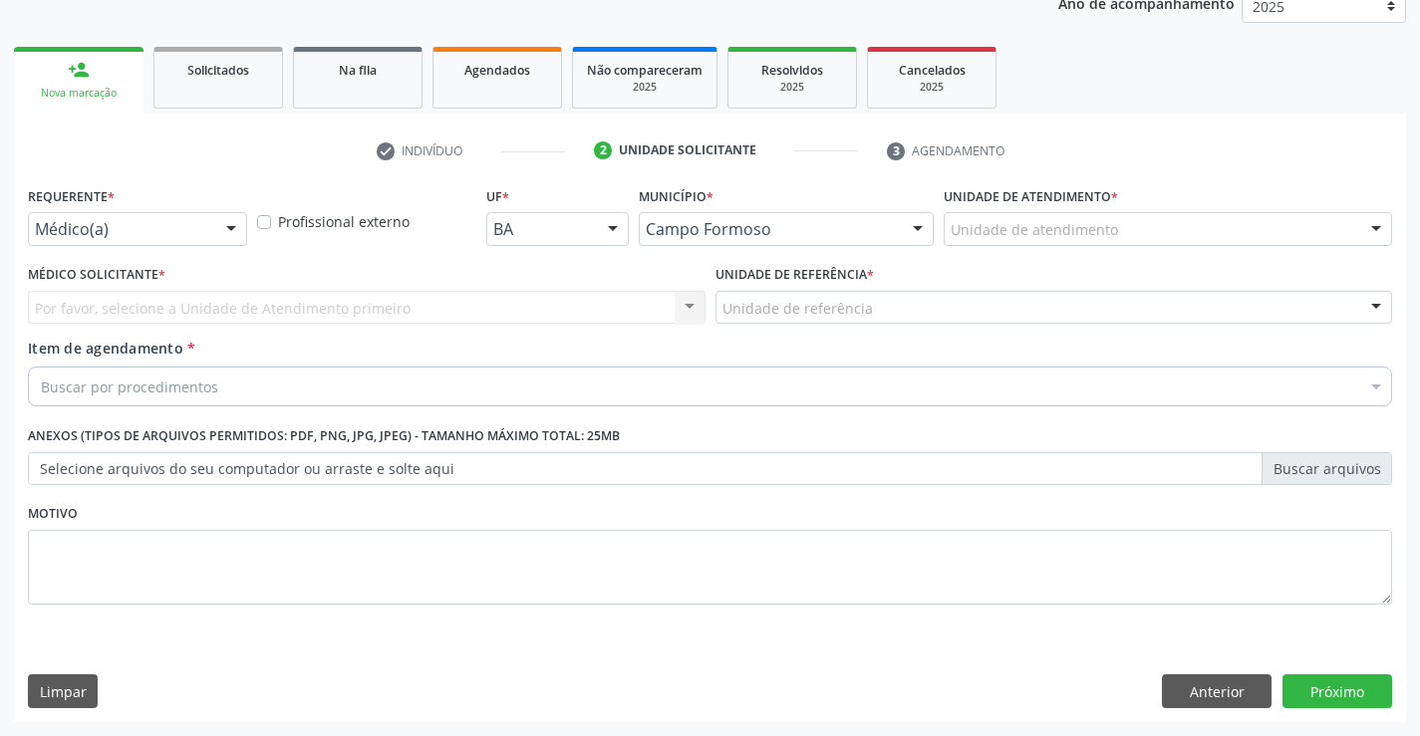
scroll to position [251, 0]
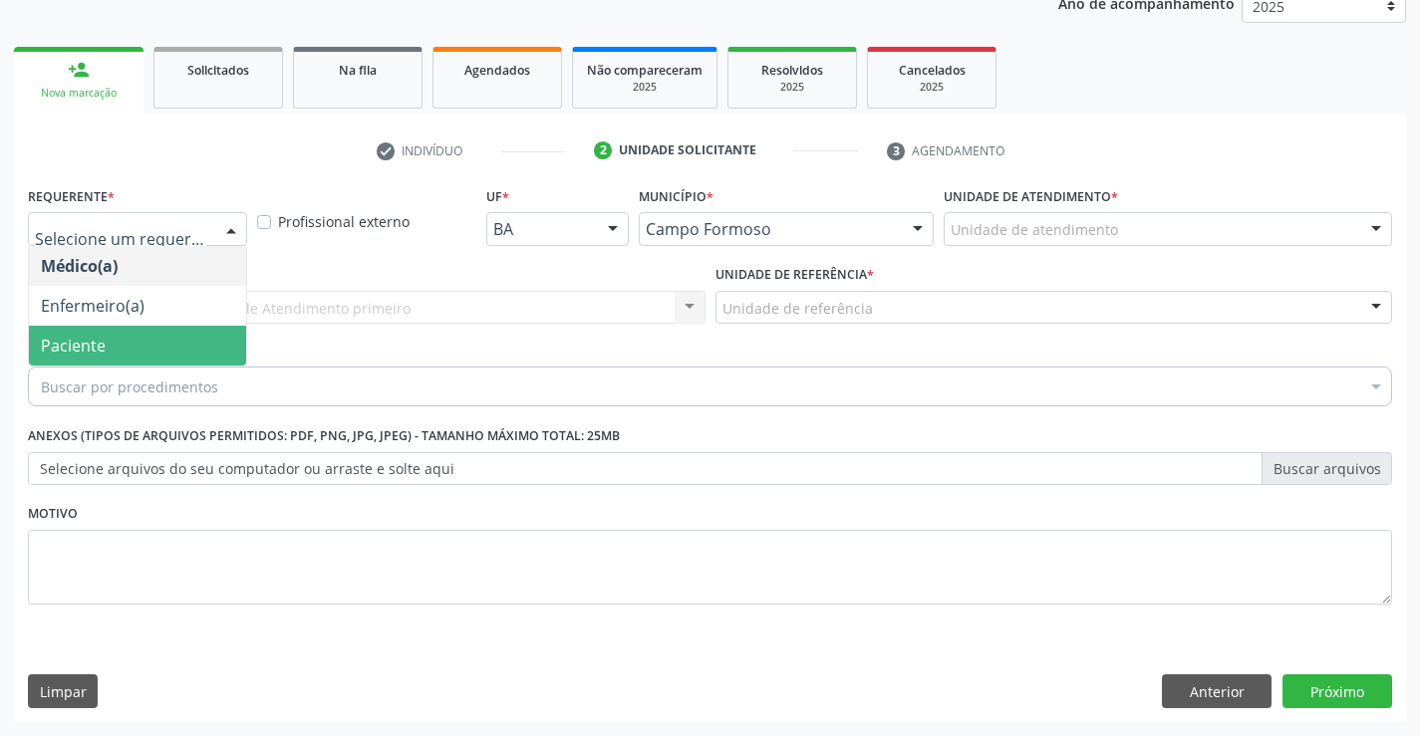
click at [85, 340] on span "Paciente" at bounding box center [73, 346] width 65 height 22
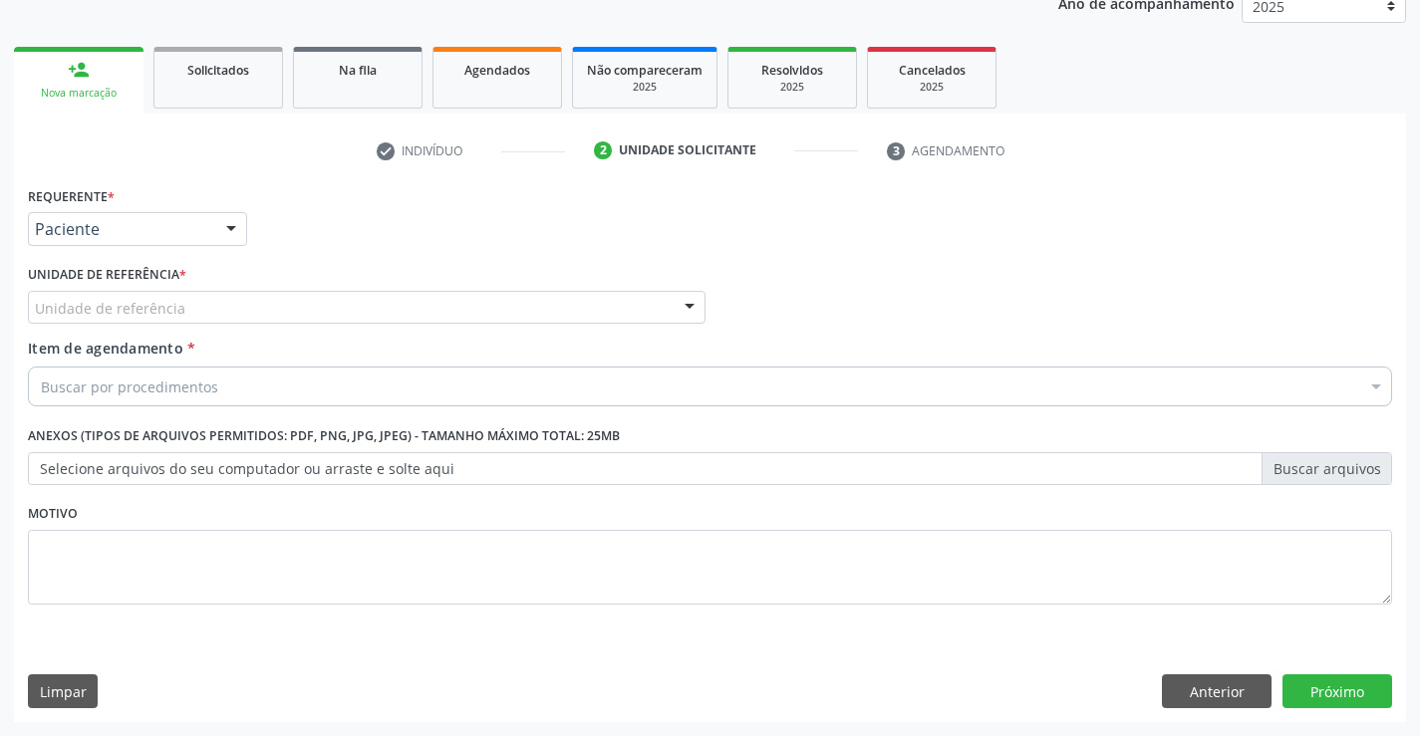
drag, startPoint x: 205, startPoint y: 309, endPoint x: 230, endPoint y: 369, distance: 64.8
click at [205, 310] on div "Unidade de referência" at bounding box center [367, 308] width 678 height 34
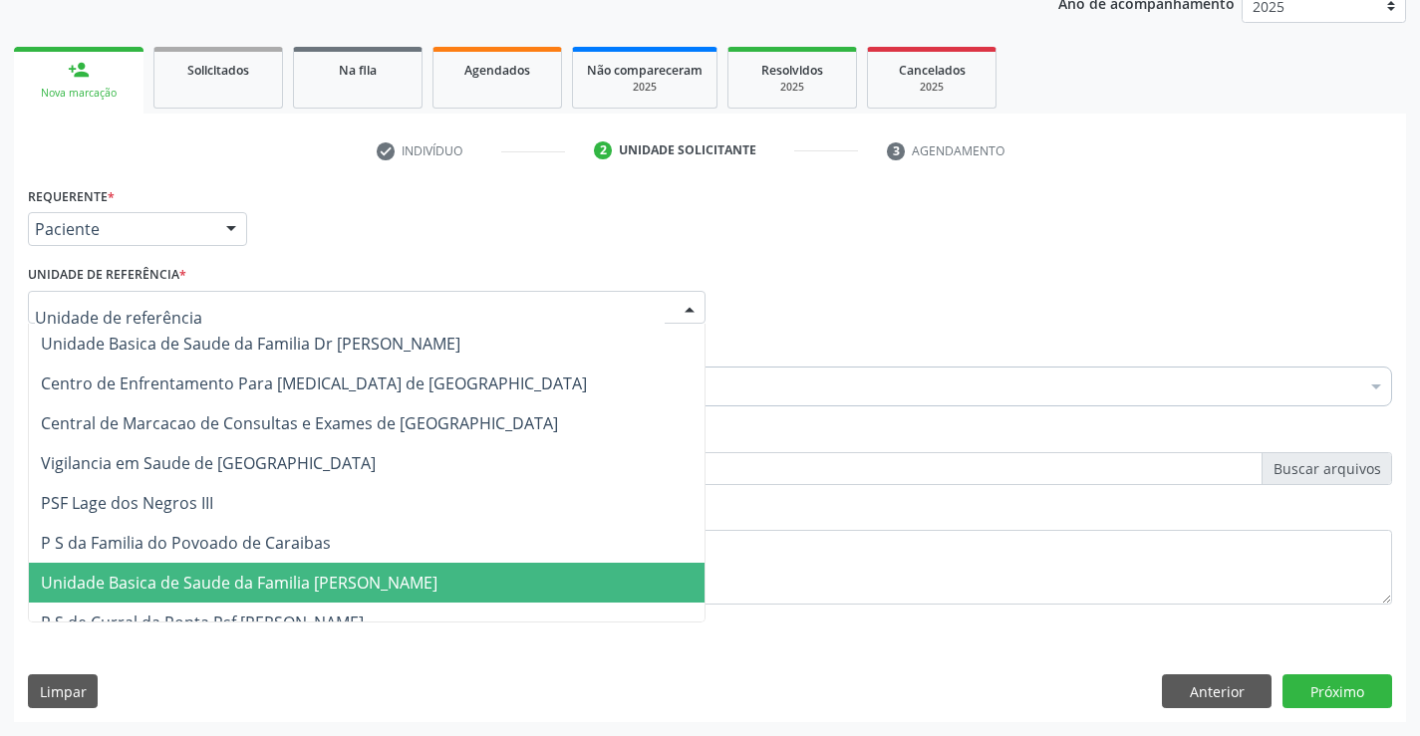
drag, startPoint x: 295, startPoint y: 599, endPoint x: 241, endPoint y: 529, distance: 88.1
click at [295, 595] on span "Unidade Basica de Saude da Familia [PERSON_NAME]" at bounding box center [367, 583] width 676 height 40
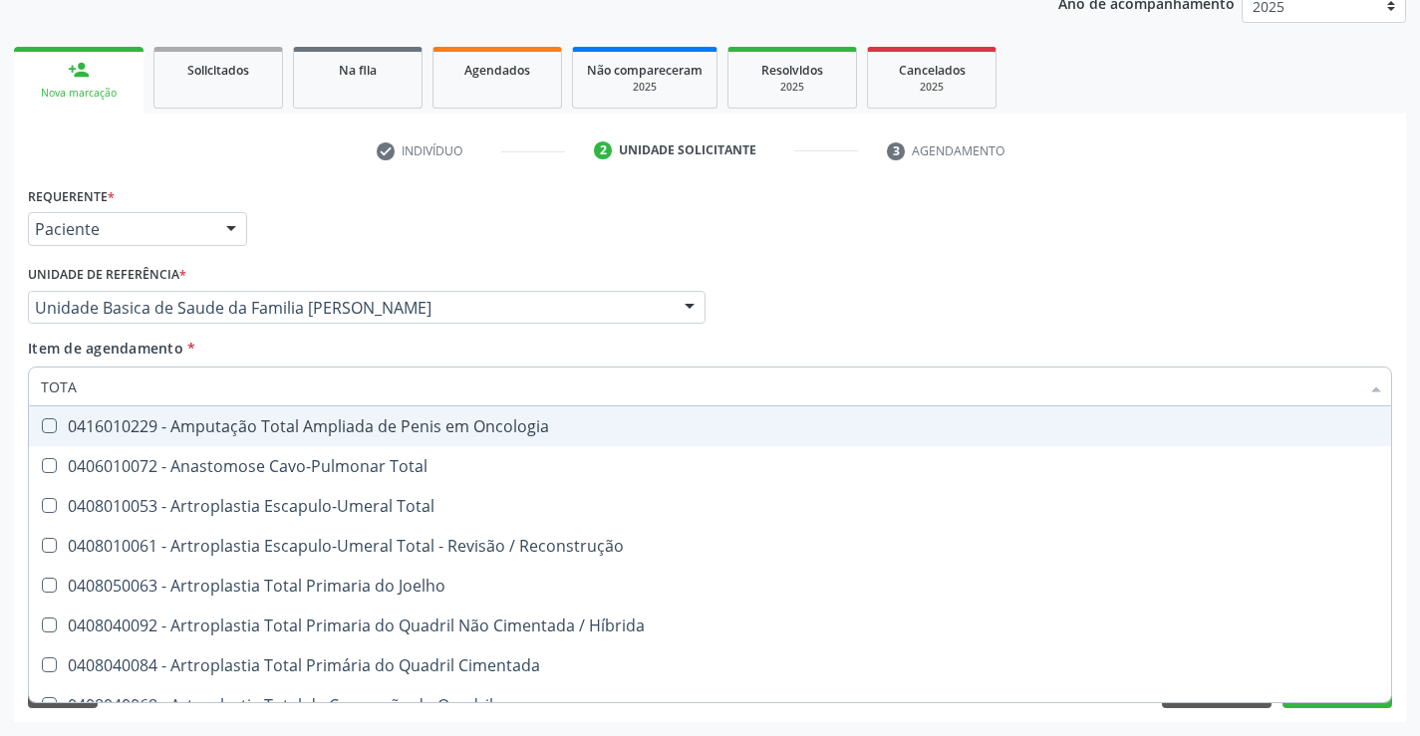
type input "TOTAL"
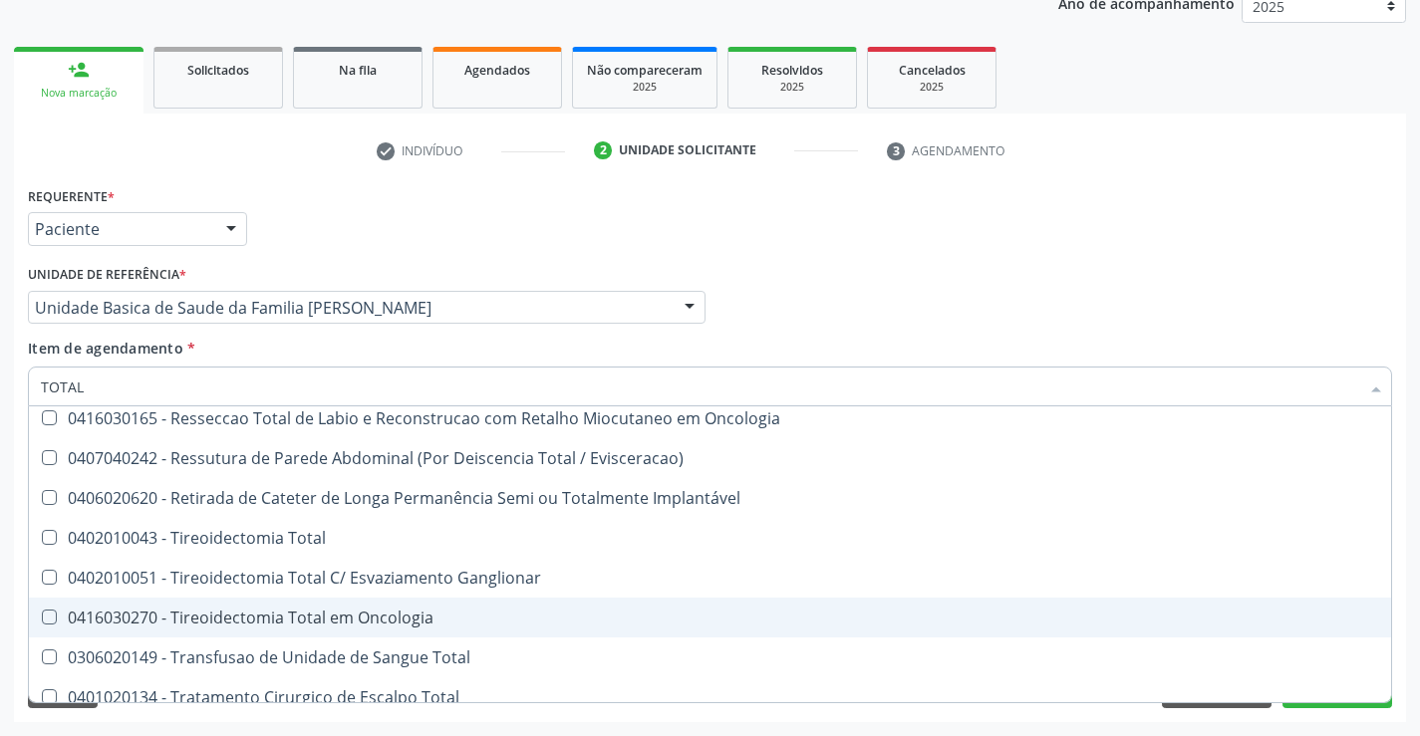
scroll to position [3251, 0]
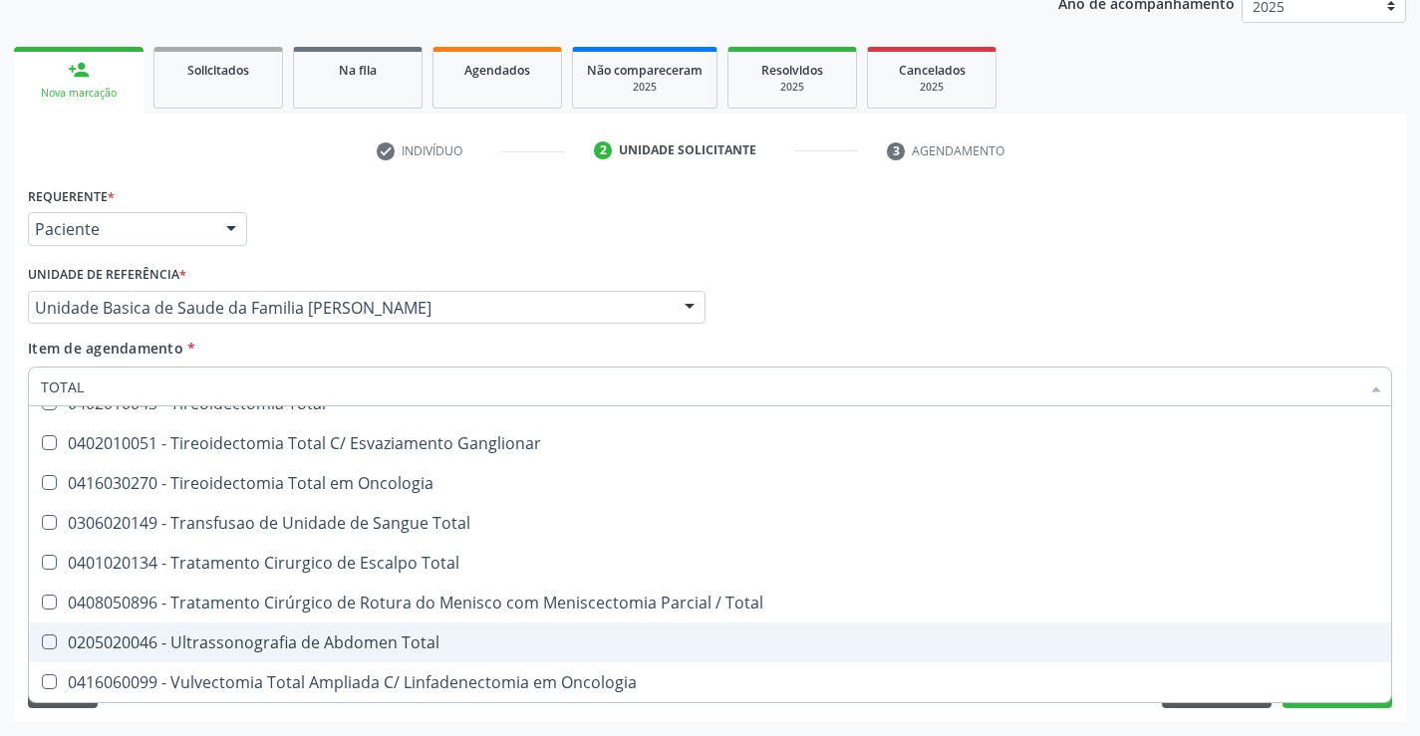
click at [406, 641] on div "0205020046 - Ultrassonografia de Abdomen Total" at bounding box center [710, 643] width 1338 height 16
checkbox Total "true"
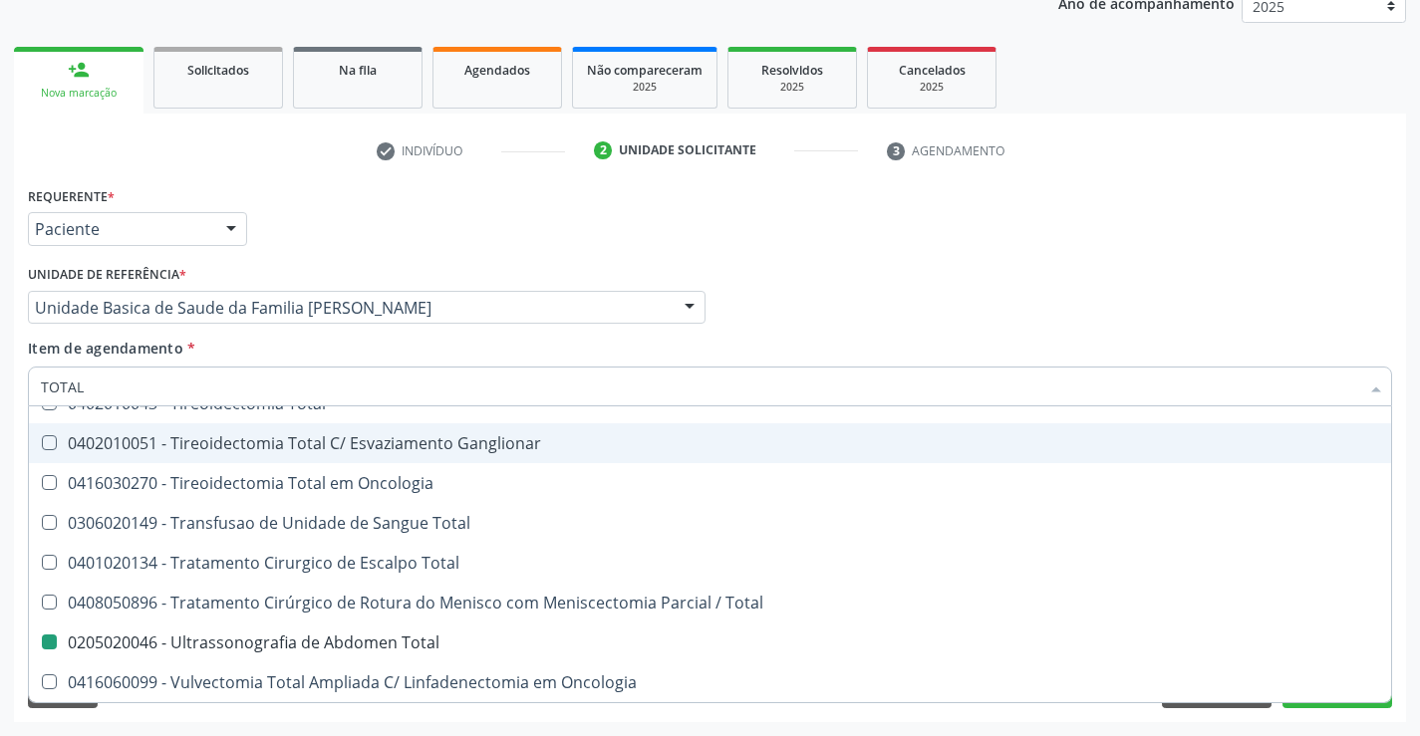
click at [478, 231] on div "Requerente * Paciente Médico(a) Enfermeiro(a) Paciente Nenhum resultado encontr…" at bounding box center [710, 220] width 1374 height 78
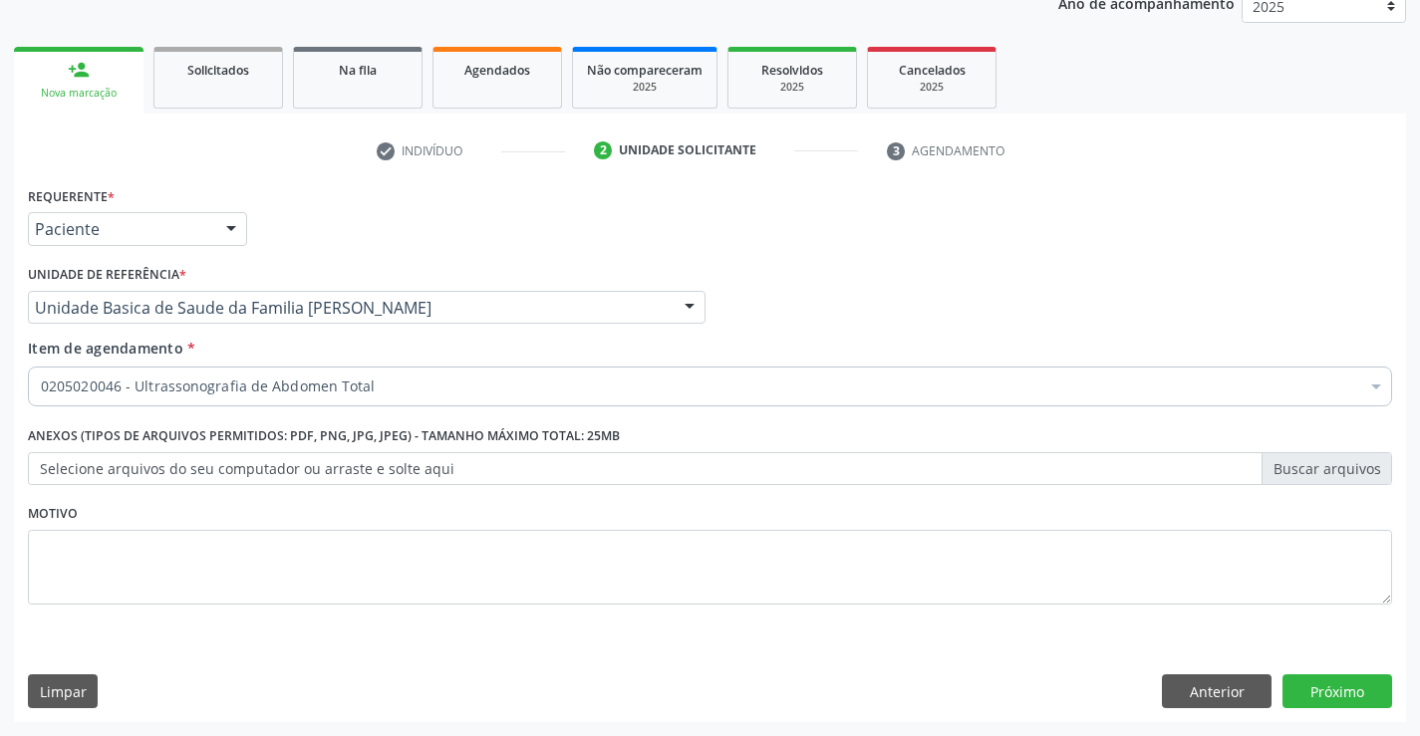
scroll to position [0, 0]
click at [264, 376] on div "0205020046 - Ultrassonografia de Abdomen Total" at bounding box center [710, 387] width 1364 height 40
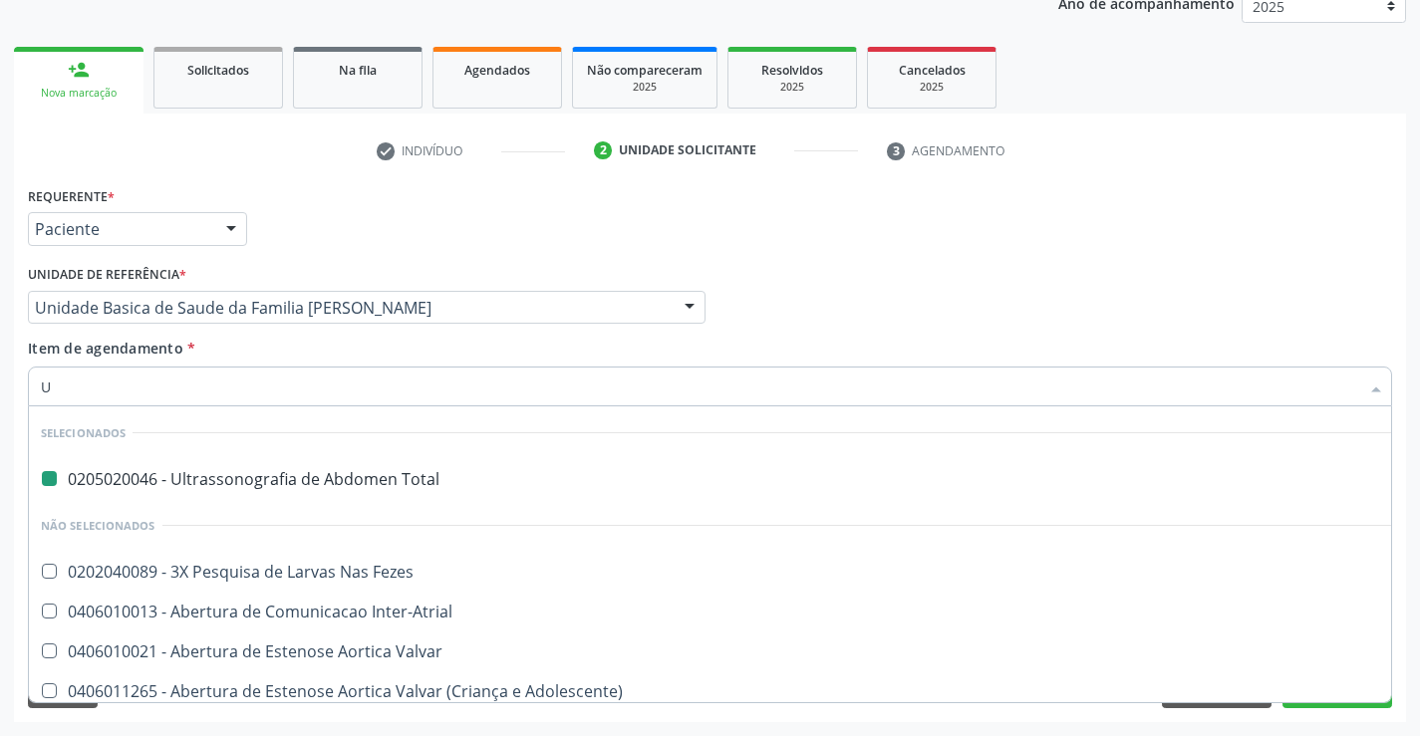
type input "UR"
checkbox Total "false"
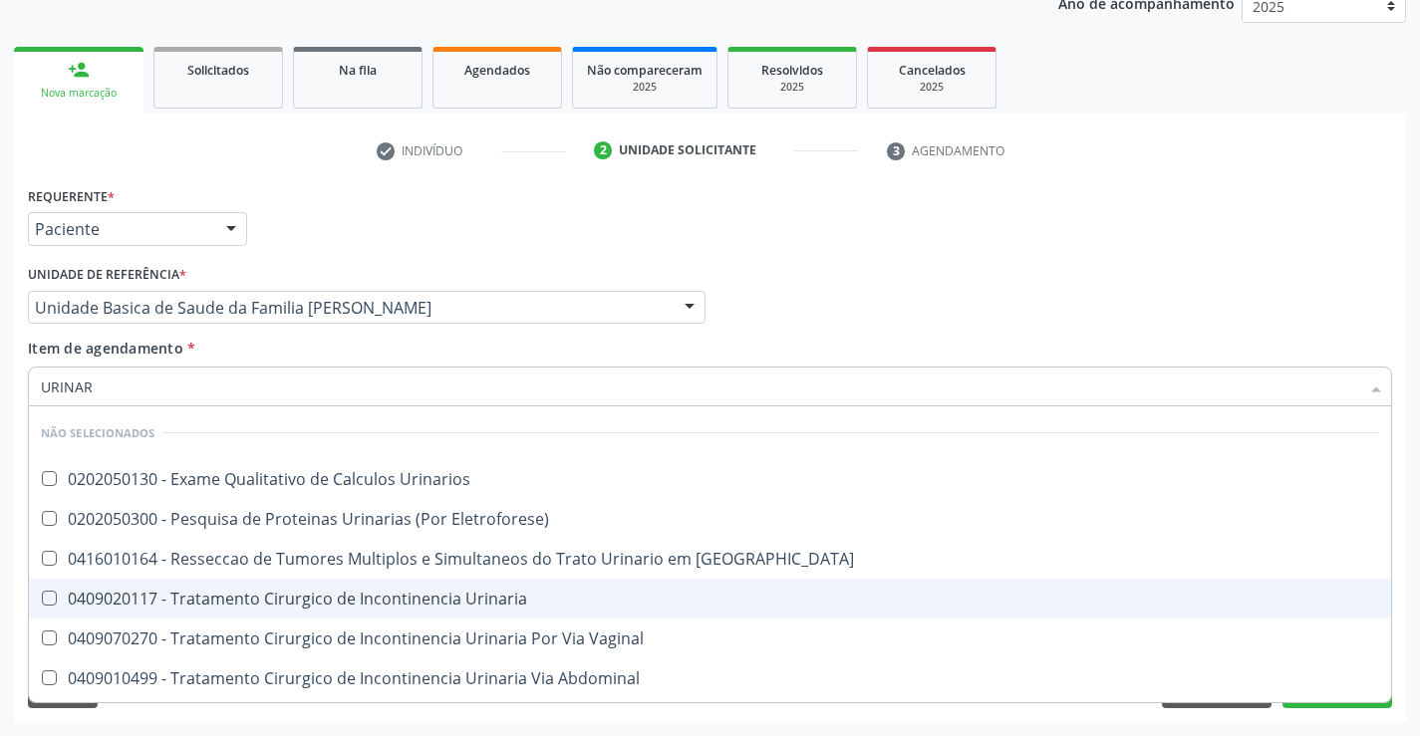
type input "URINA"
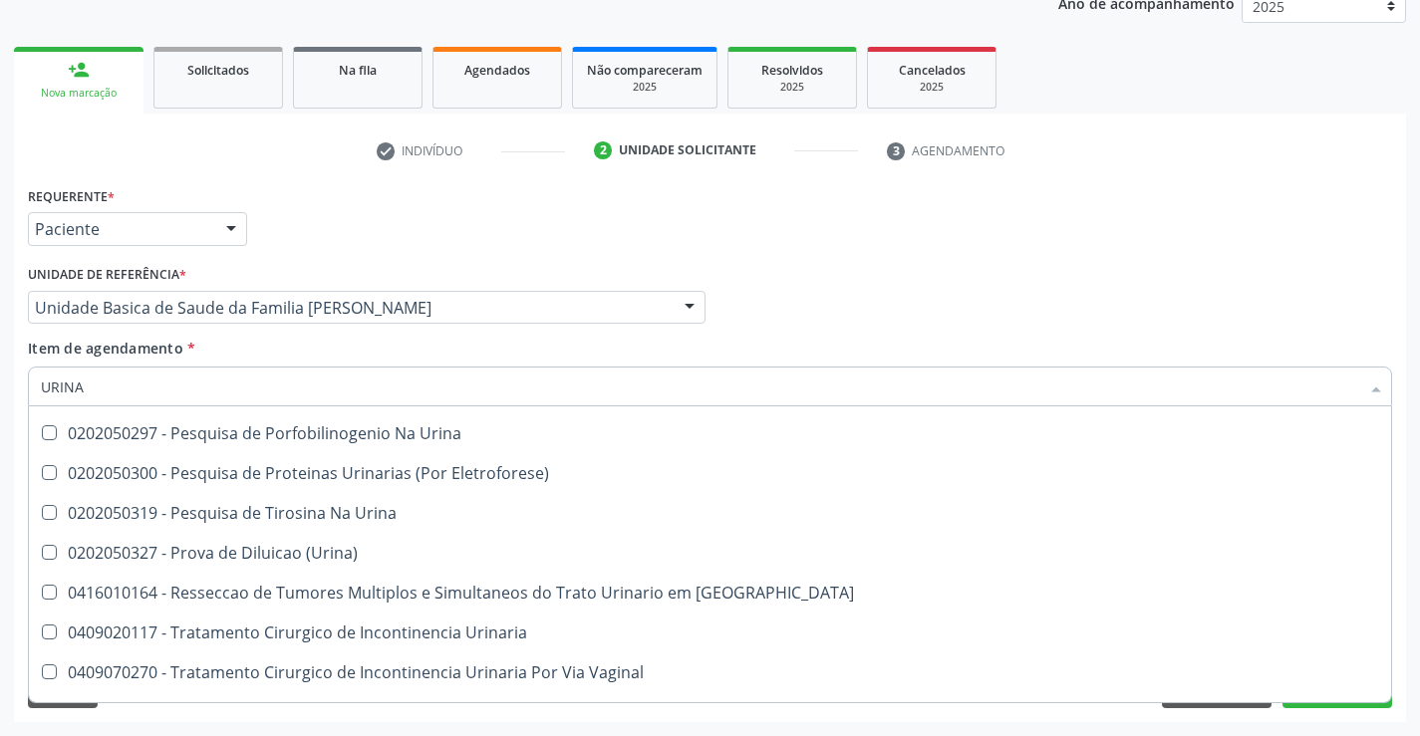
scroll to position [873, 0]
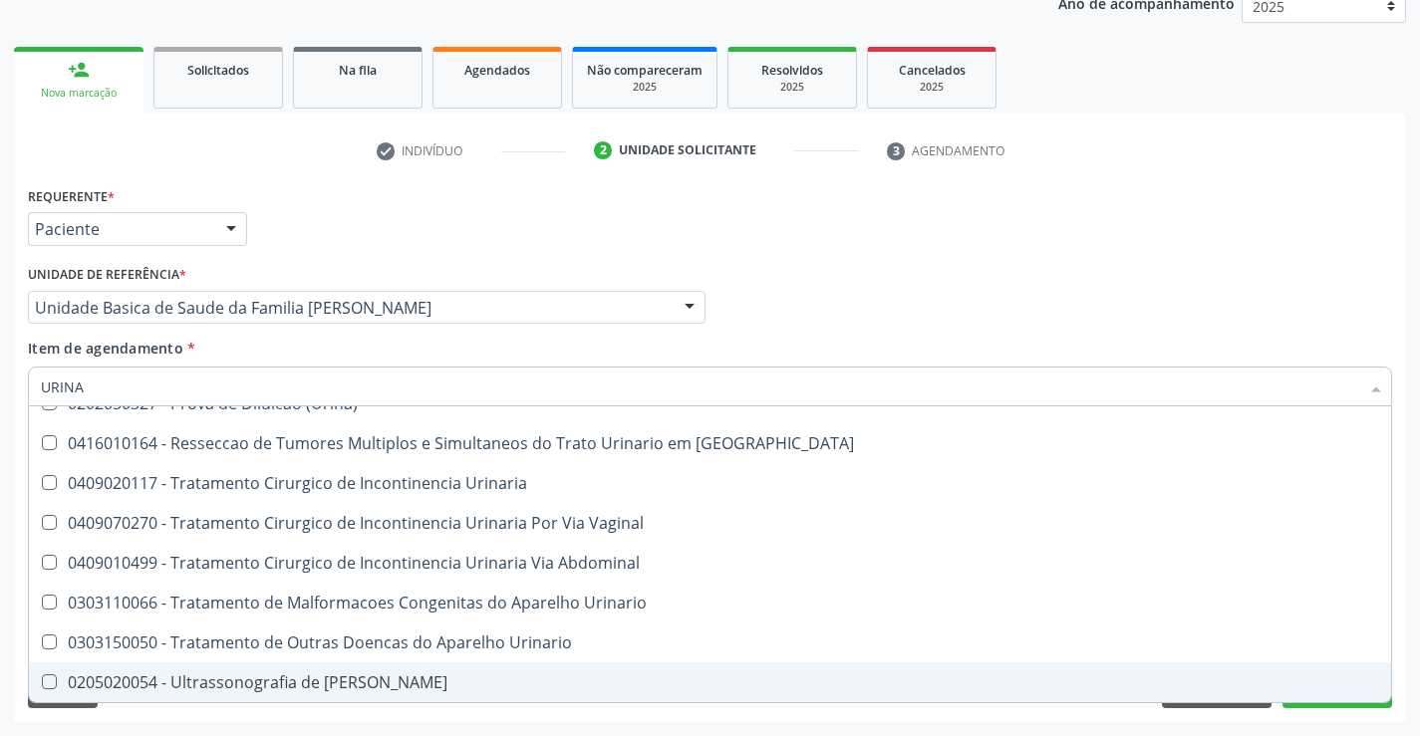
click at [400, 684] on div "0205020054 - Ultrassonografia de [PERSON_NAME]" at bounding box center [710, 683] width 1338 height 16
checkbox Urinario "true"
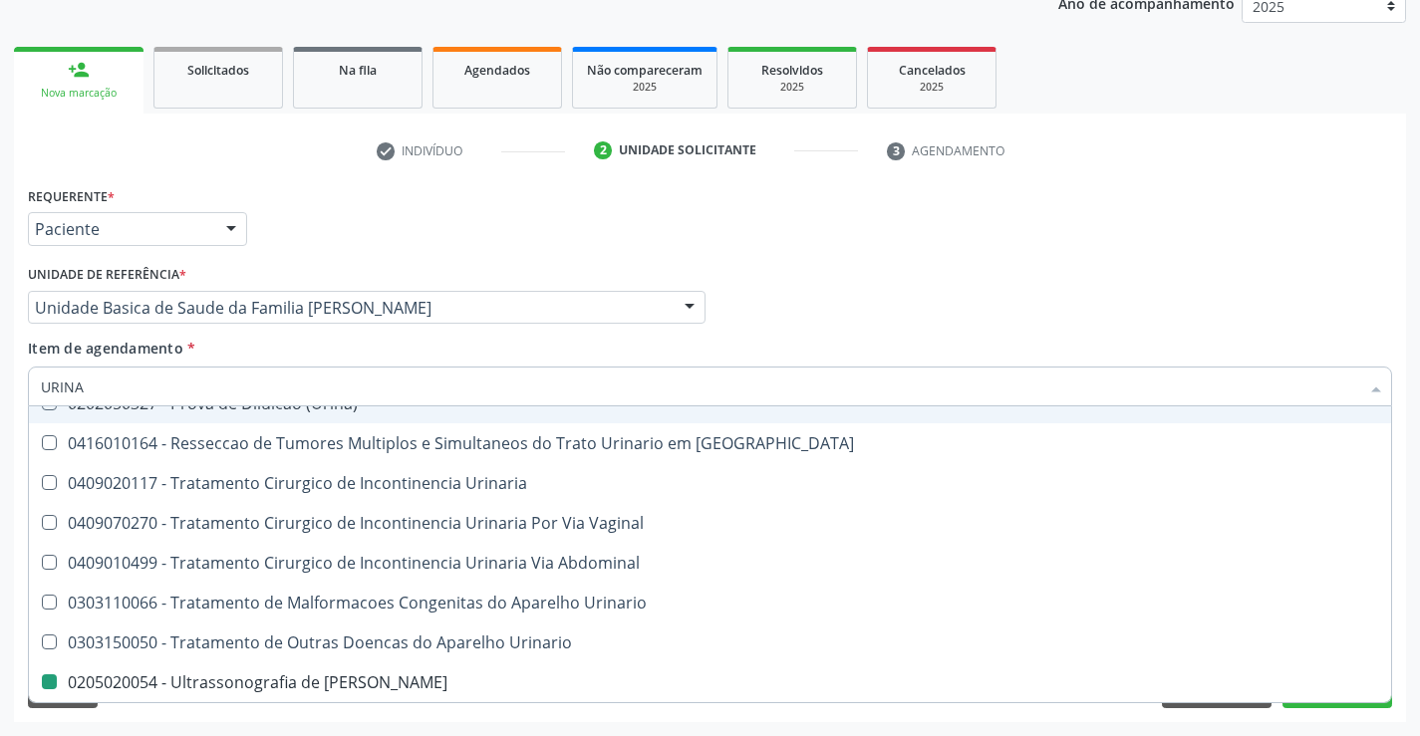
click at [942, 291] on div "Médico Solicitante Por favor, selecione a Unidade de Atendimento primeiro Nenhu…" at bounding box center [710, 299] width 1374 height 78
checkbox Urina "true"
checkbox Urinario "false"
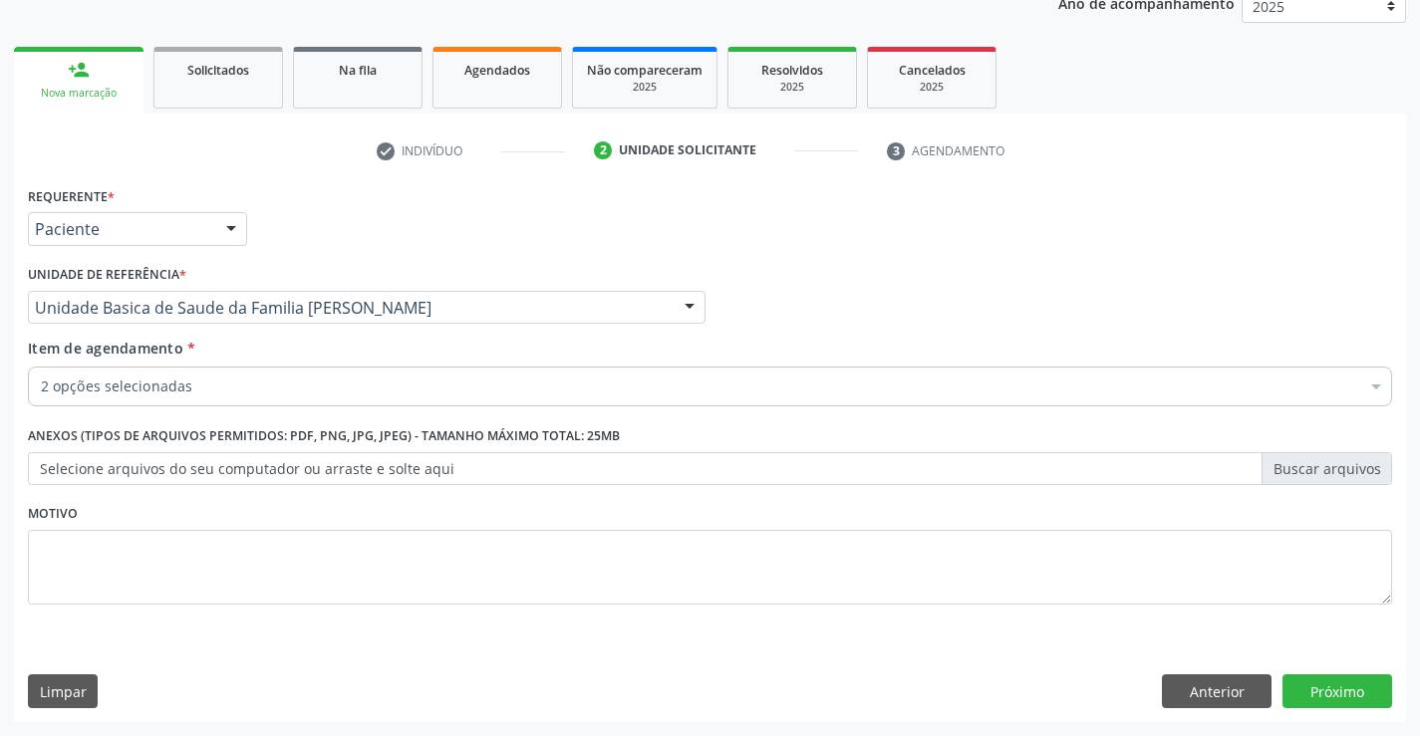
scroll to position [0, 0]
click at [1317, 701] on button "Próximo" at bounding box center [1337, 692] width 110 height 34
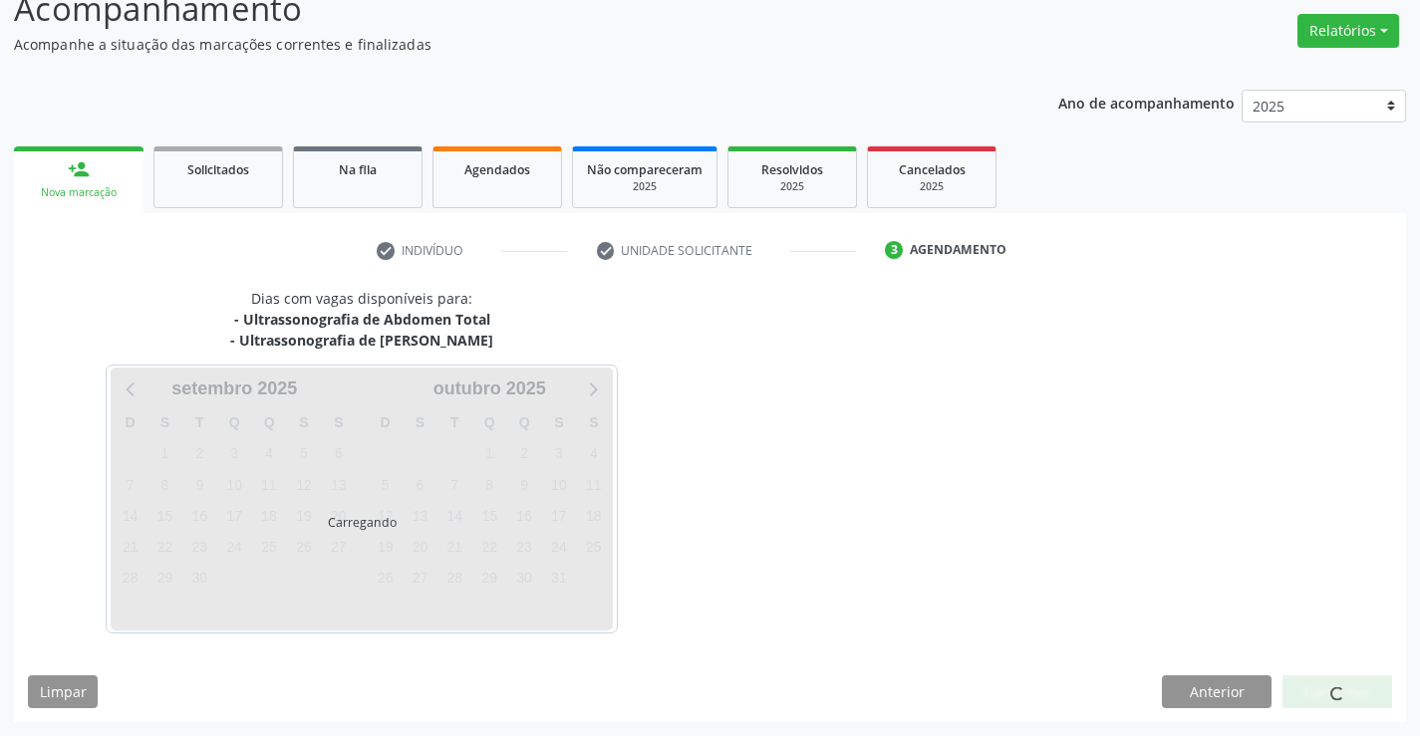
scroll to position [151, 0]
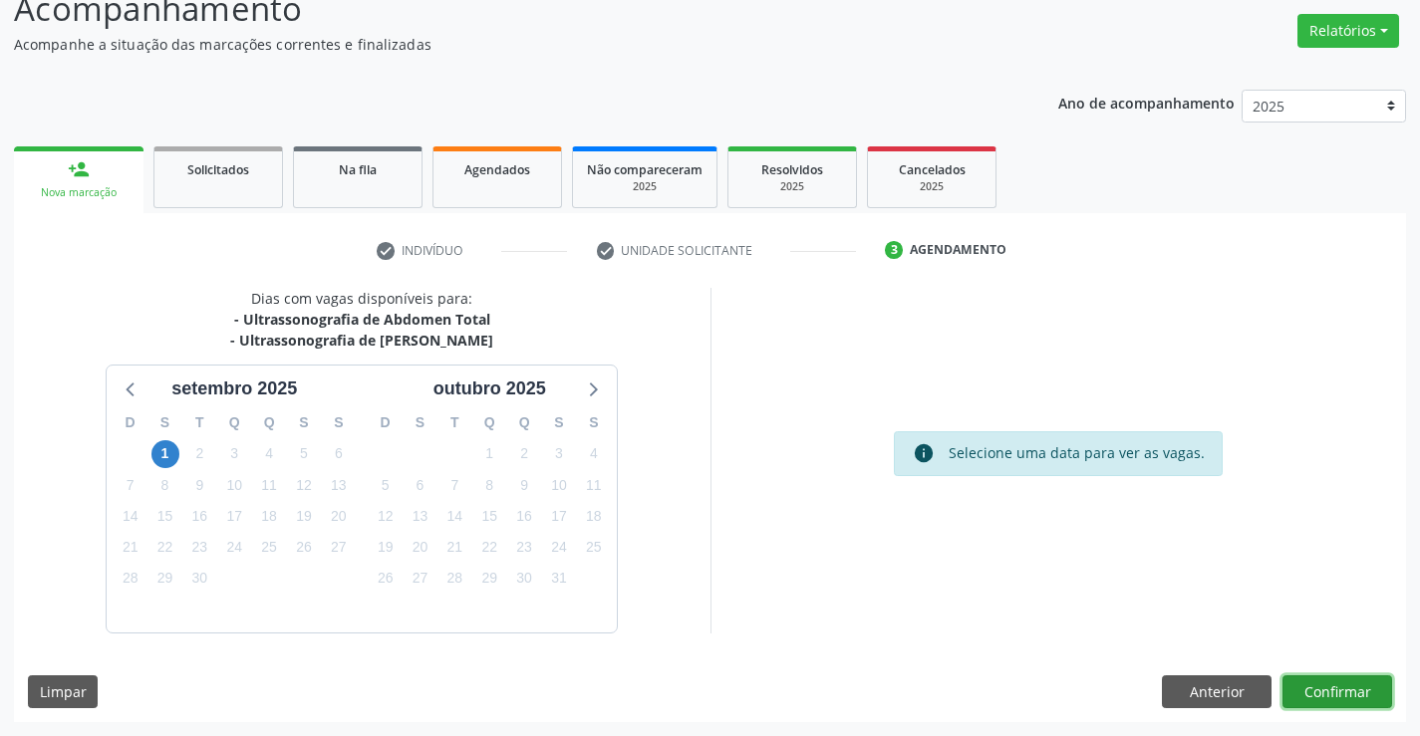
click at [1317, 701] on button "Confirmar" at bounding box center [1337, 693] width 110 height 34
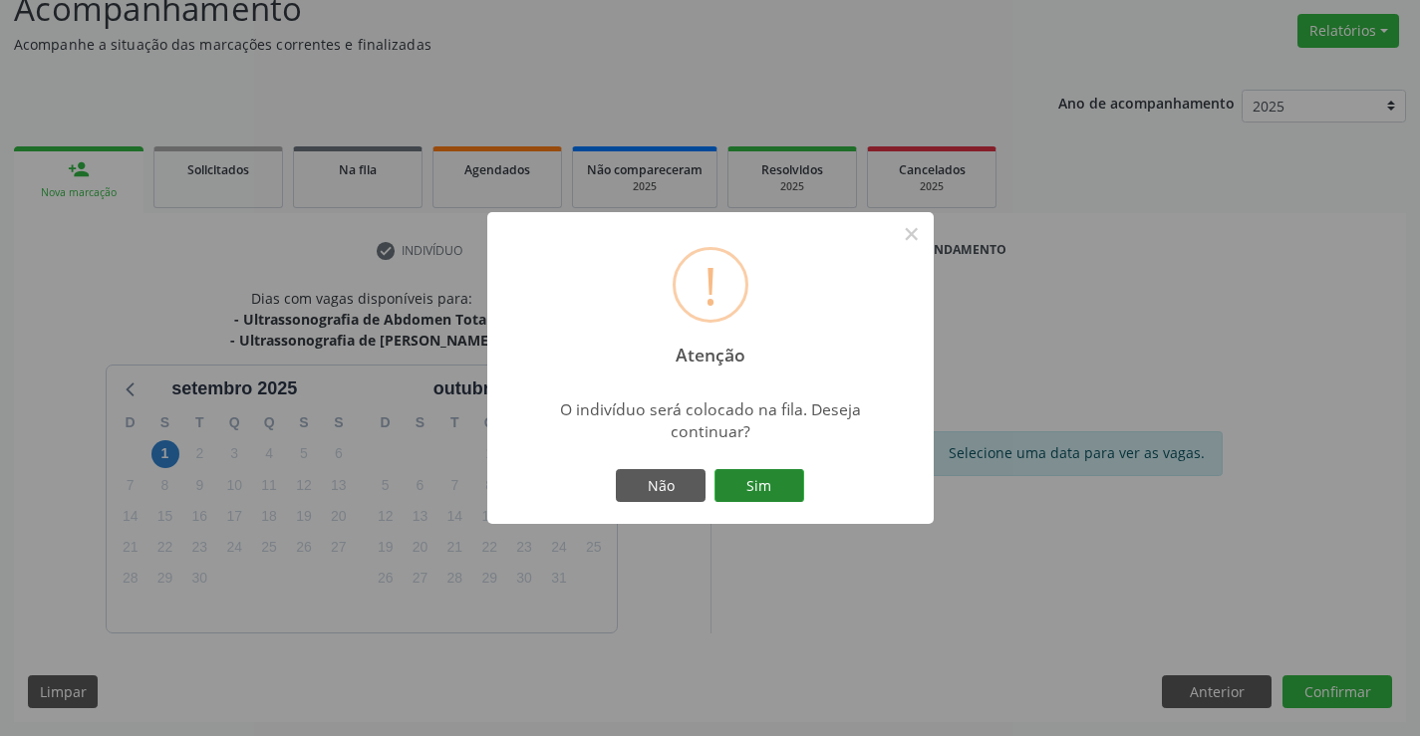
click at [762, 482] on button "Sim" at bounding box center [759, 486] width 90 height 34
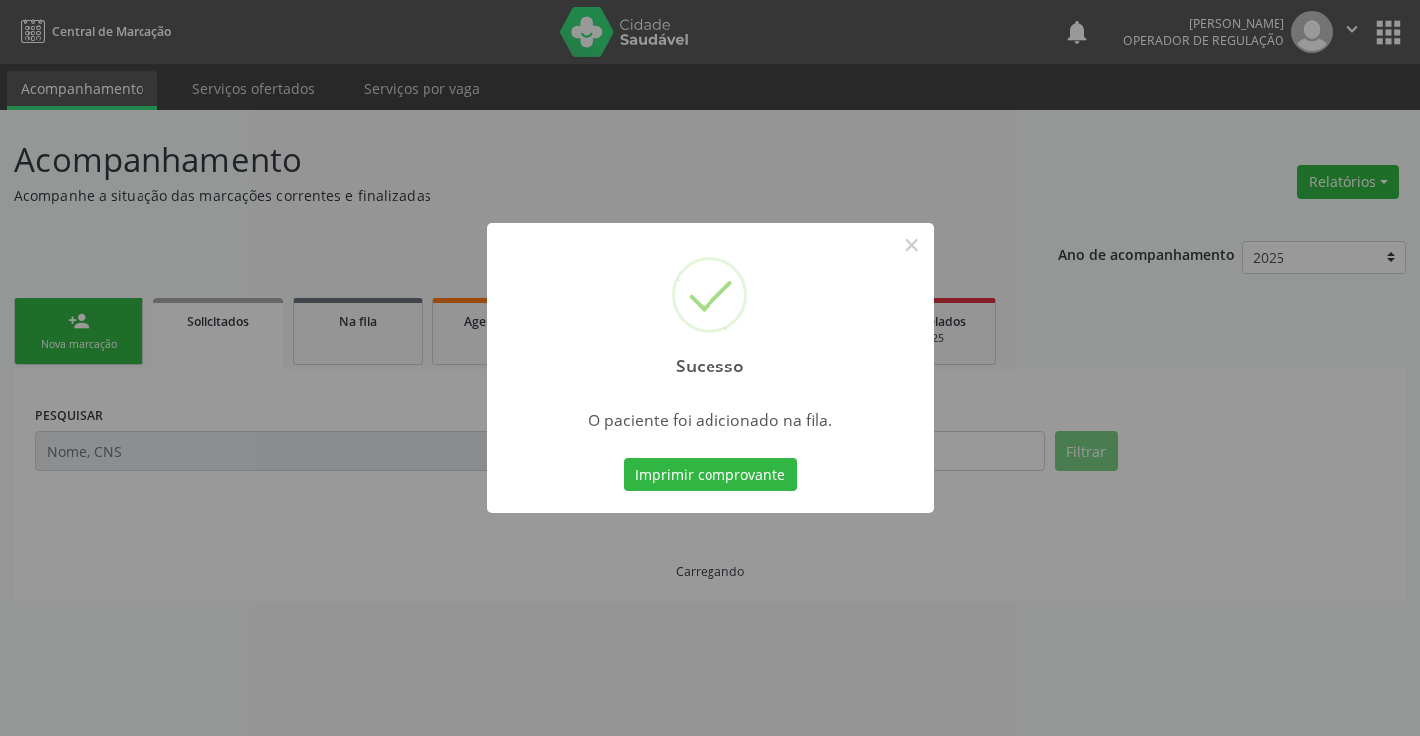
scroll to position [0, 0]
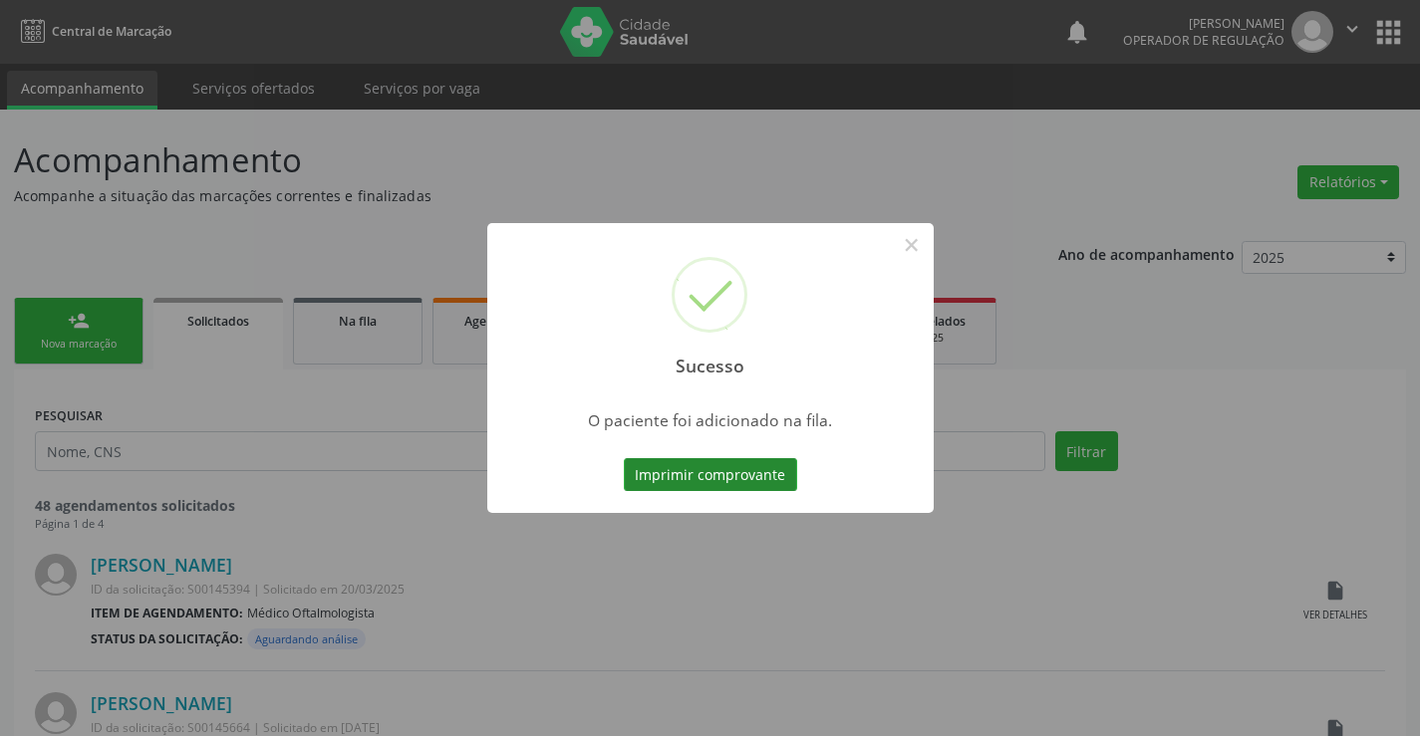
click at [764, 461] on button "Imprimir comprovante" at bounding box center [710, 475] width 173 height 34
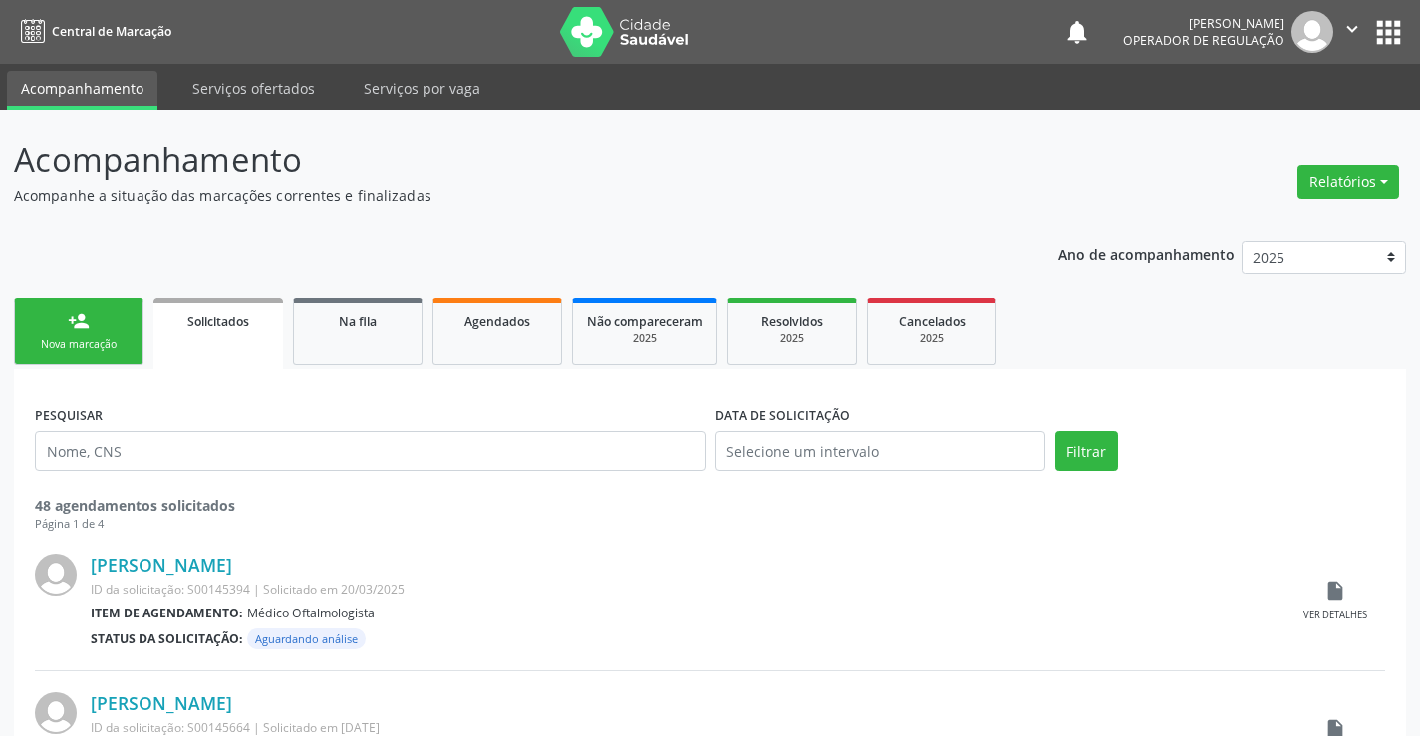
click at [1352, 23] on icon "" at bounding box center [1352, 29] width 22 height 22
click at [1272, 121] on link "Sair" at bounding box center [1302, 122] width 138 height 28
